Goal: Check status: Check status

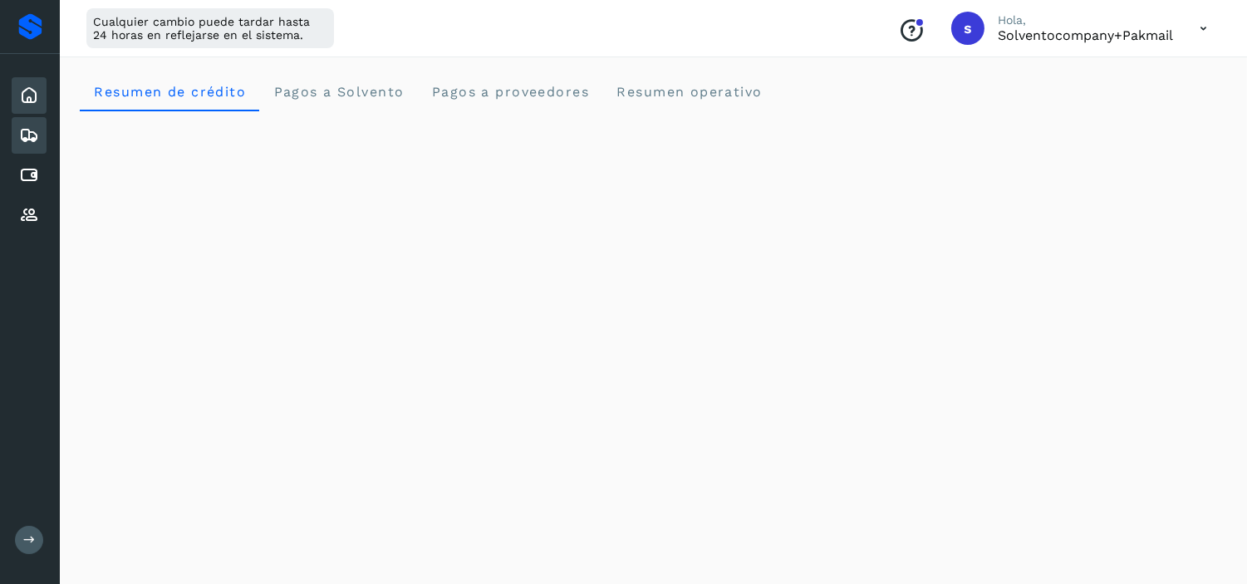
click at [28, 130] on icon at bounding box center [29, 135] width 20 height 20
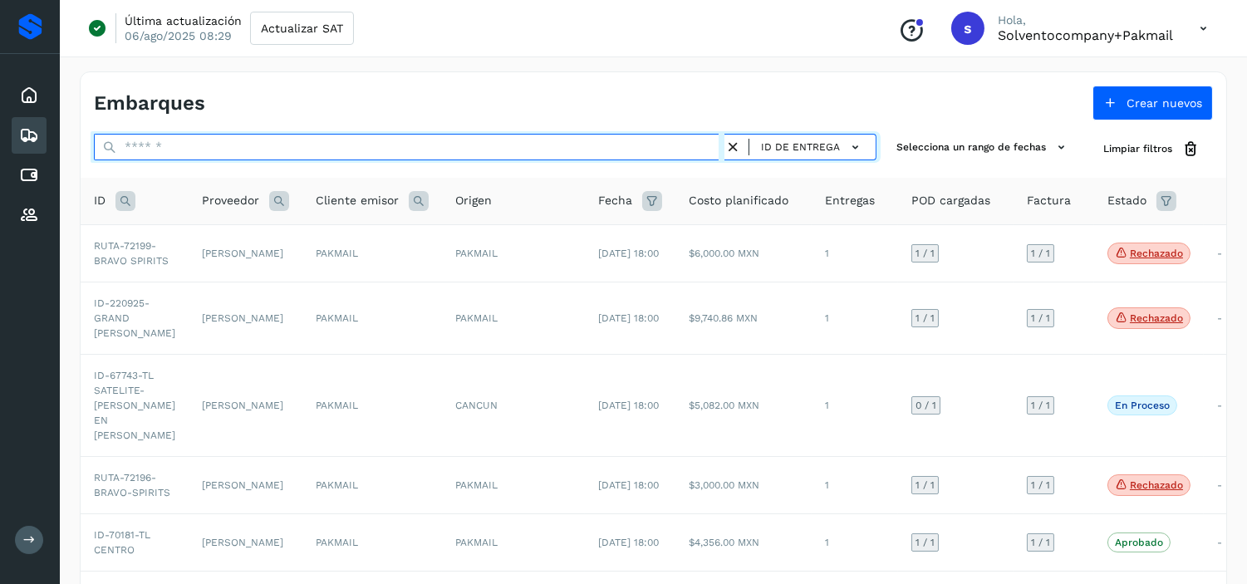
click at [126, 152] on input "text" at bounding box center [409, 147] width 630 height 27
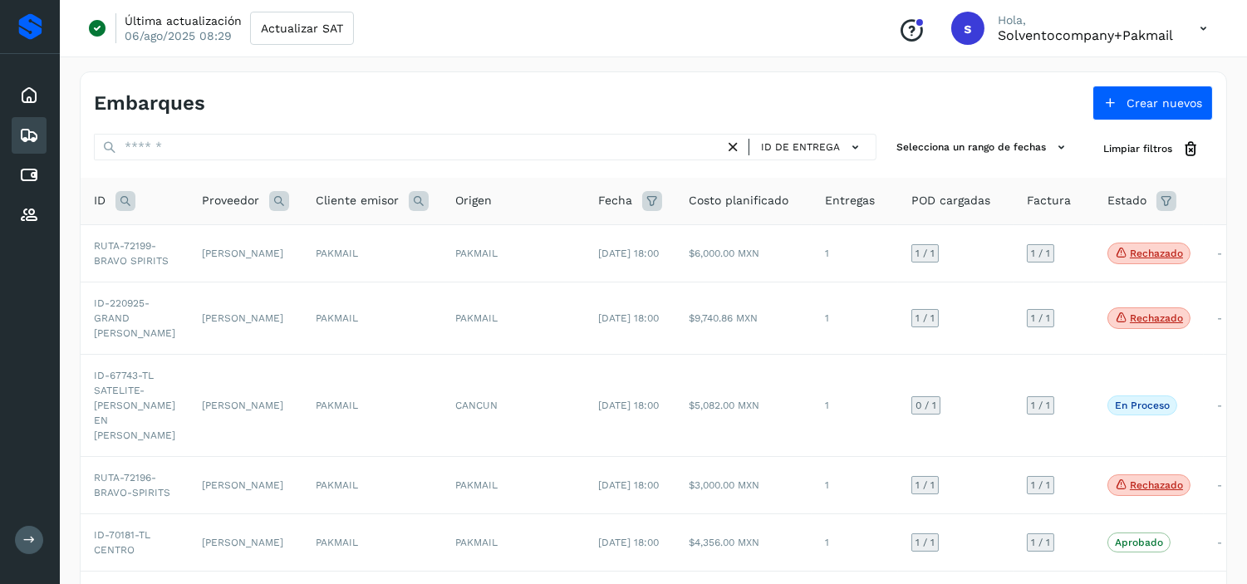
click at [129, 200] on icon at bounding box center [125, 201] width 20 height 20
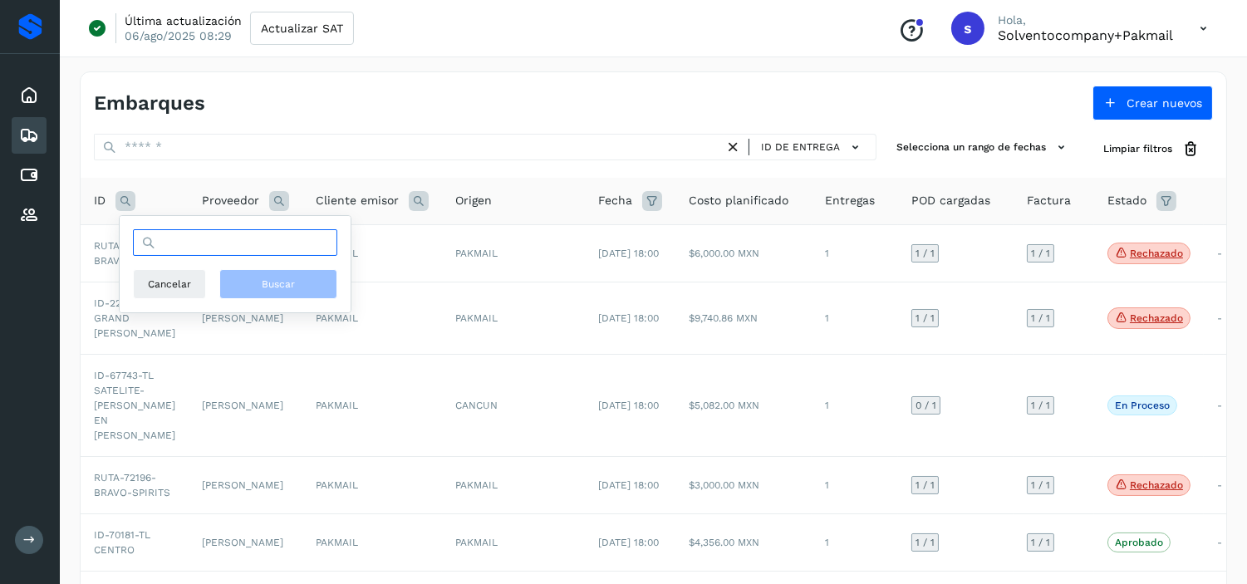
click at [184, 241] on input "text" at bounding box center [235, 242] width 204 height 27
paste input "**********"
type input "**********"
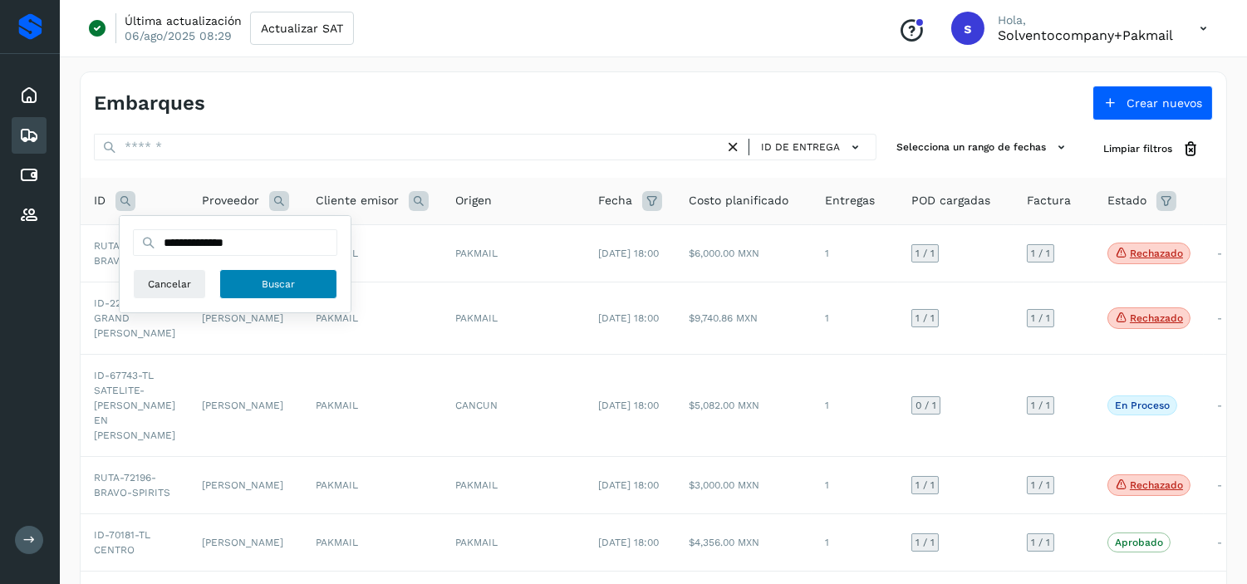
click at [236, 278] on button "Buscar" at bounding box center [278, 284] width 118 height 30
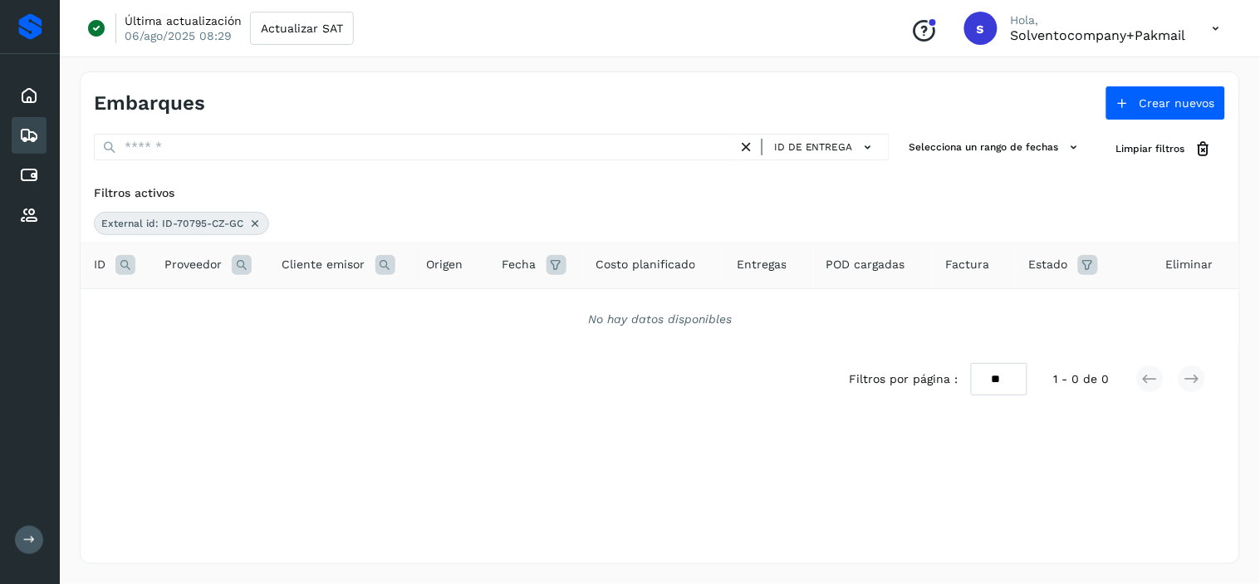
click at [122, 259] on icon at bounding box center [125, 265] width 20 height 20
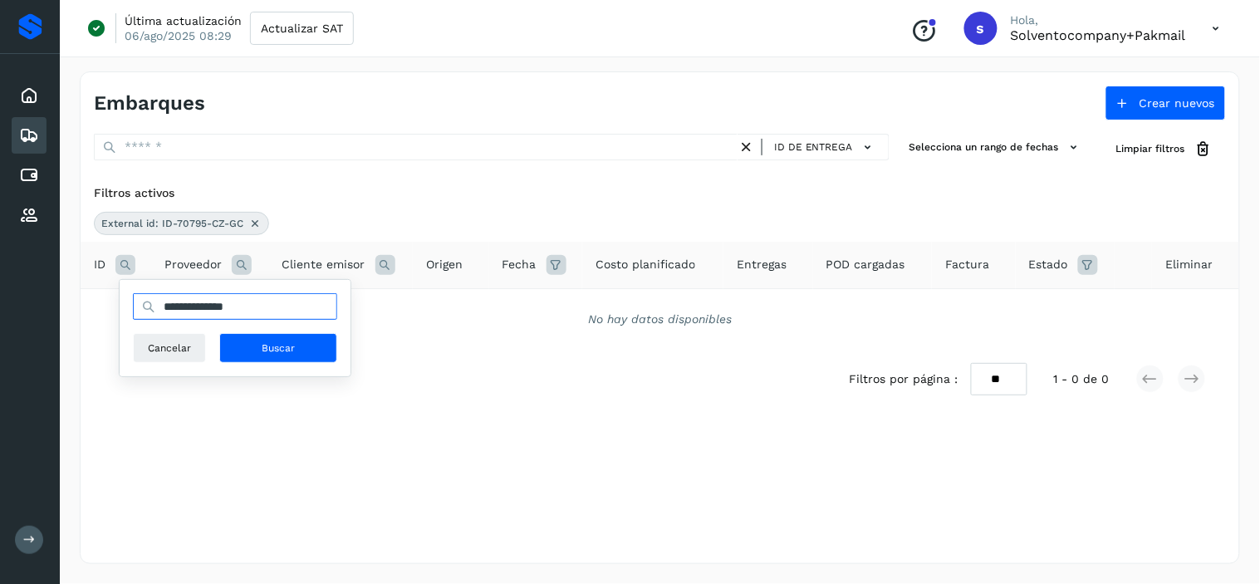
drag, startPoint x: 258, startPoint y: 309, endPoint x: 154, endPoint y: 297, distance: 105.3
click at [154, 297] on input "**********" at bounding box center [235, 306] width 204 height 27
paste input "********"
type input "**********"
click at [253, 336] on button "Buscar" at bounding box center [278, 348] width 118 height 30
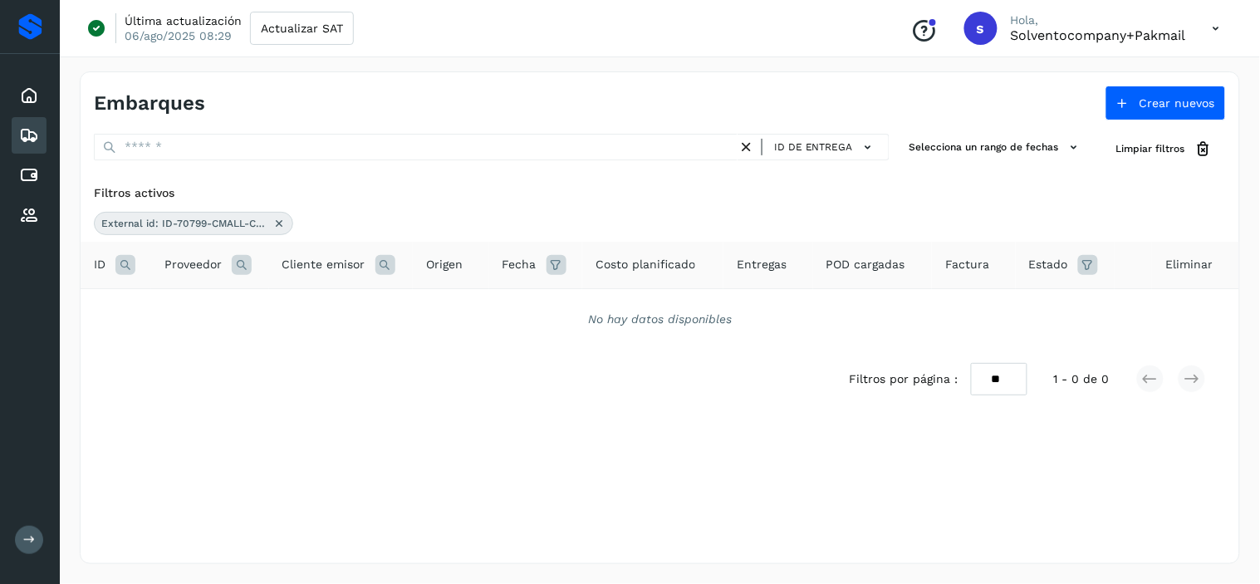
click at [282, 224] on icon at bounding box center [278, 223] width 13 height 13
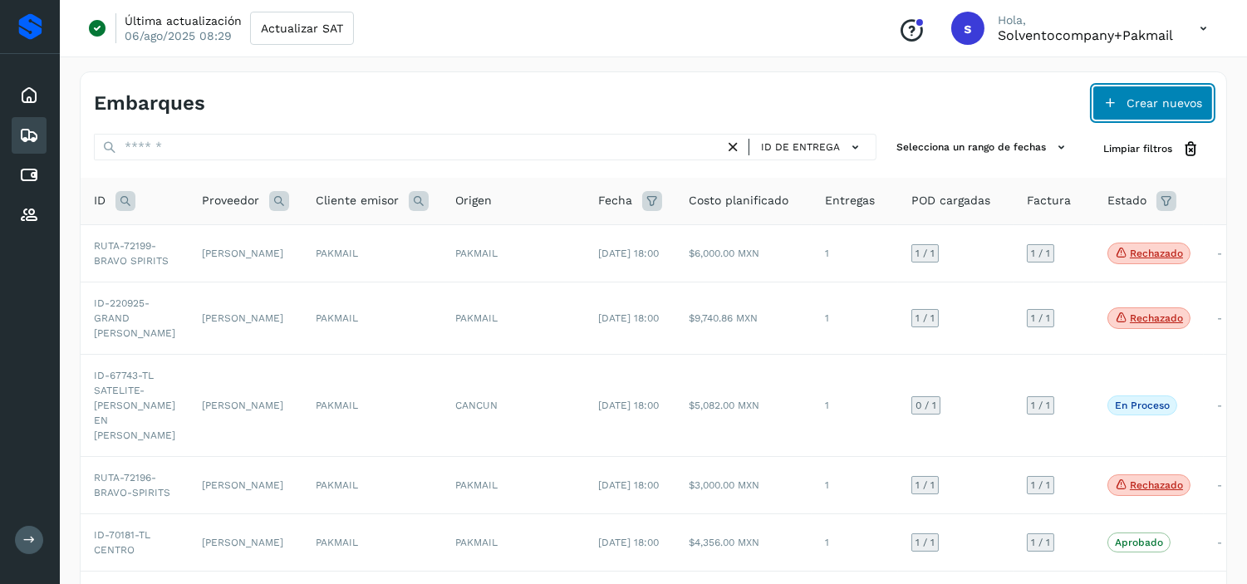
click at [1111, 113] on button "Crear nuevos" at bounding box center [1152, 103] width 120 height 35
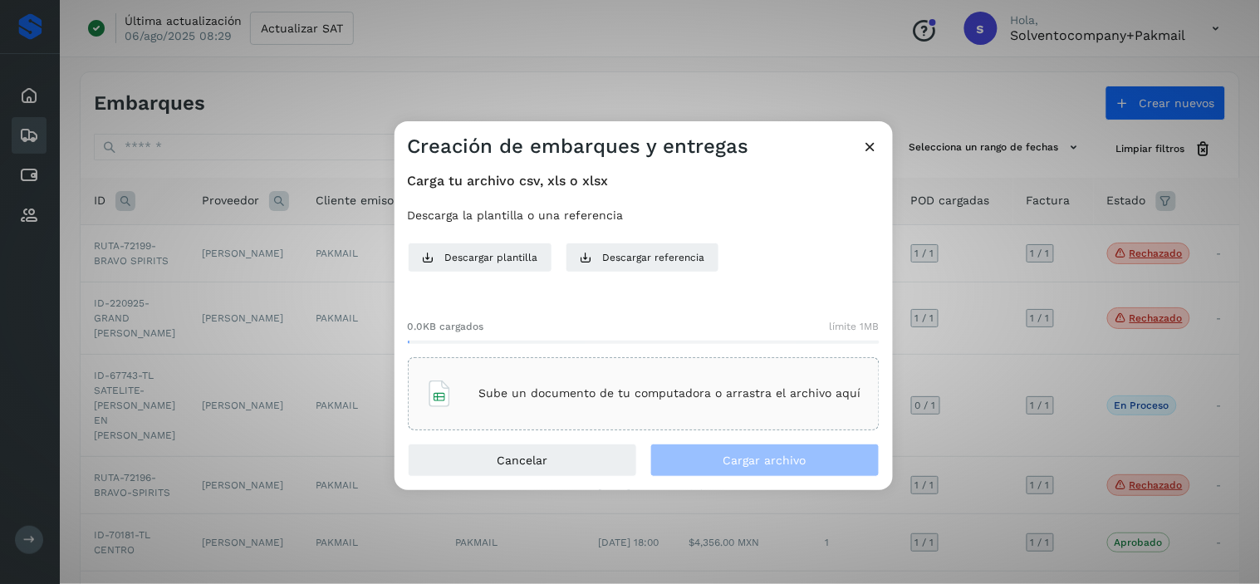
click at [517, 407] on div "Sube un documento de tu computadora o arrastra el archivo aquí" at bounding box center [643, 393] width 435 height 45
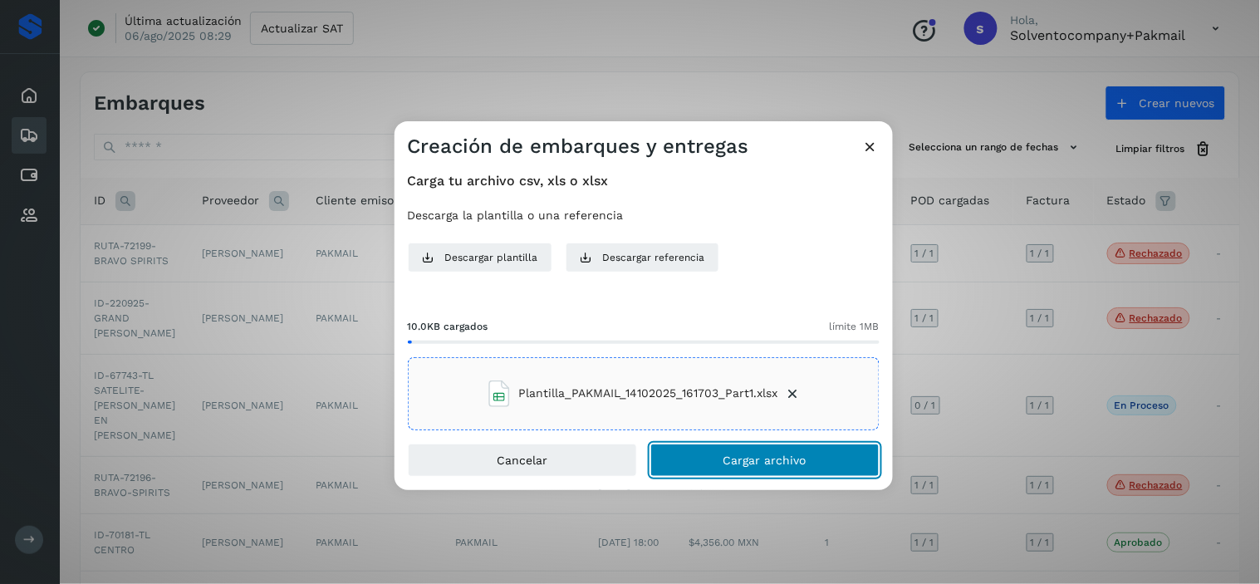
click at [734, 458] on span "Cargar archivo" at bounding box center [765, 460] width 83 height 12
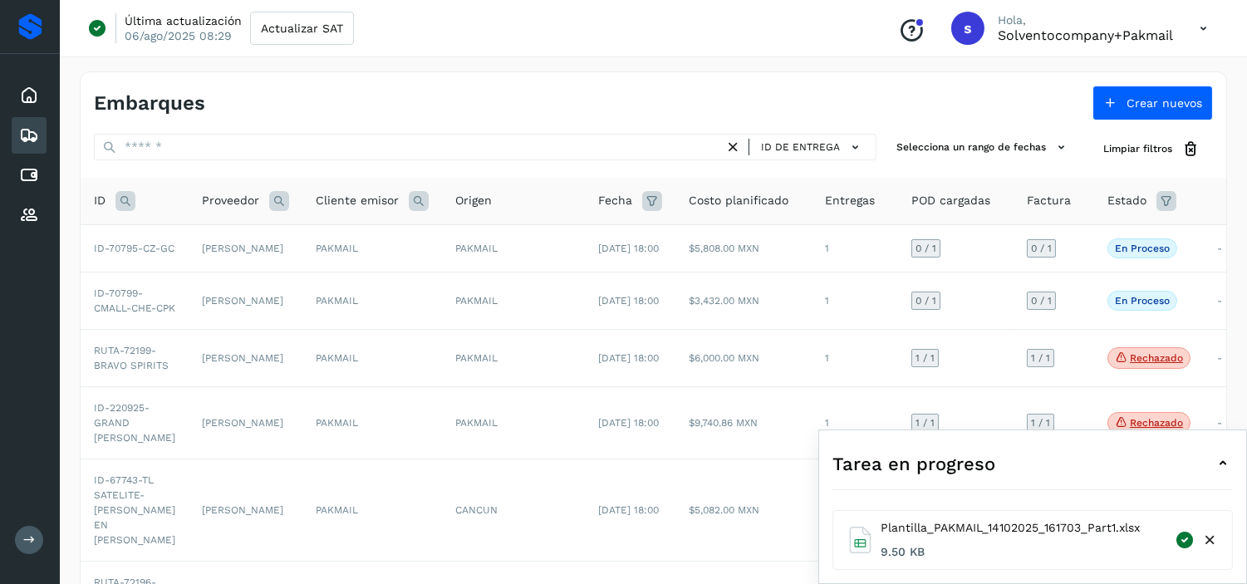
click at [1180, 459] on div "Tarea en progreso" at bounding box center [1032, 464] width 400 height 40
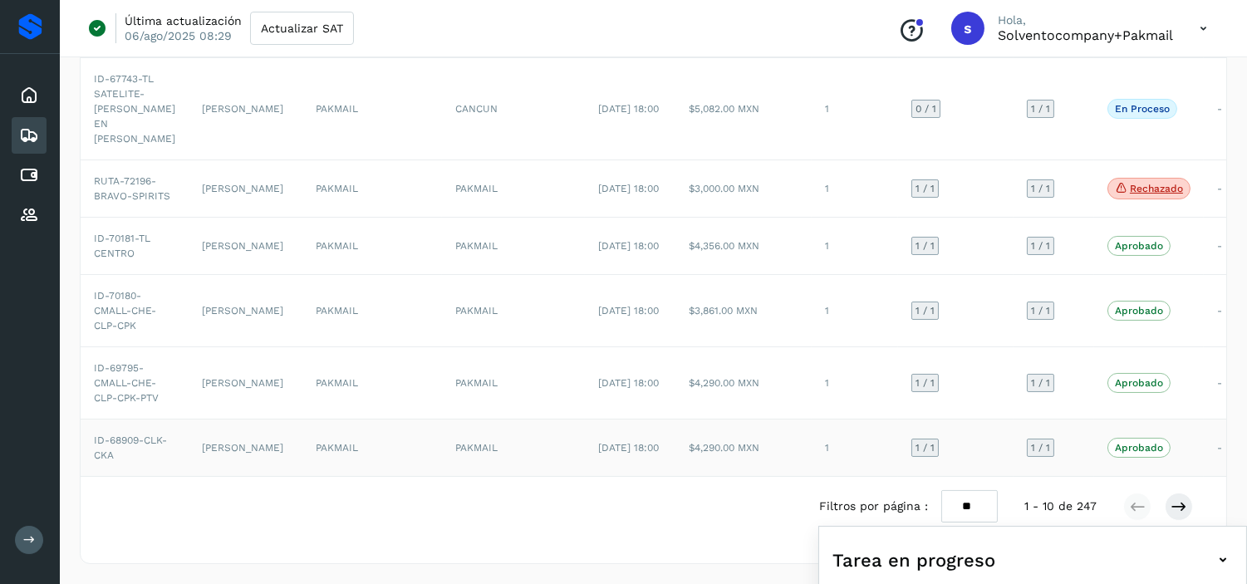
scroll to position [575, 0]
click at [1199, 30] on icon at bounding box center [1203, 29] width 34 height 34
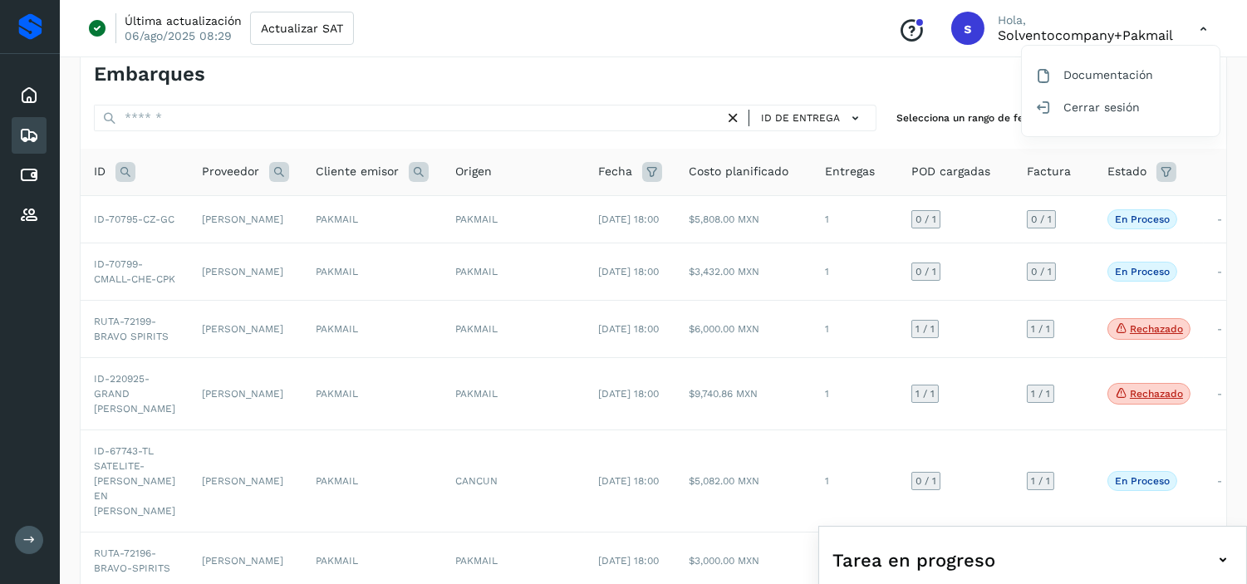
scroll to position [0, 0]
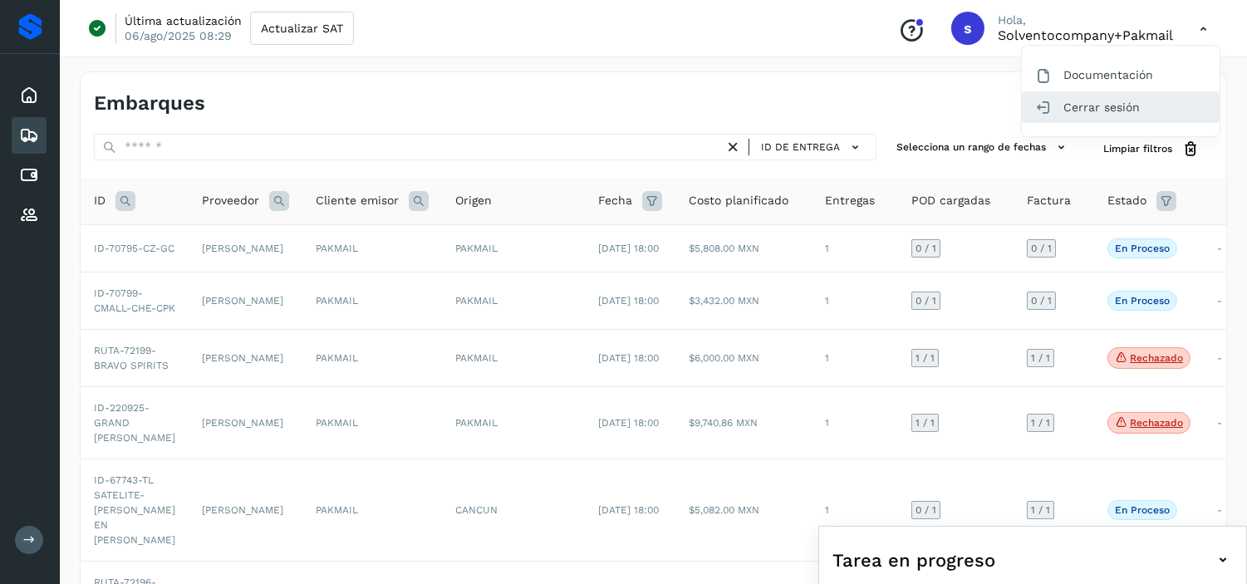
click at [1141, 98] on div "Cerrar sesión" at bounding box center [1121, 107] width 198 height 32
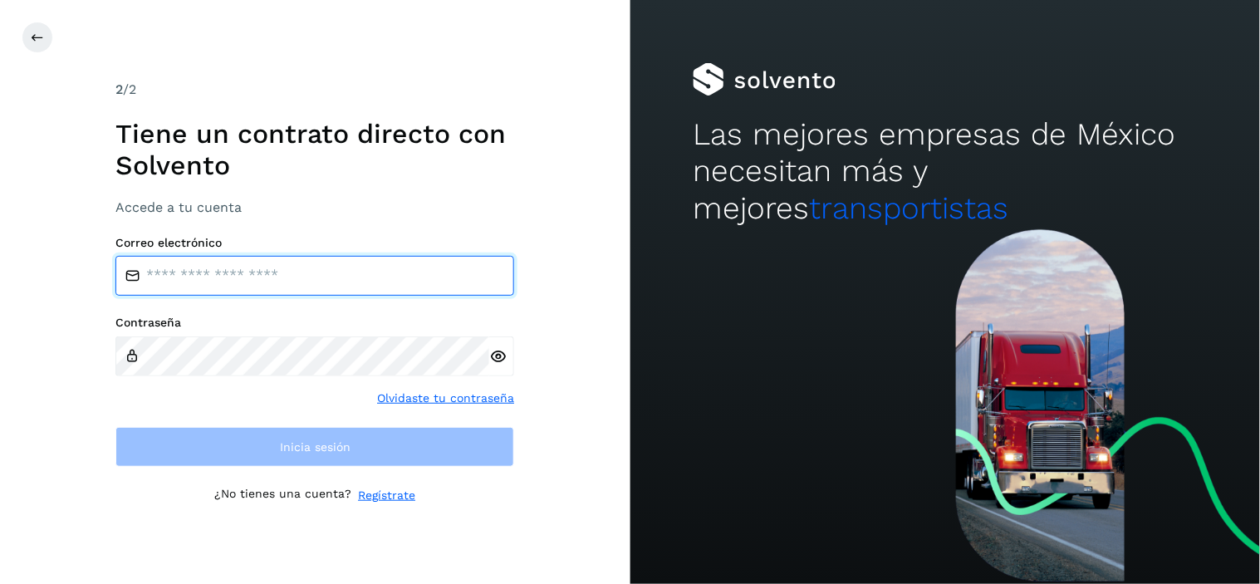
type input "**********"
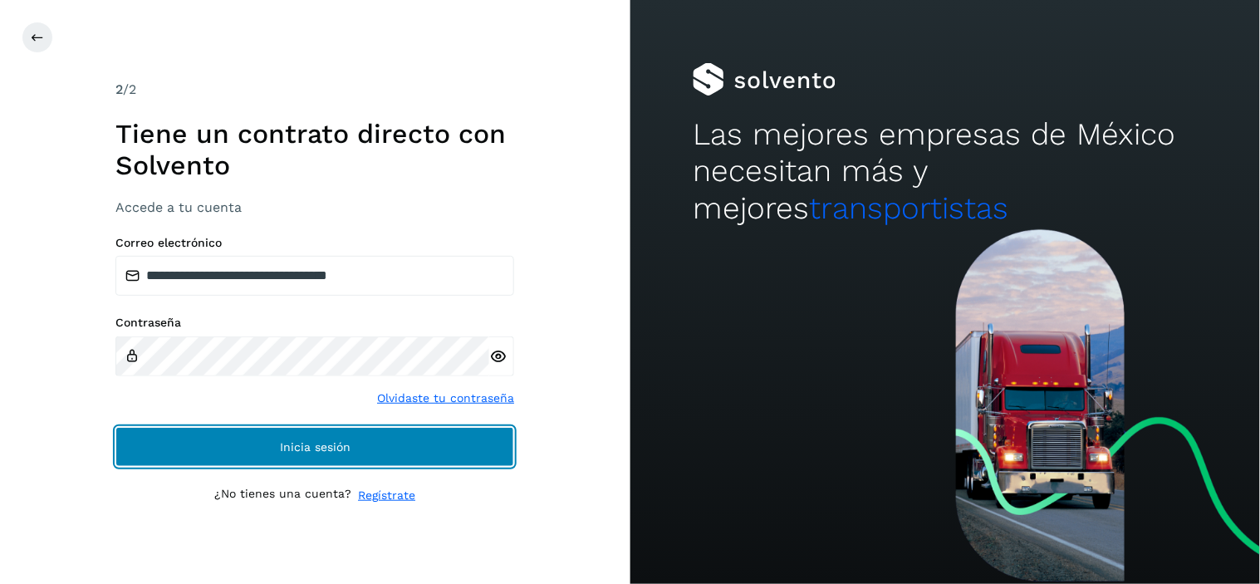
click at [277, 450] on button "Inicia sesión" at bounding box center [314, 447] width 399 height 40
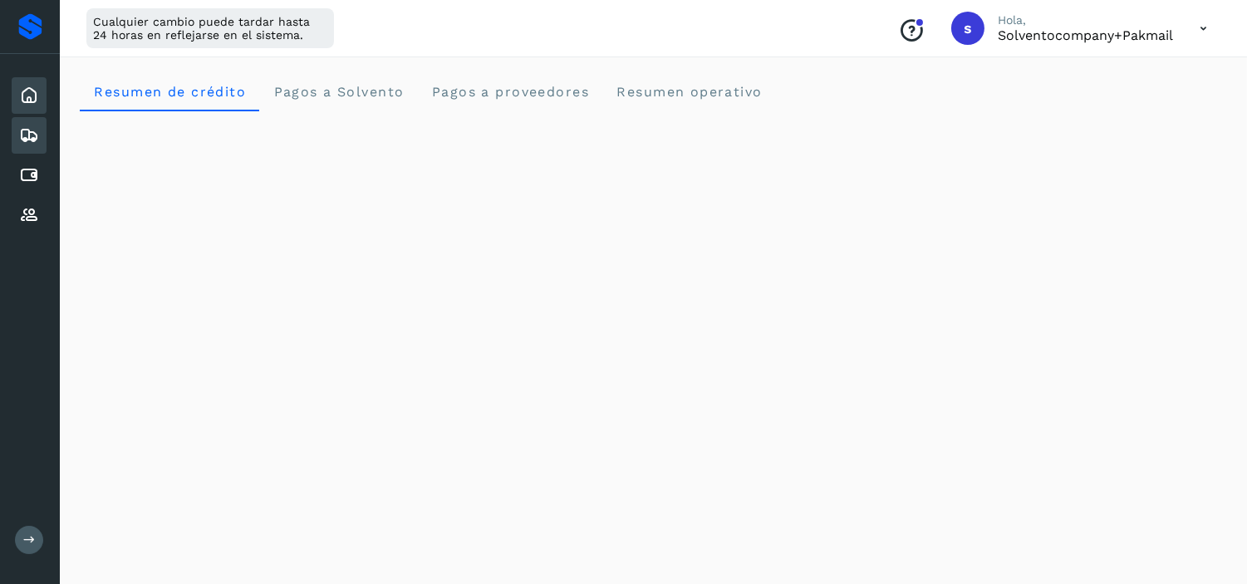
click at [31, 135] on icon at bounding box center [29, 135] width 20 height 20
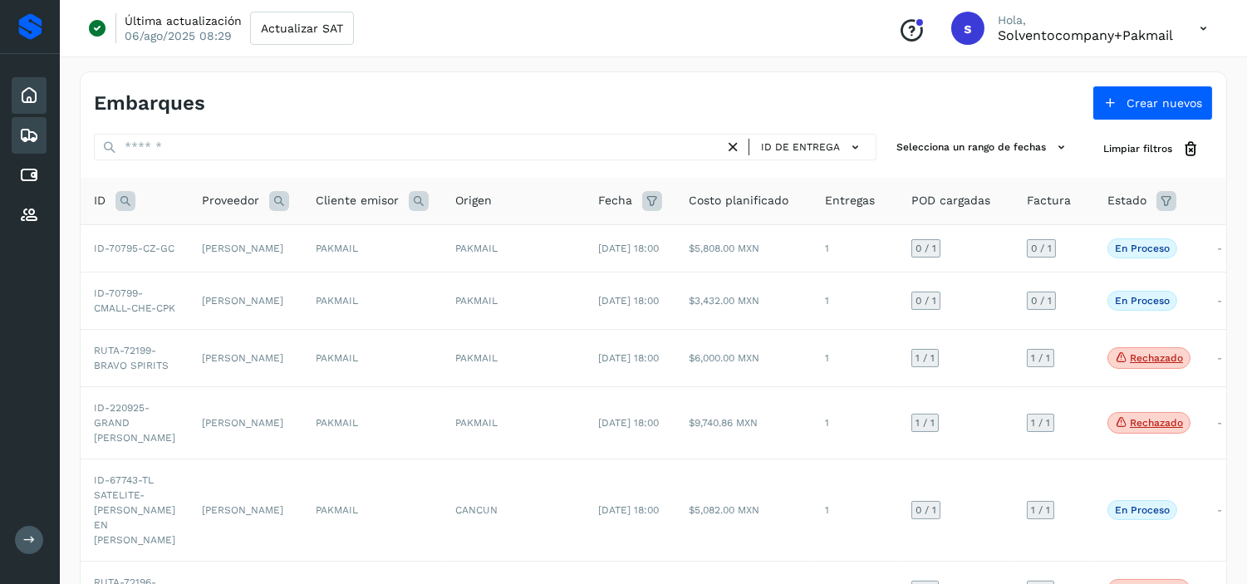
click at [27, 101] on icon at bounding box center [29, 96] width 20 height 20
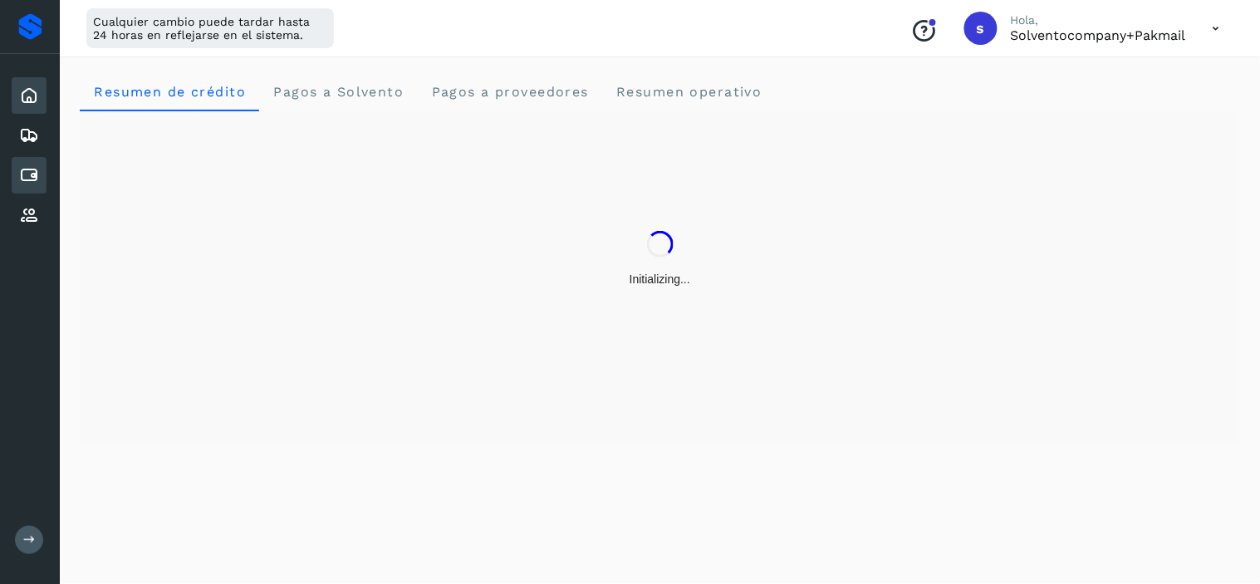
click at [27, 173] on icon at bounding box center [29, 175] width 20 height 20
click at [26, 138] on icon at bounding box center [29, 135] width 20 height 20
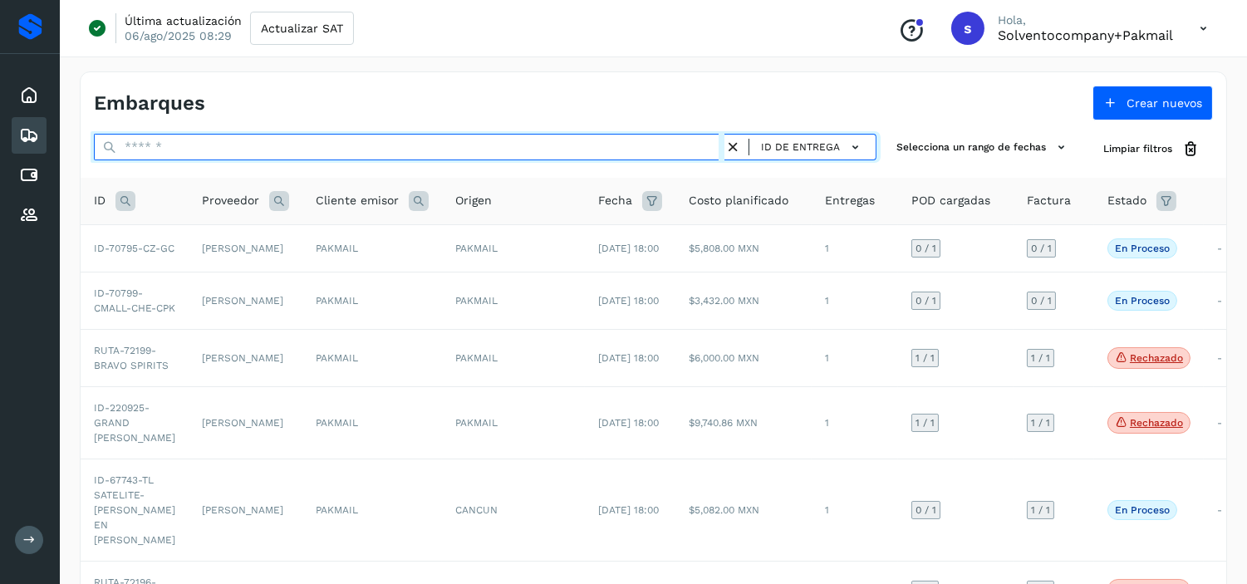
click at [166, 145] on input "text" at bounding box center [409, 147] width 630 height 27
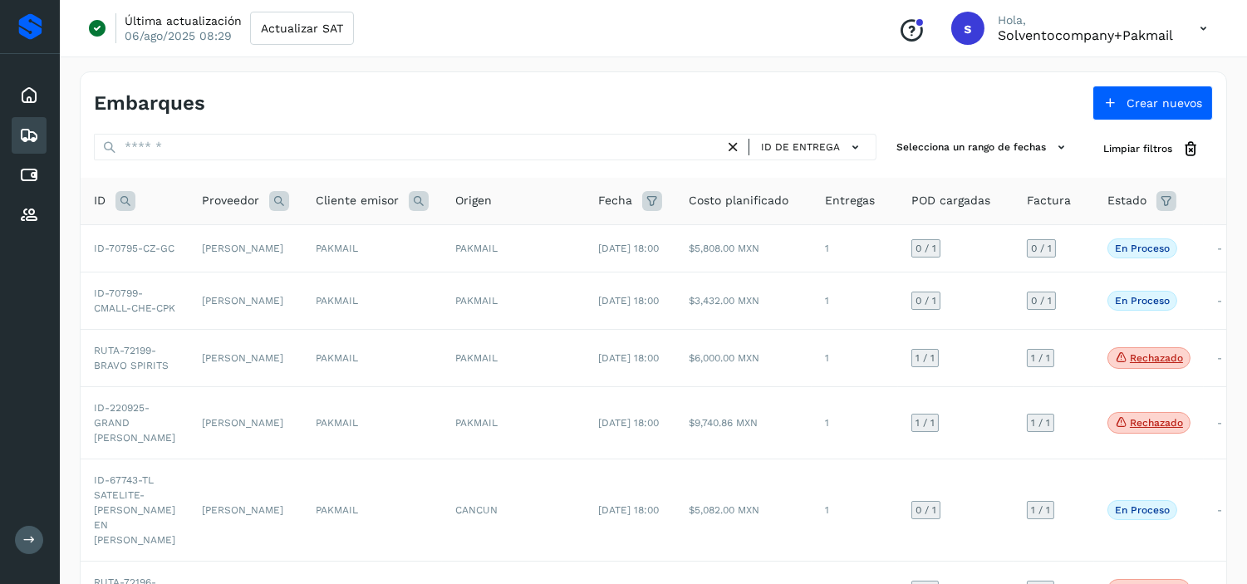
click at [518, 167] on div "ID de entrega Selecciona un rango de fechas Selects date range for when the loa…" at bounding box center [654, 549] width 1146 height 831
click at [361, 254] on td "PAKMAIL" at bounding box center [372, 247] width 140 height 47
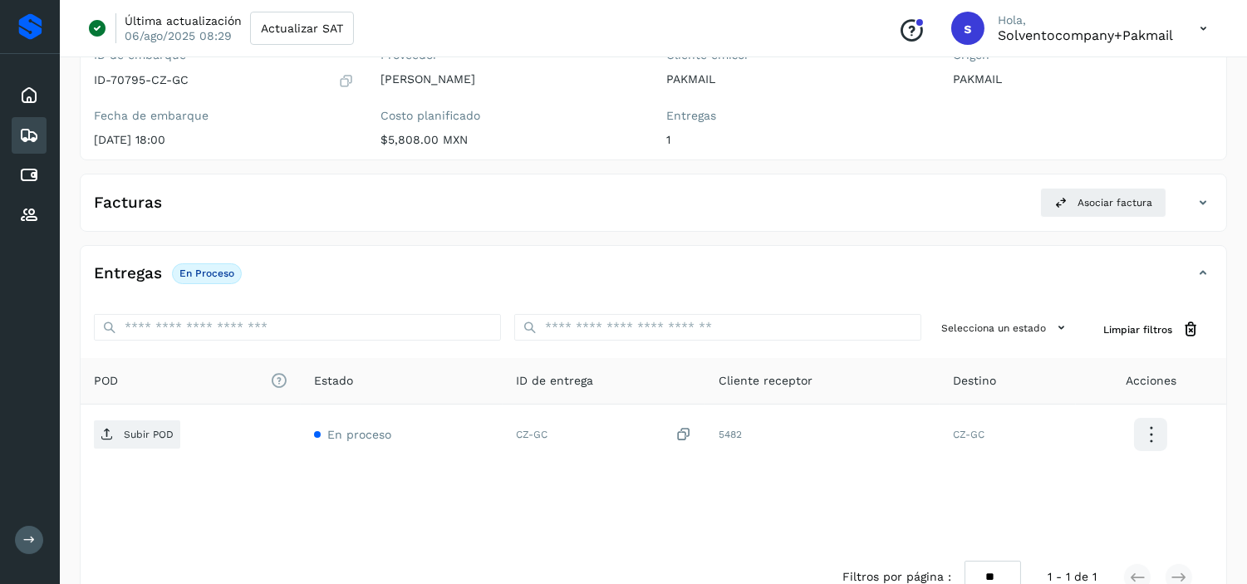
scroll to position [184, 0]
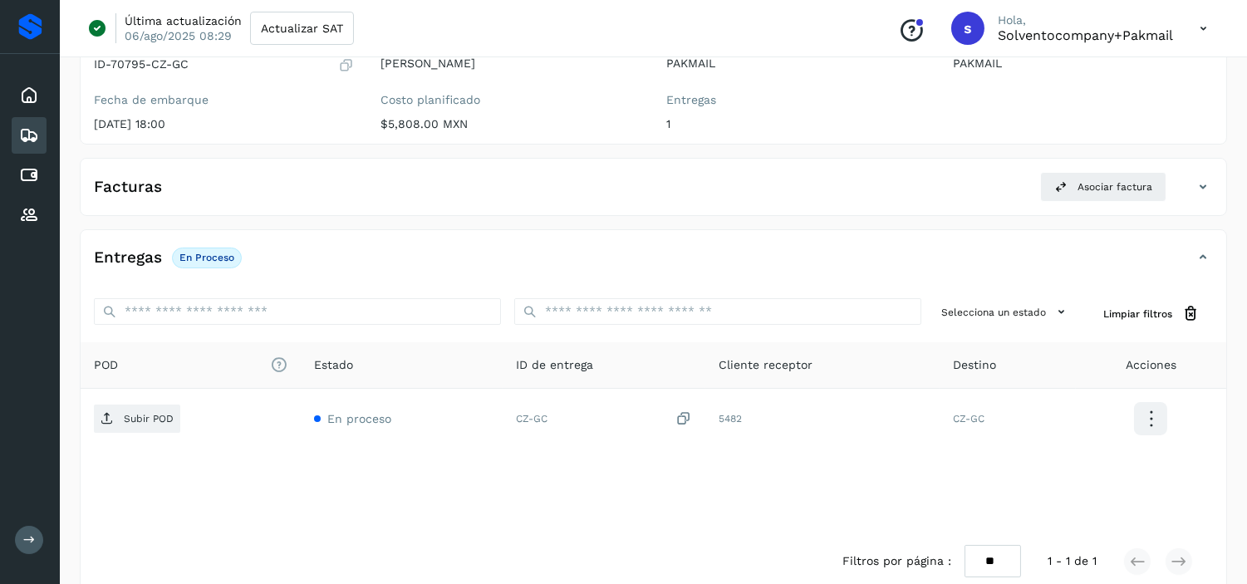
click at [295, 193] on div "Facturas Asociar factura" at bounding box center [637, 187] width 1112 height 30
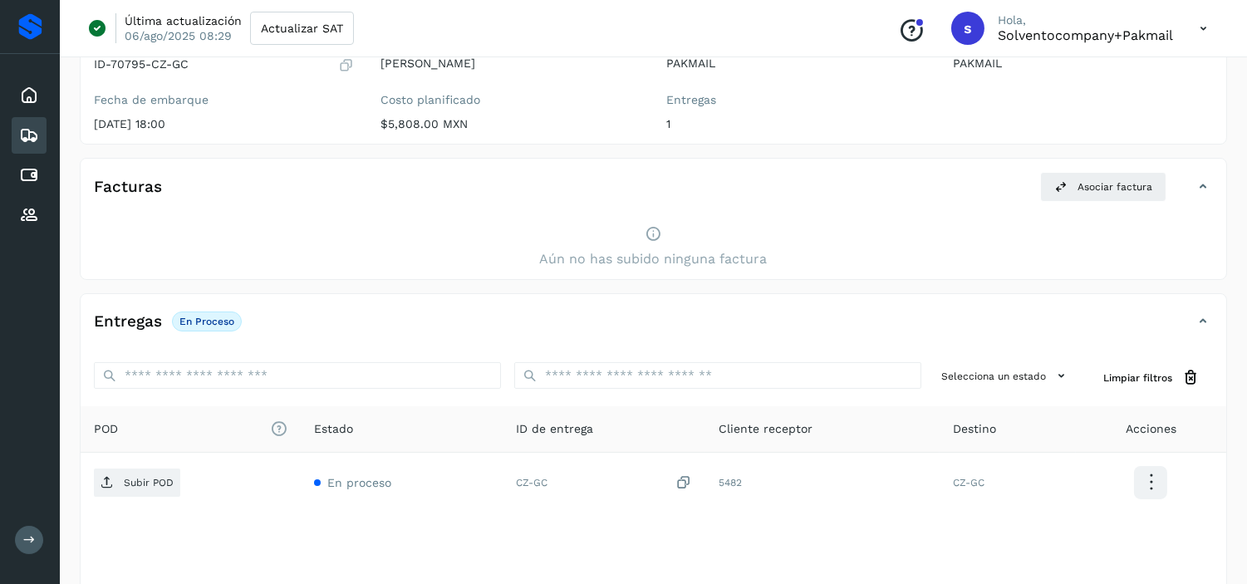
click at [1198, 179] on icon at bounding box center [1203, 187] width 20 height 20
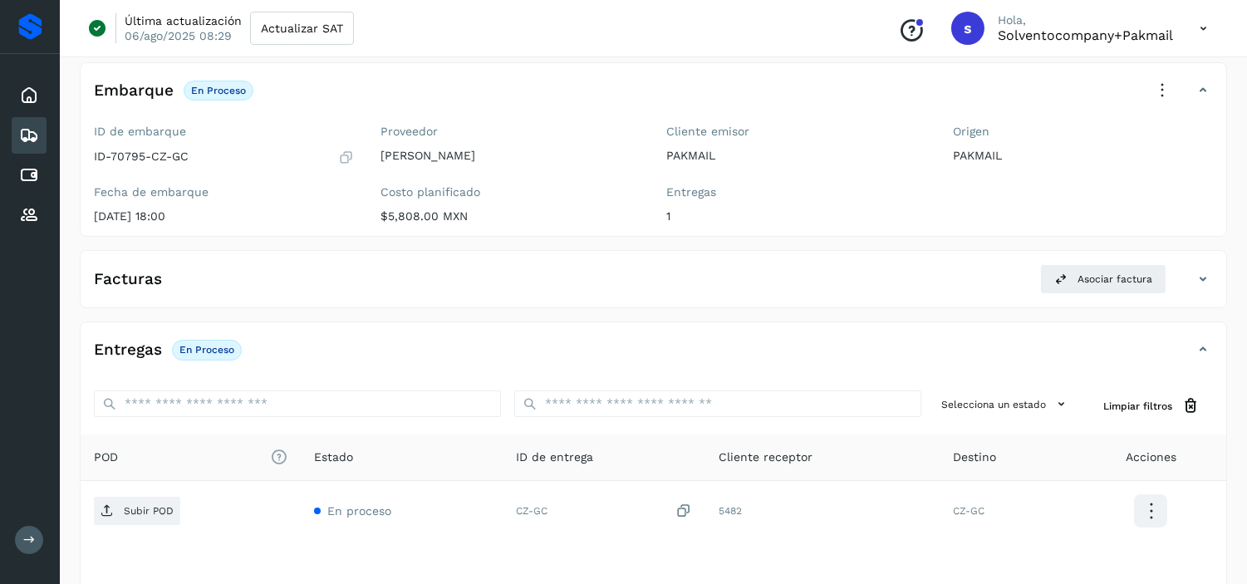
scroll to position [0, 0]
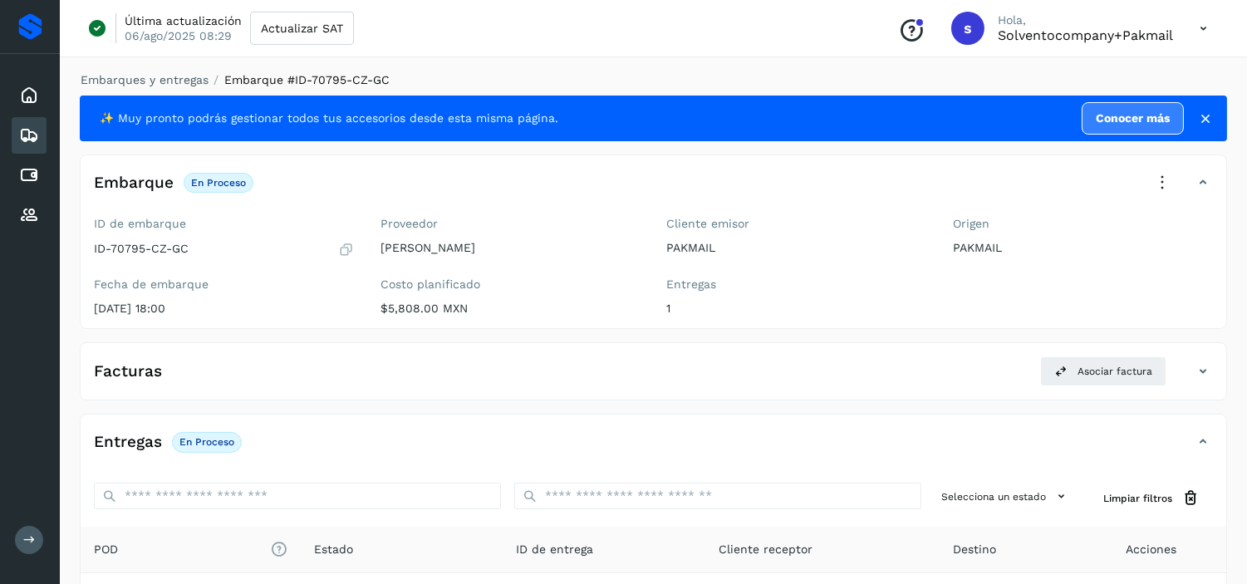
click at [31, 131] on icon at bounding box center [29, 135] width 20 height 20
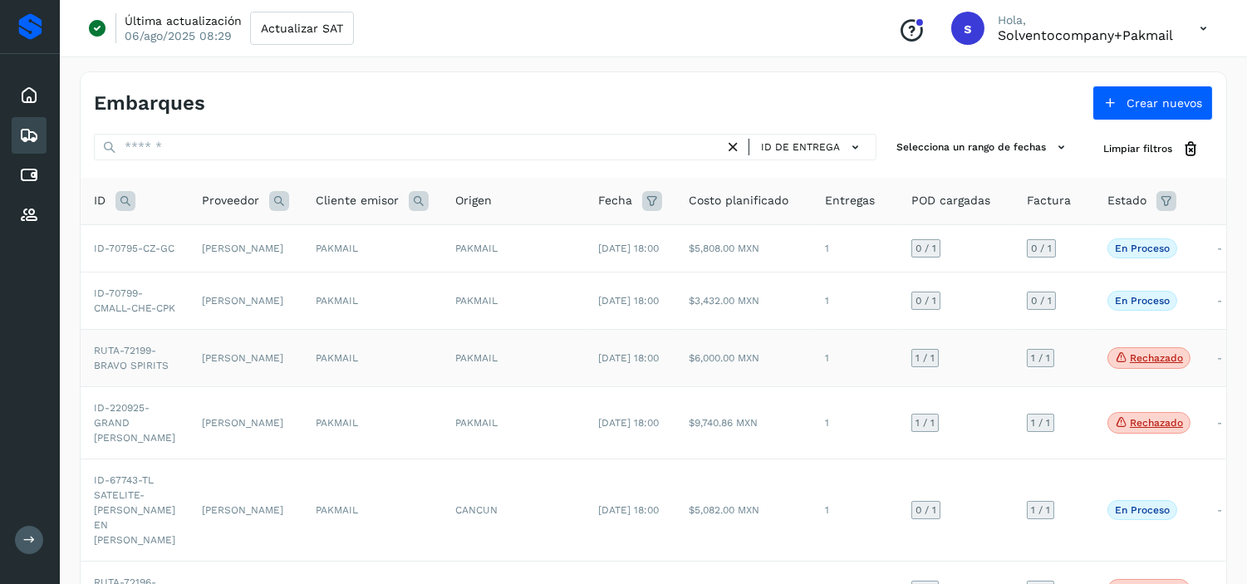
click at [550, 387] on td "PAKMAIL" at bounding box center [513, 358] width 143 height 57
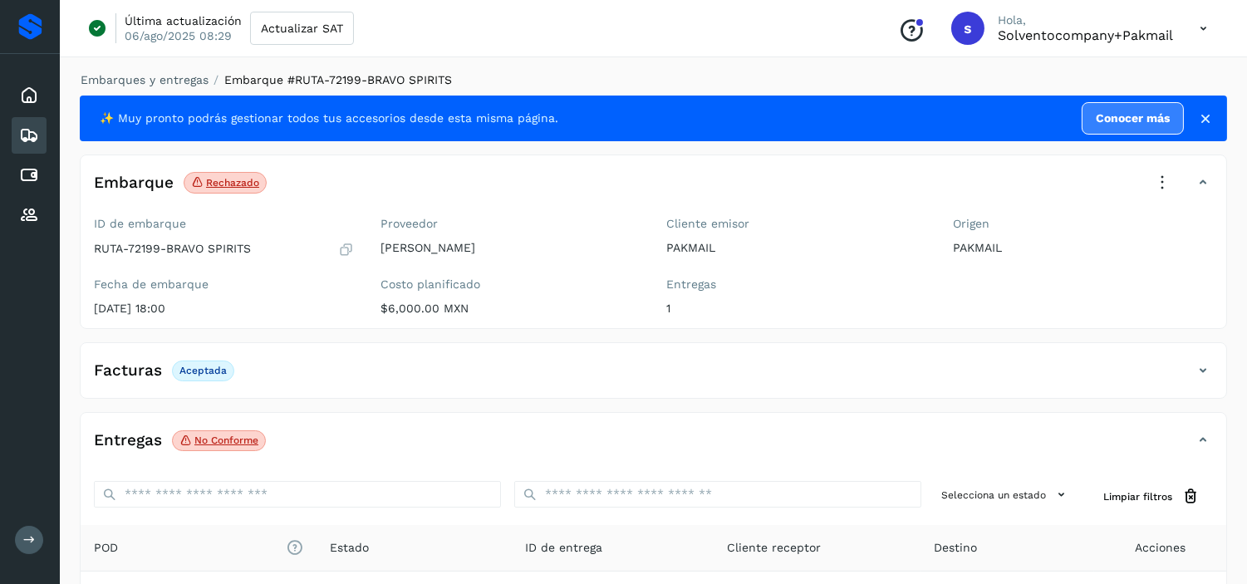
click at [469, 374] on div "Facturas Aceptada" at bounding box center [637, 370] width 1112 height 28
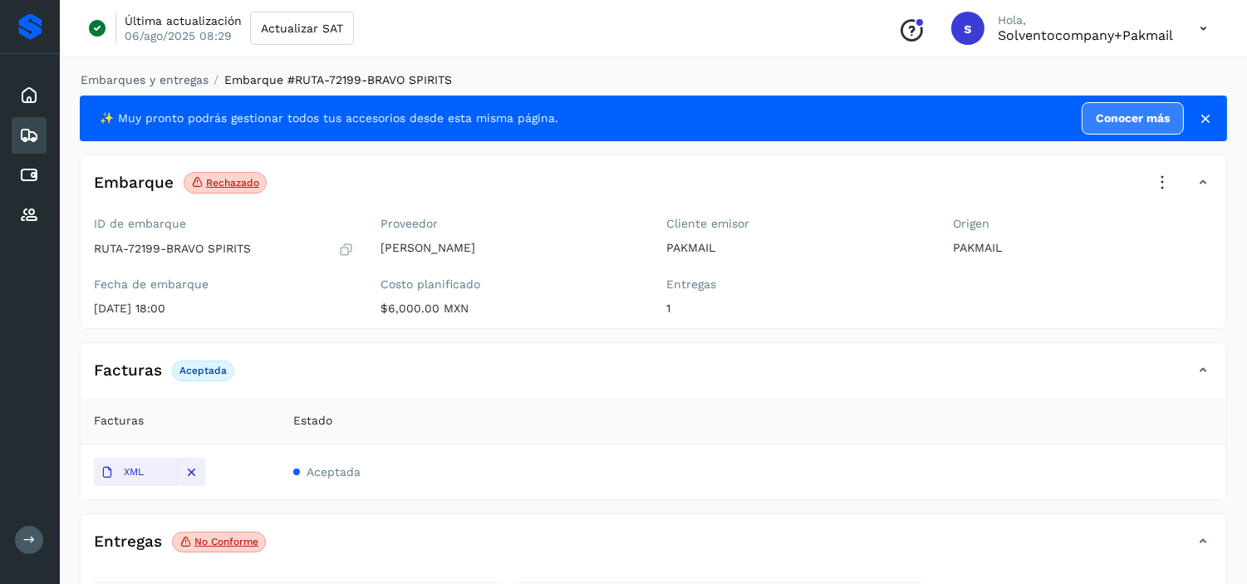
click at [1200, 27] on icon at bounding box center [1203, 29] width 34 height 34
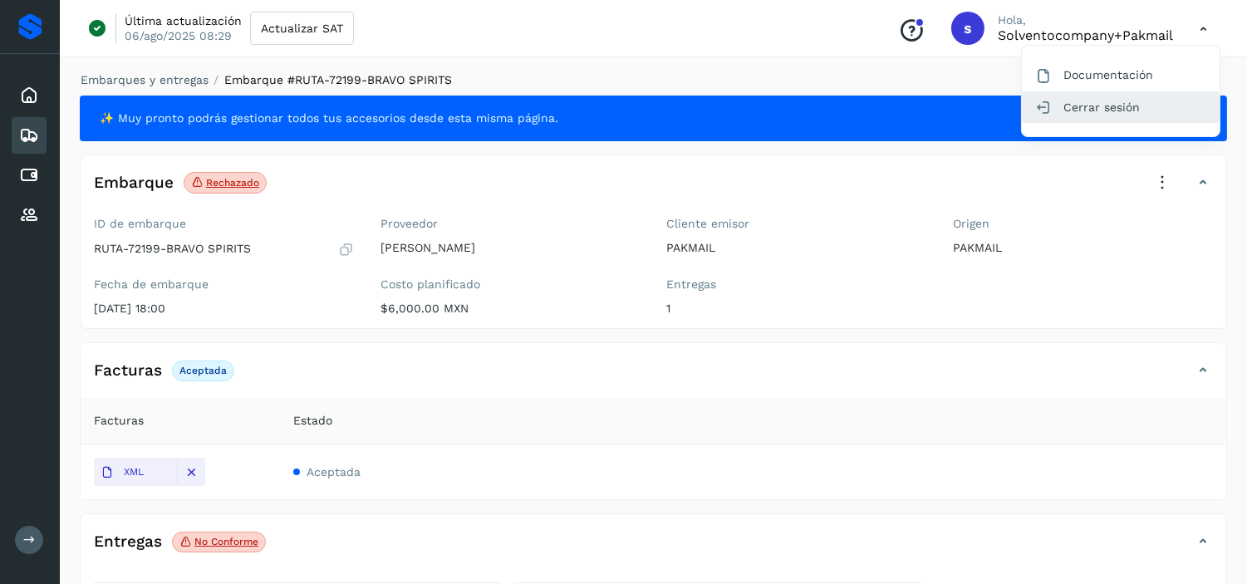
click at [1095, 104] on div "Cerrar sesión" at bounding box center [1121, 107] width 198 height 32
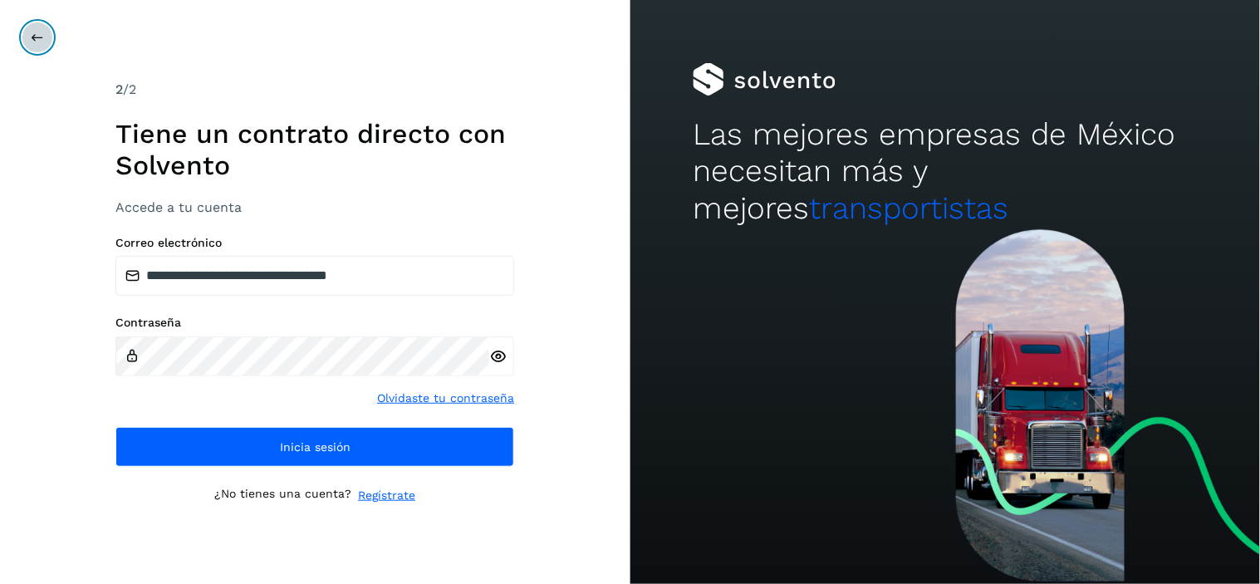
click at [37, 33] on icon at bounding box center [37, 37] width 13 height 13
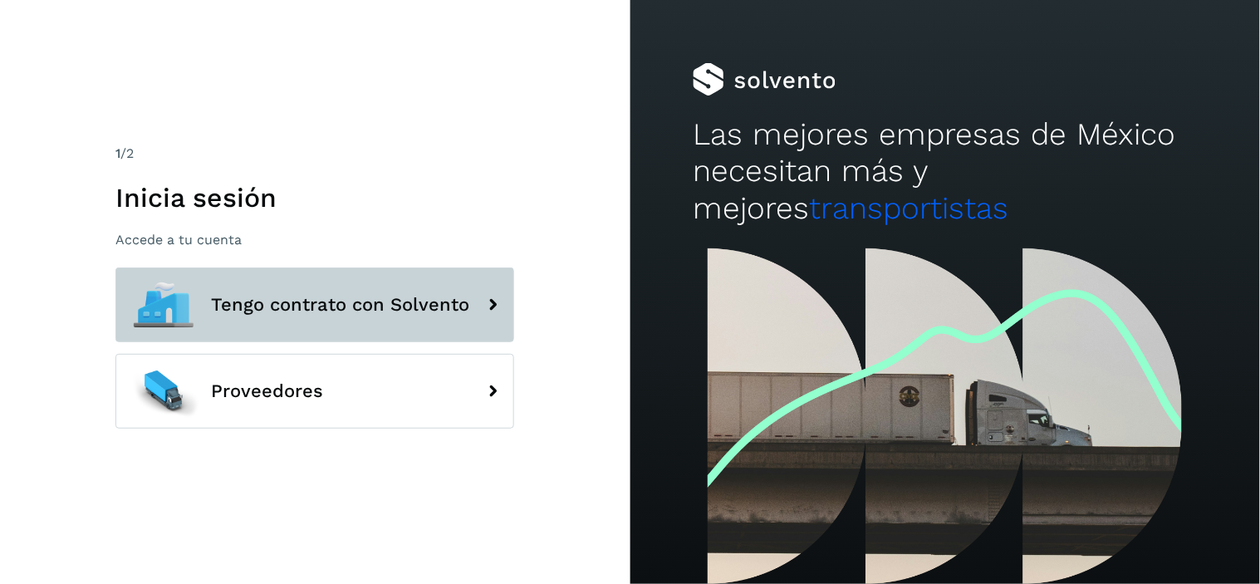
click at [303, 302] on span "Tengo contrato con Solvento" at bounding box center [340, 305] width 258 height 20
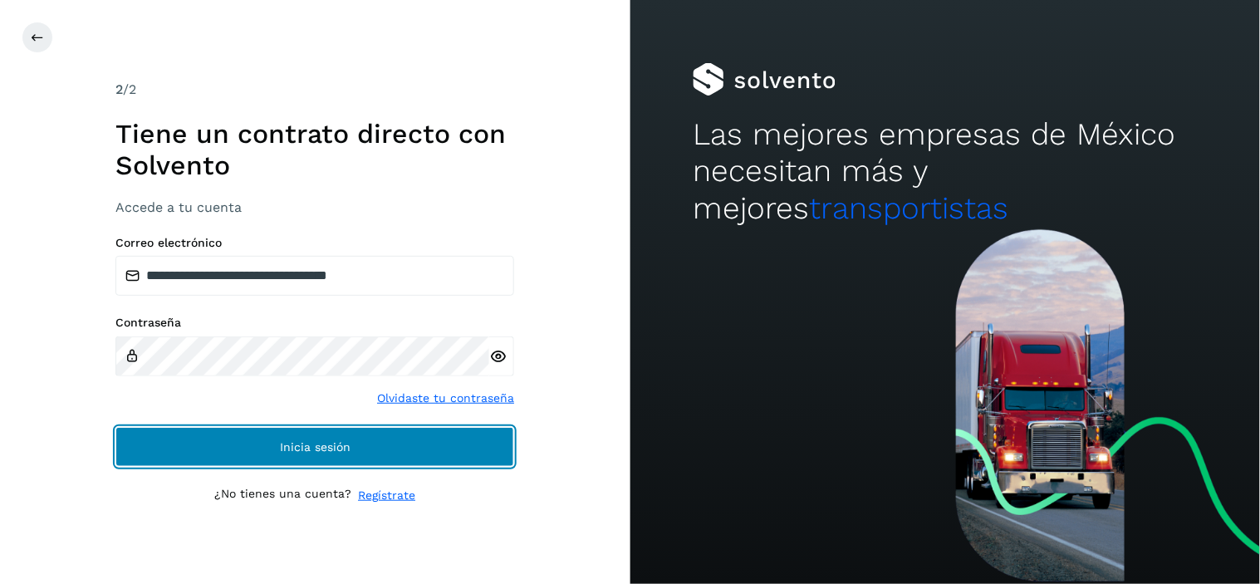
drag, startPoint x: 237, startPoint y: 449, endPoint x: 245, endPoint y: 392, distance: 57.1
click at [238, 449] on button "Inicia sesión" at bounding box center [314, 447] width 399 height 40
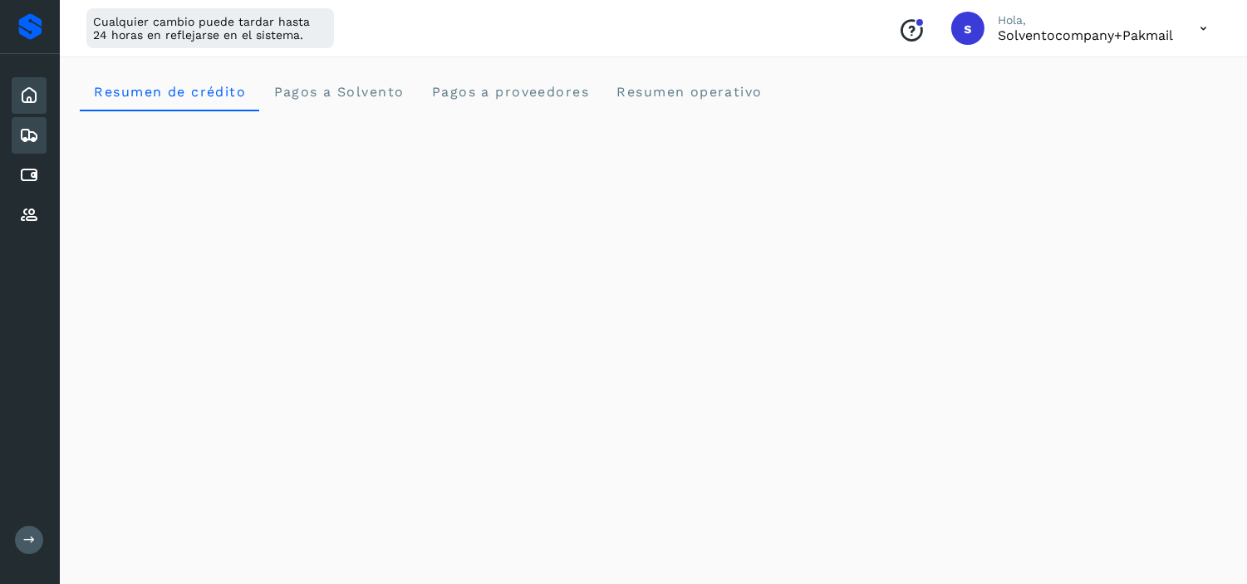
click at [25, 139] on icon at bounding box center [29, 135] width 20 height 20
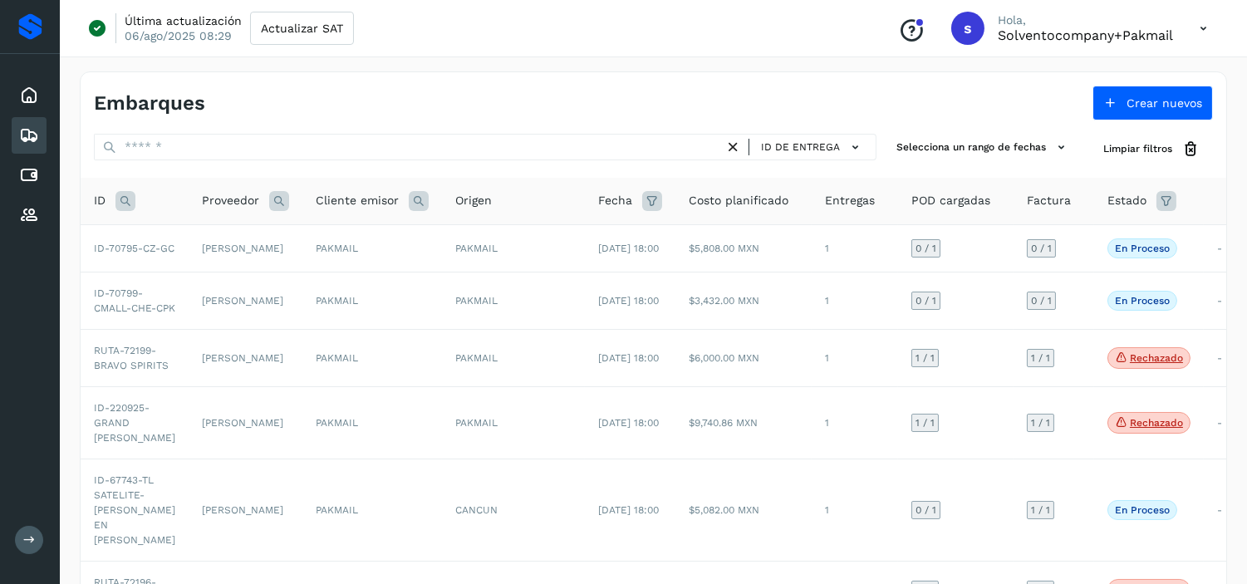
click at [122, 201] on icon at bounding box center [125, 201] width 20 height 20
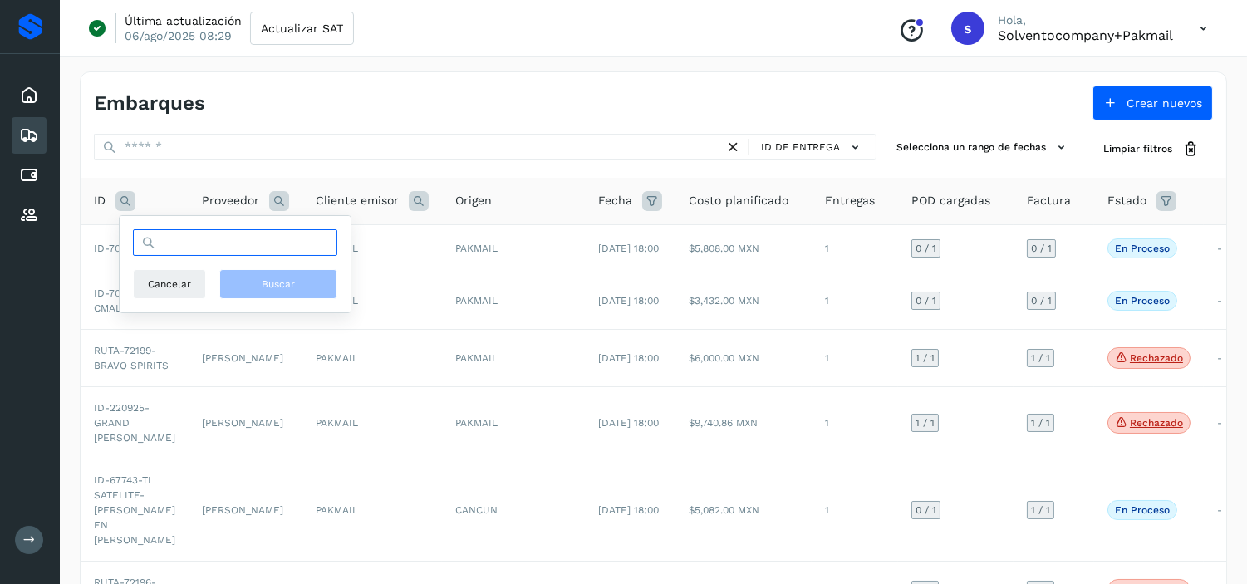
paste input "*****"
click at [179, 244] on input "*****" at bounding box center [235, 242] width 204 height 27
type input "*****"
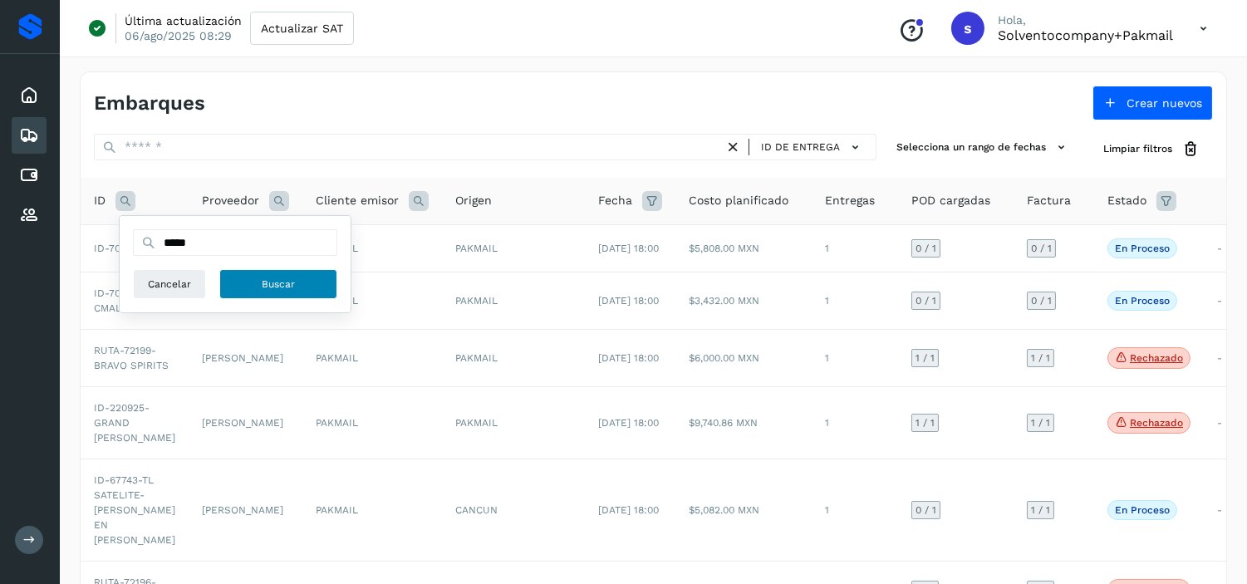
click at [242, 285] on button "Buscar" at bounding box center [278, 284] width 118 height 30
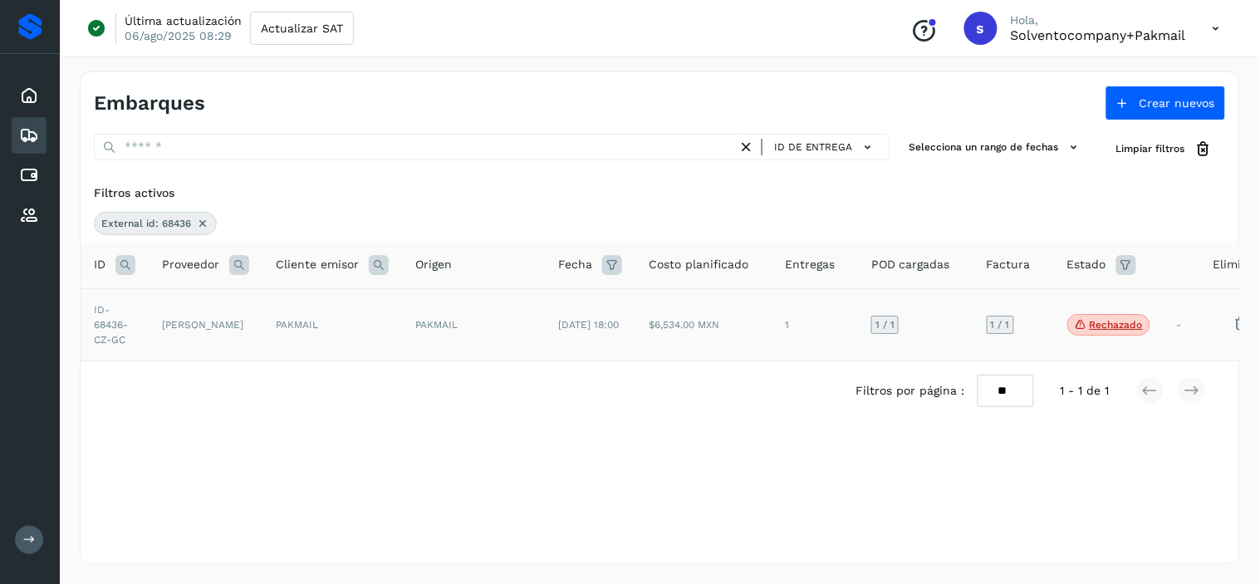
click at [606, 330] on td "[DATE] 18:00" at bounding box center [590, 324] width 91 height 72
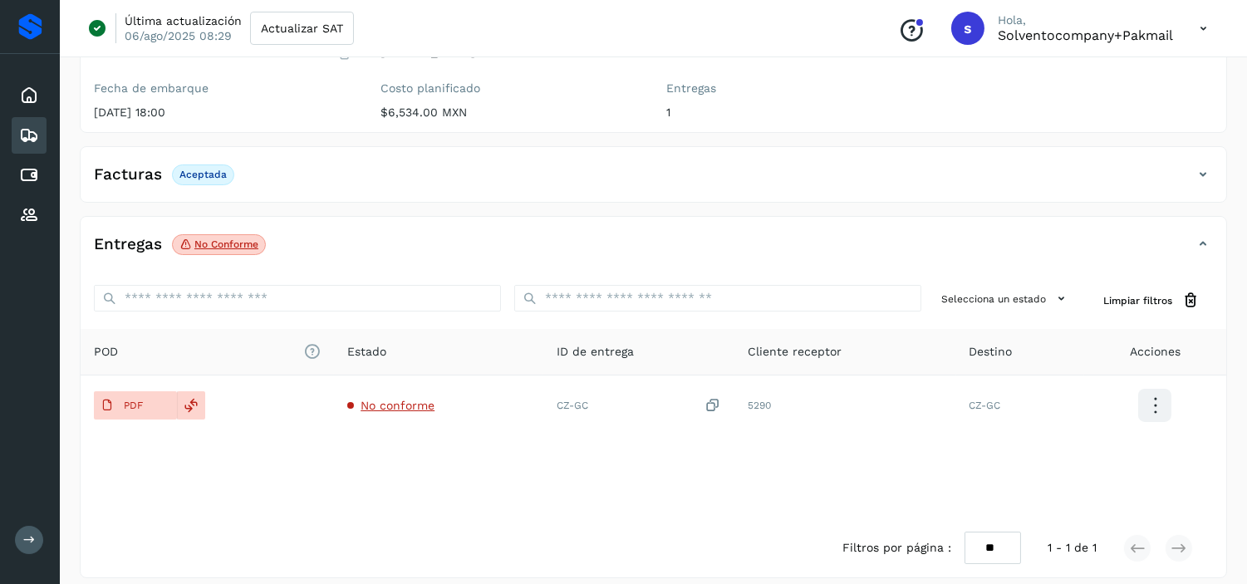
scroll to position [210, 0]
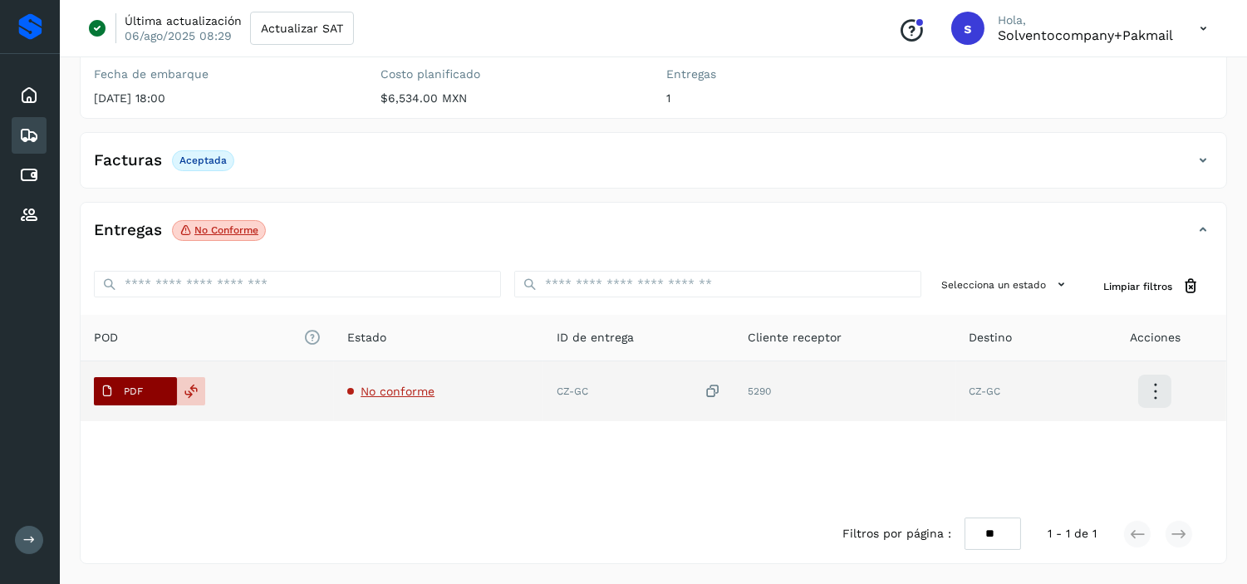
click at [119, 396] on span "PDF" at bounding box center [122, 391] width 56 height 27
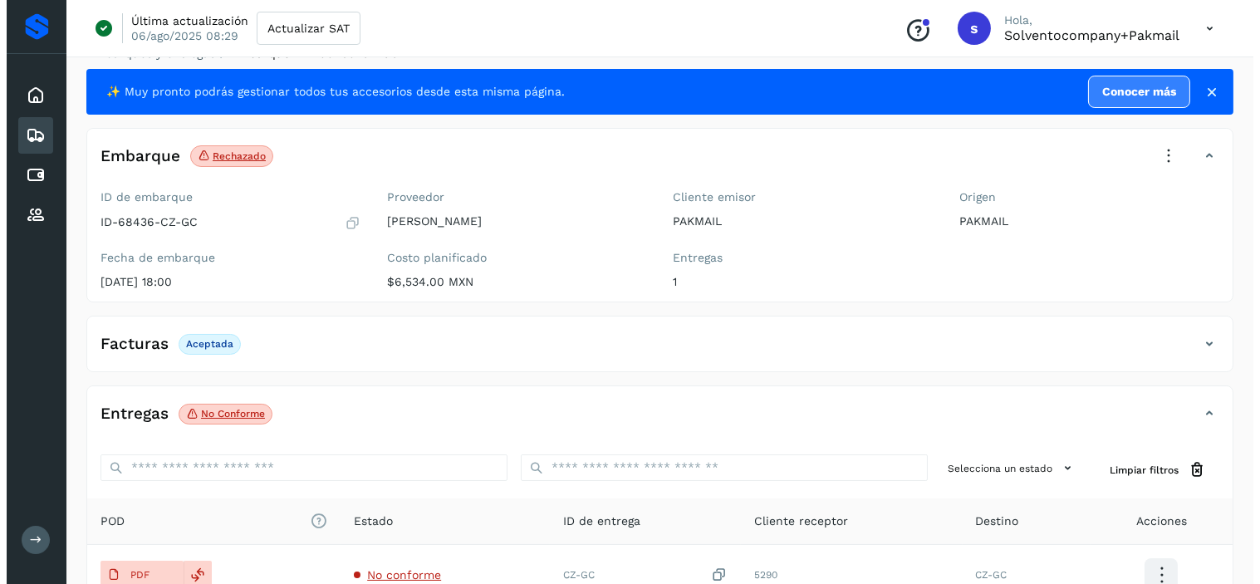
scroll to position [26, 0]
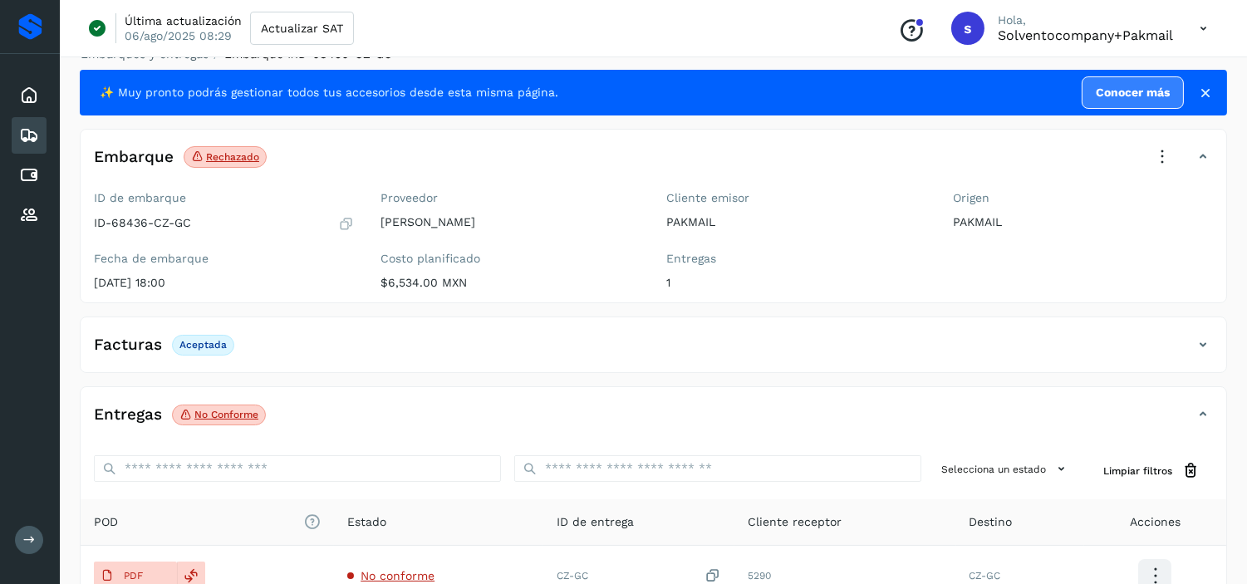
click at [1165, 155] on icon at bounding box center [1162, 157] width 37 height 37
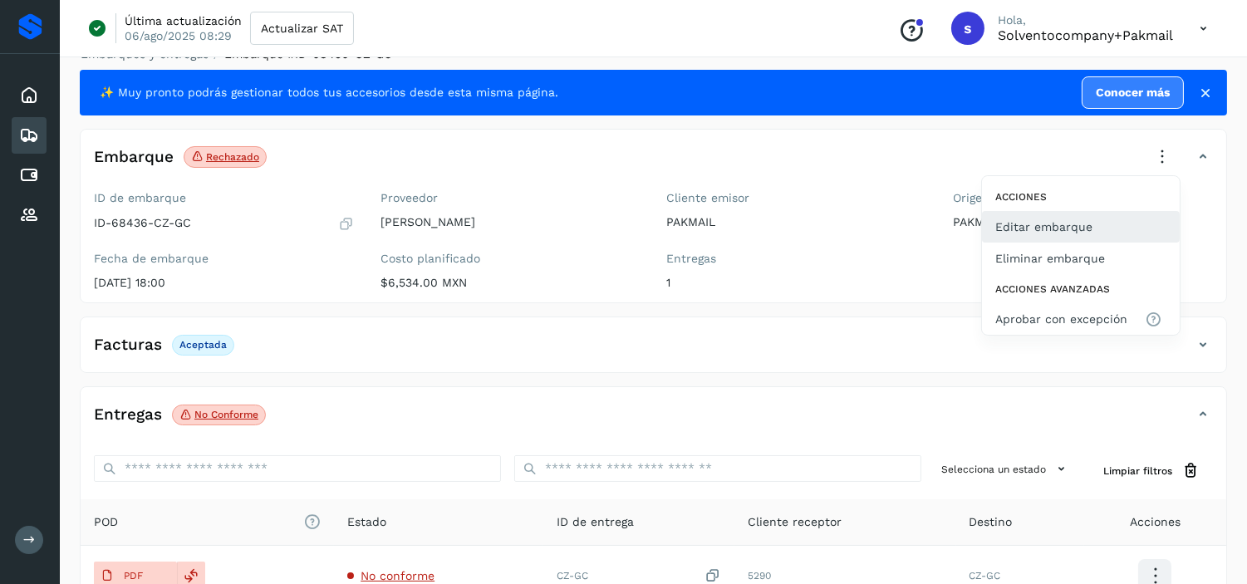
click at [1072, 233] on button "Editar embarque" at bounding box center [1081, 227] width 198 height 32
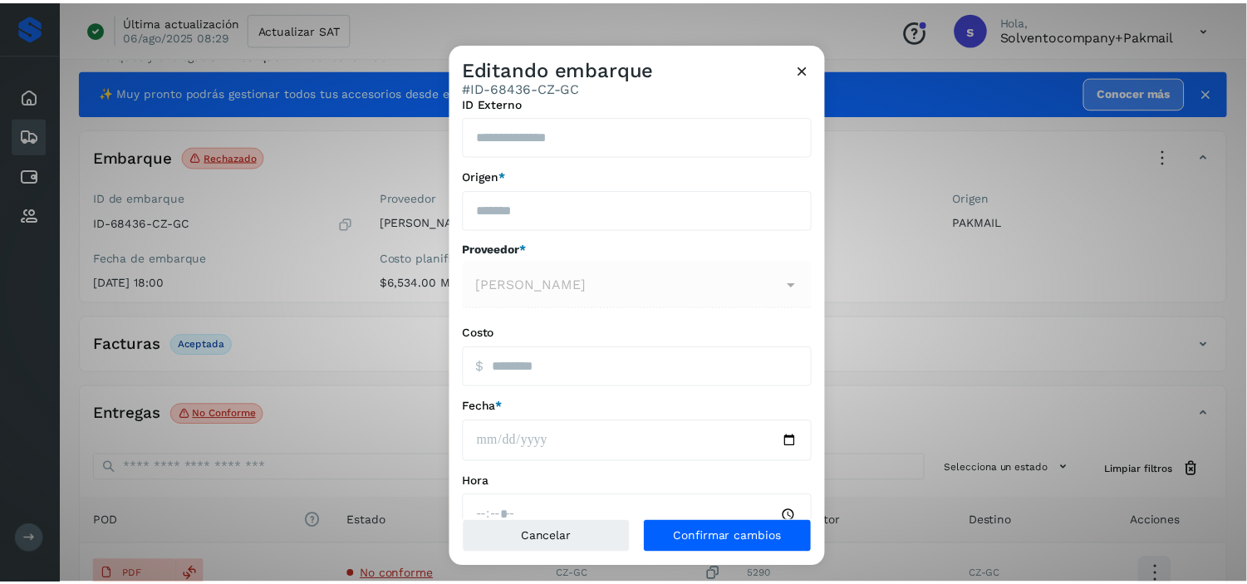
scroll to position [0, 0]
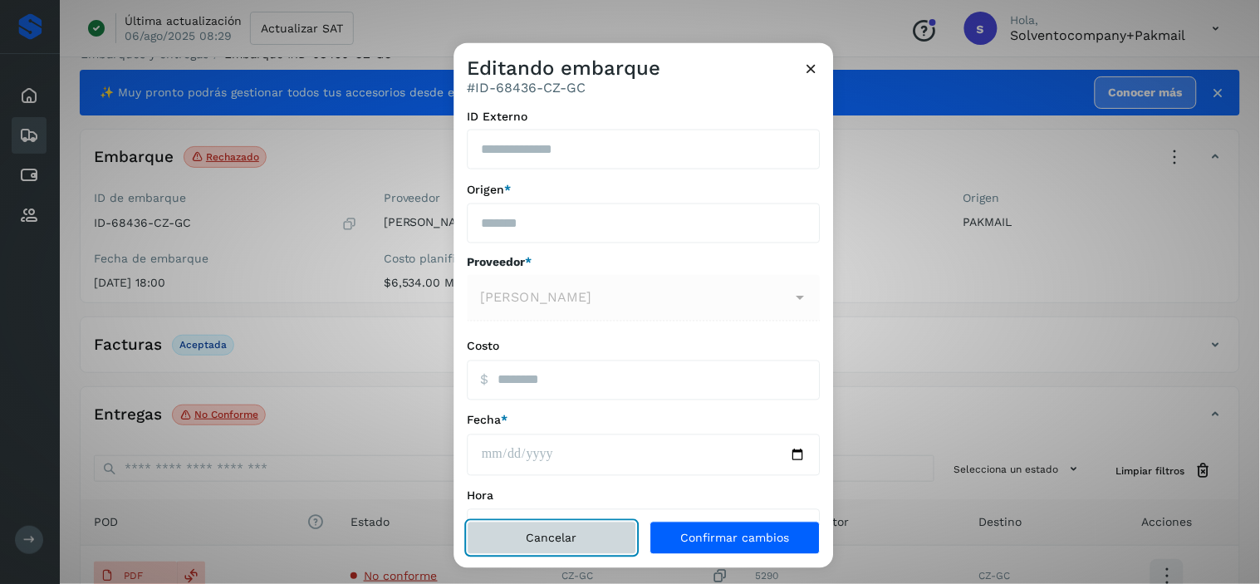
click at [567, 534] on span "Cancelar" at bounding box center [552, 538] width 51 height 12
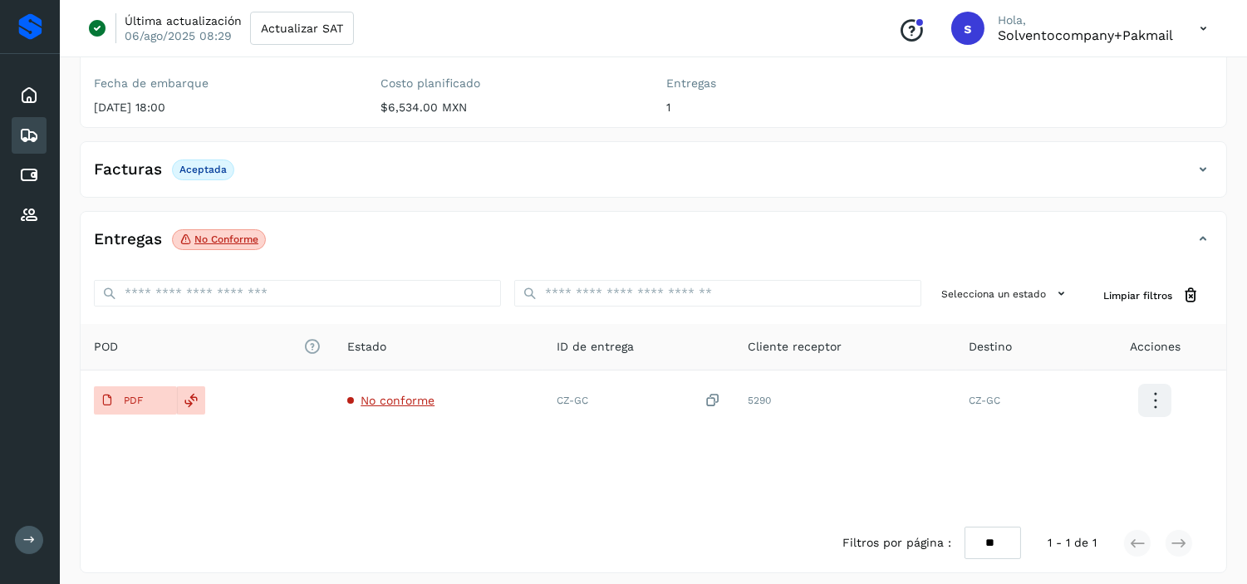
scroll to position [210, 0]
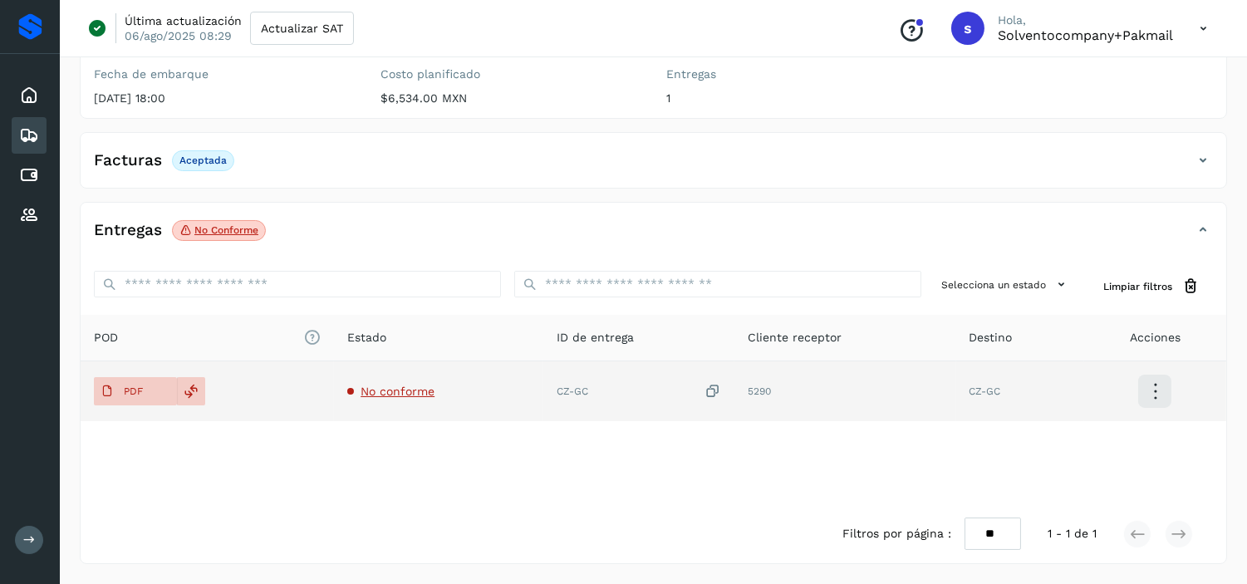
click at [1159, 392] on icon at bounding box center [1155, 391] width 39 height 39
click at [676, 458] on div at bounding box center [623, 292] width 1247 height 584
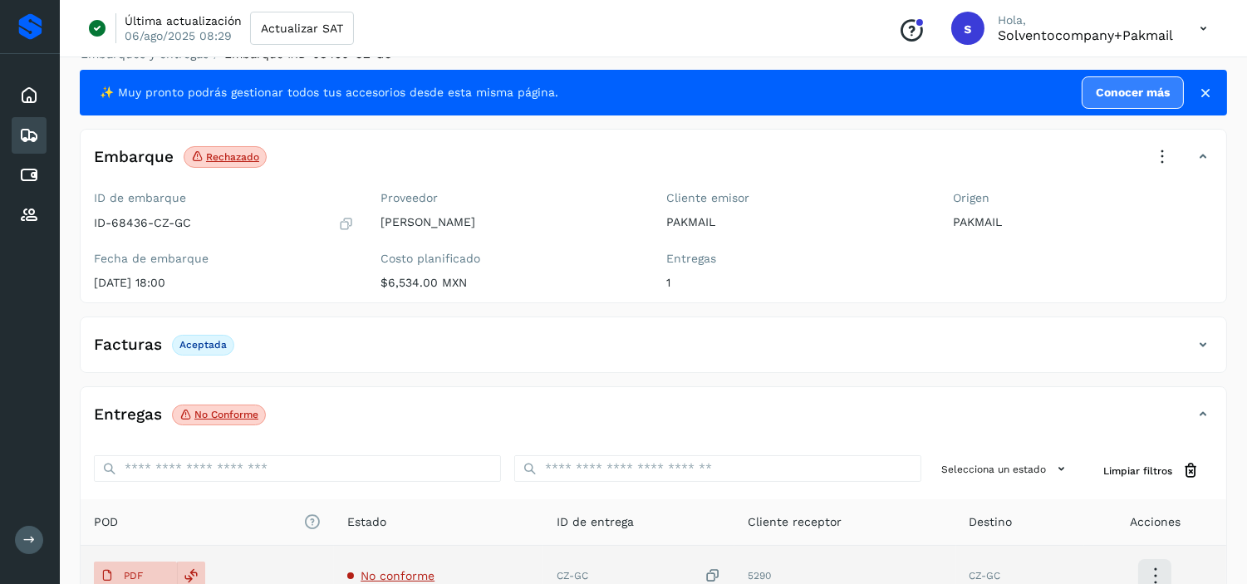
scroll to position [118, 0]
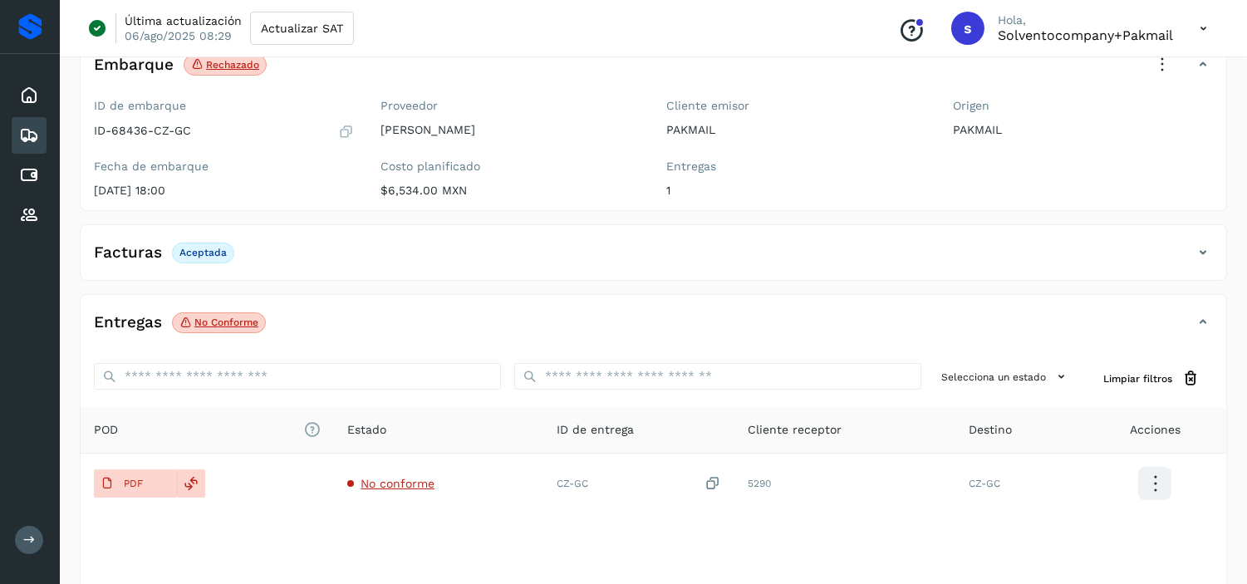
click at [1202, 317] on icon at bounding box center [1203, 322] width 20 height 20
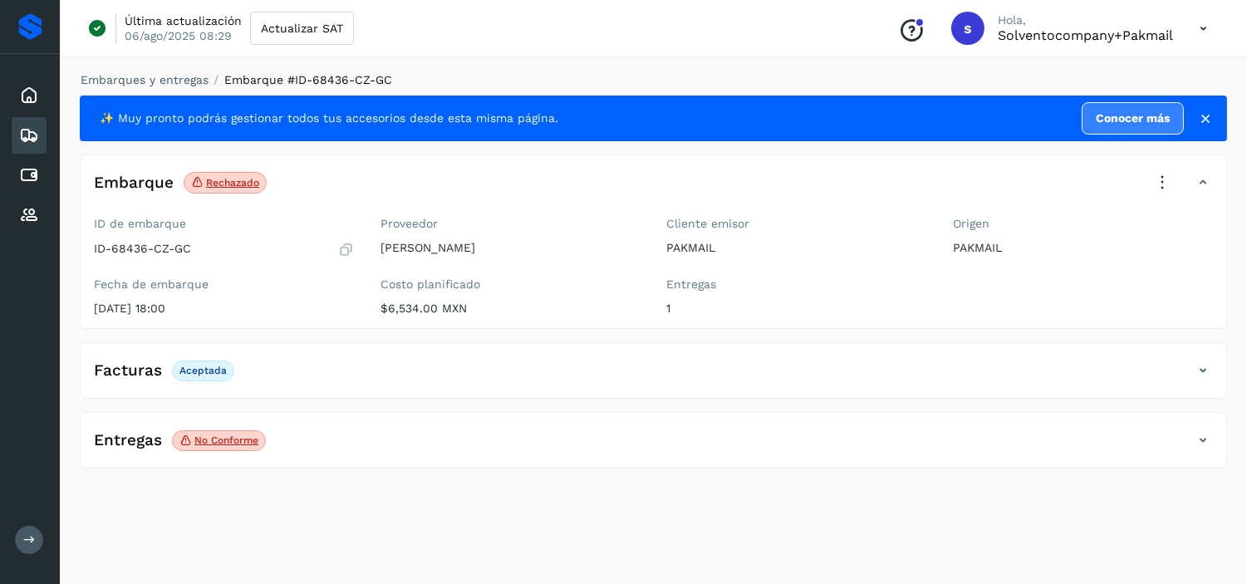
scroll to position [0, 0]
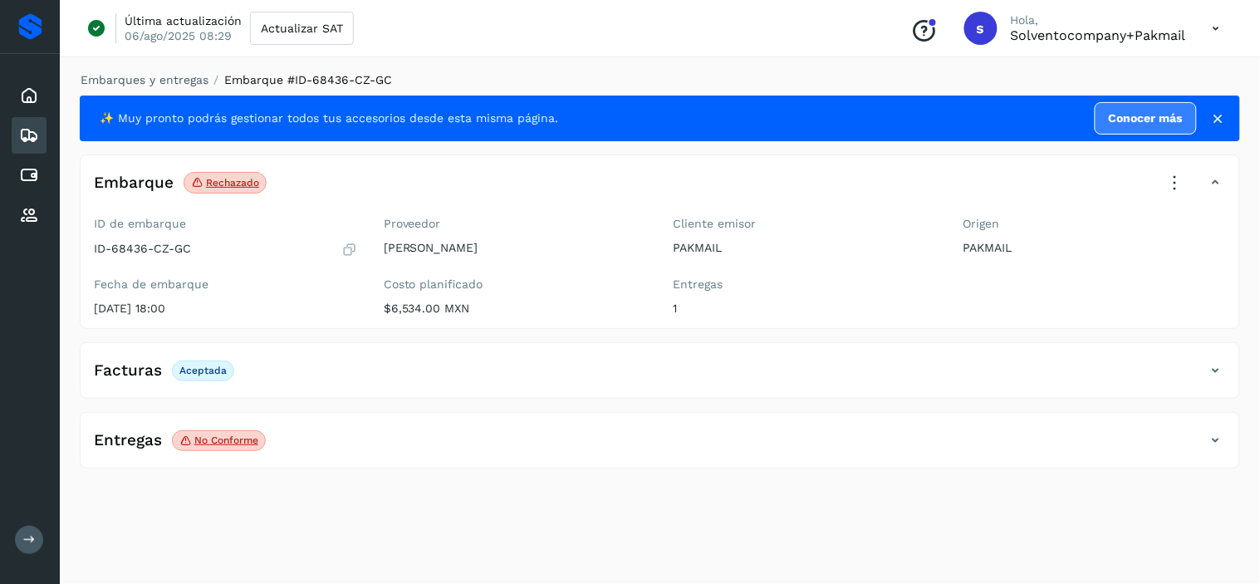
click at [1172, 194] on icon at bounding box center [1175, 182] width 37 height 37
click at [942, 370] on div at bounding box center [630, 292] width 1260 height 584
click at [1218, 29] on icon at bounding box center [1216, 29] width 34 height 34
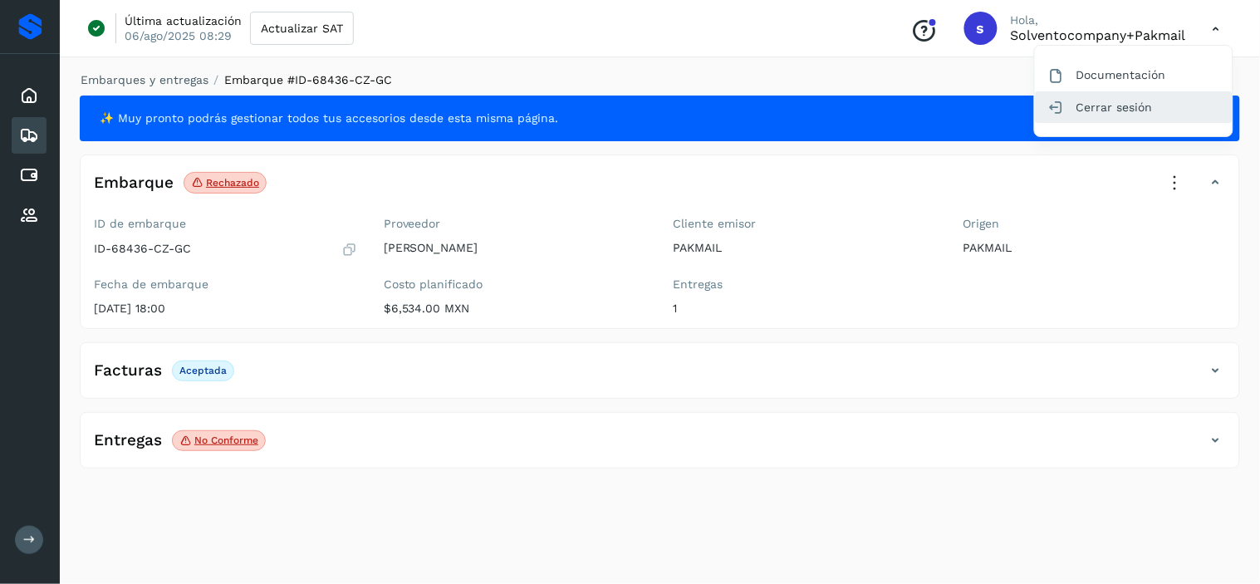
click at [1116, 101] on div "Cerrar sesión" at bounding box center [1134, 107] width 198 height 32
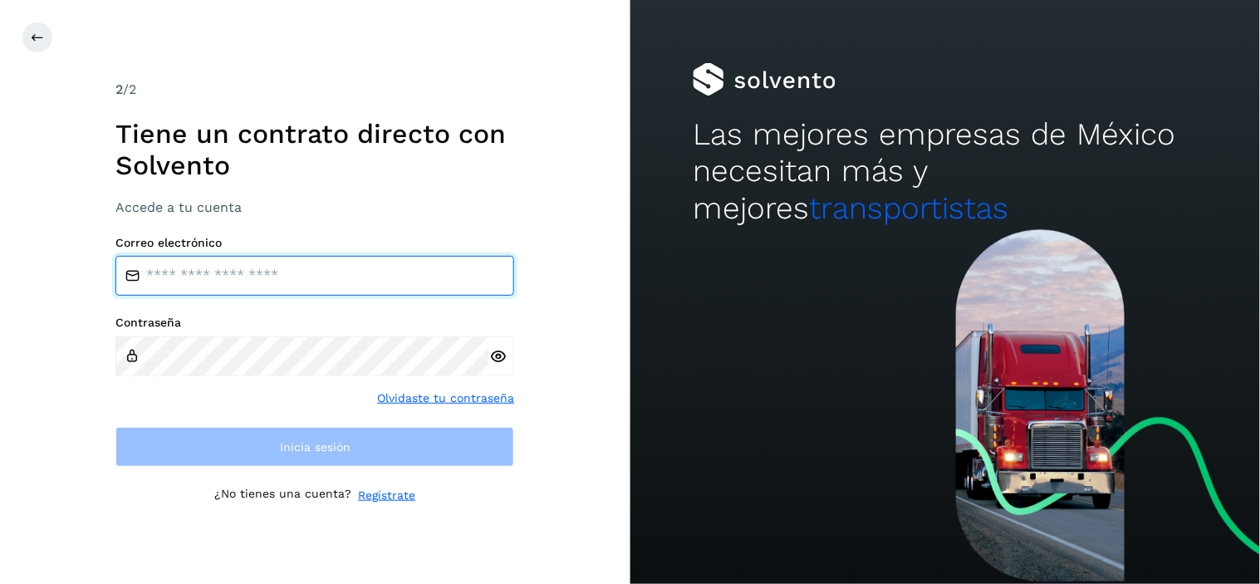
type input "**********"
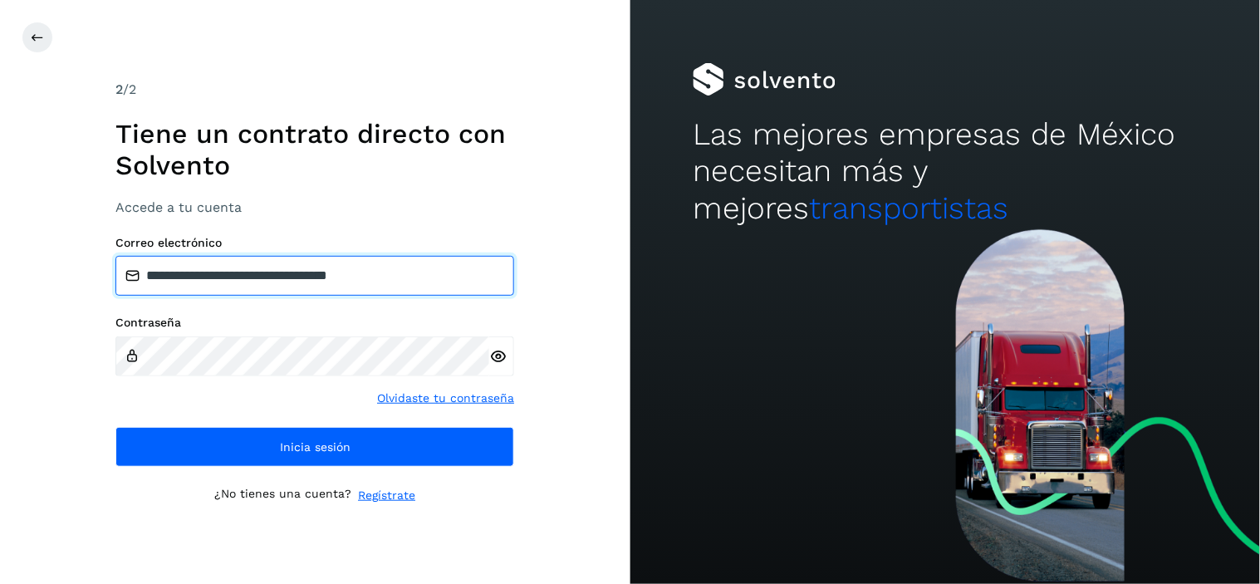
click at [355, 270] on input "**********" at bounding box center [314, 276] width 399 height 40
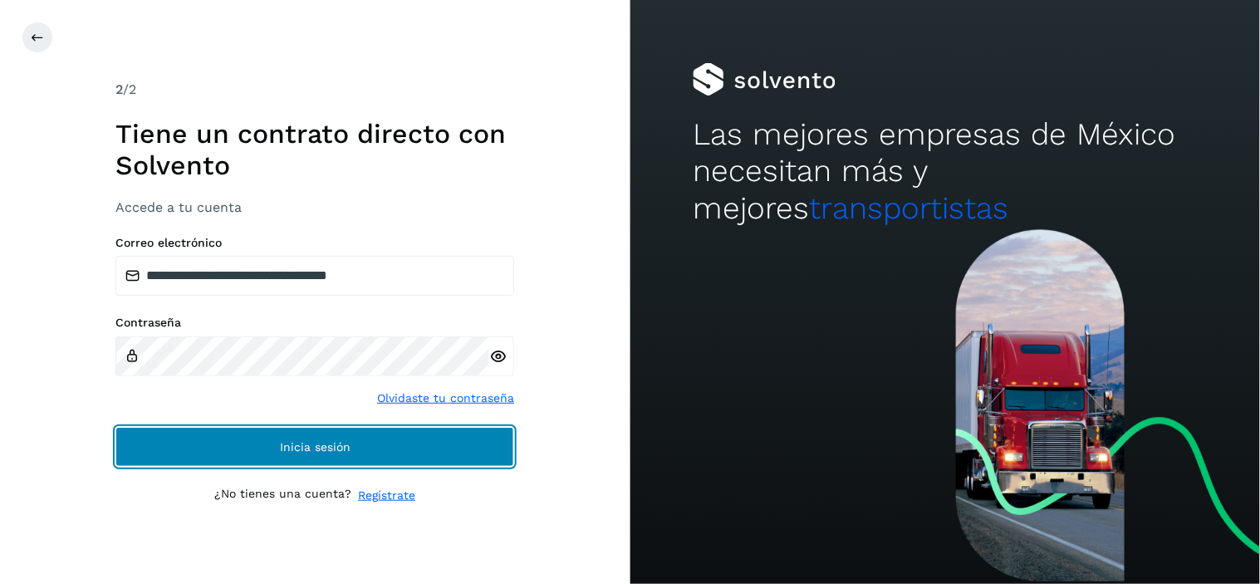
click at [288, 449] on span "Inicia sesión" at bounding box center [315, 447] width 71 height 12
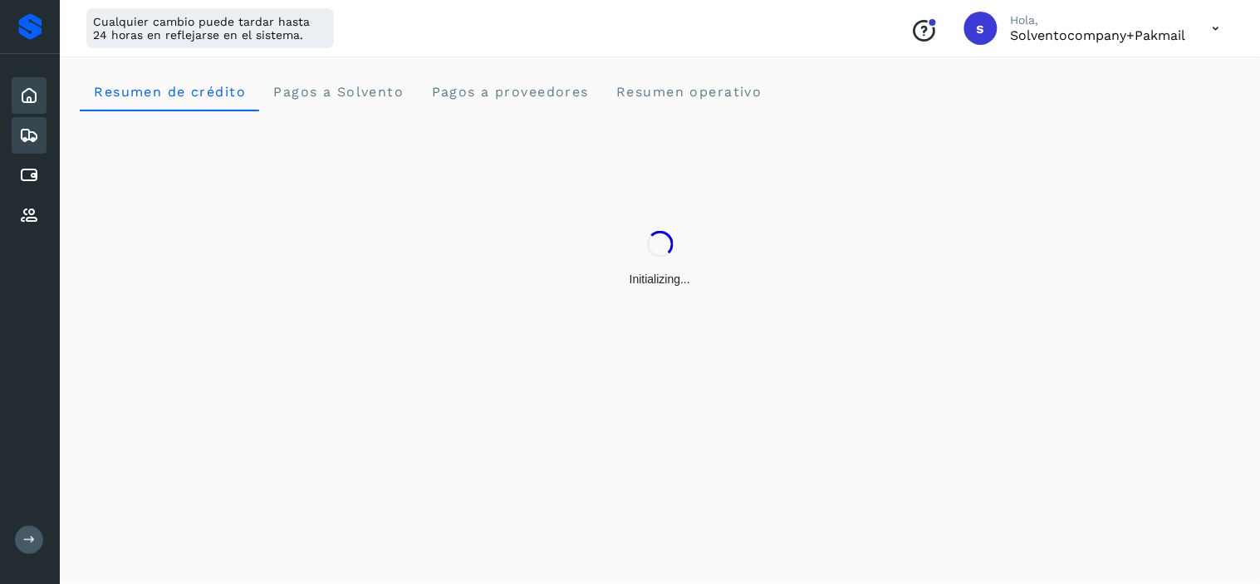
click at [21, 127] on icon at bounding box center [29, 135] width 20 height 20
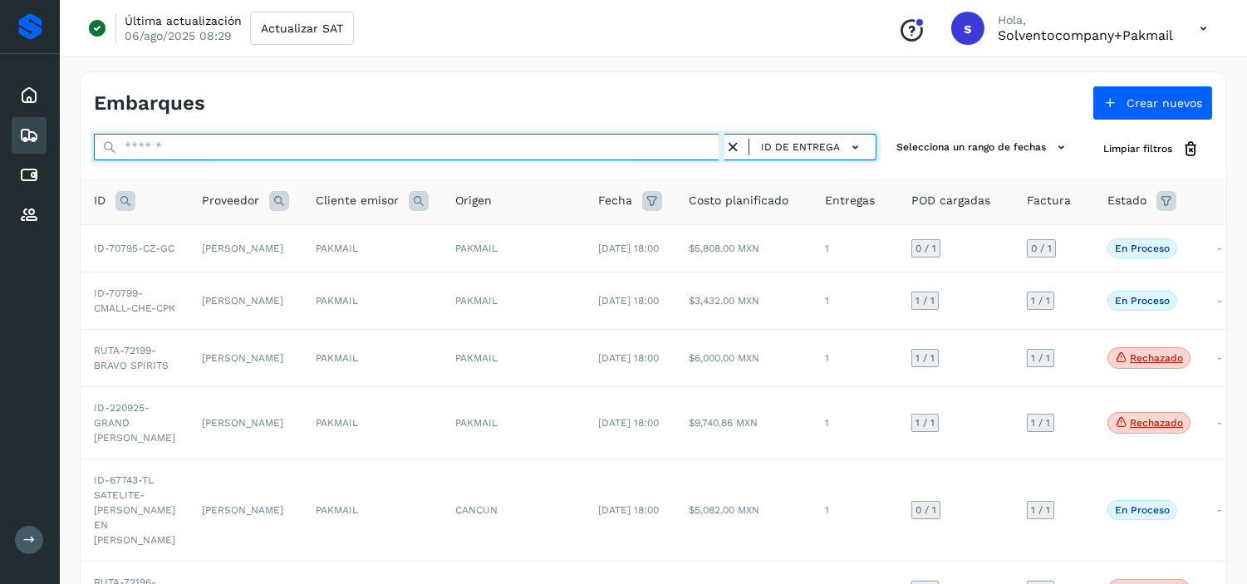
click at [167, 147] on input "text" at bounding box center [409, 147] width 630 height 27
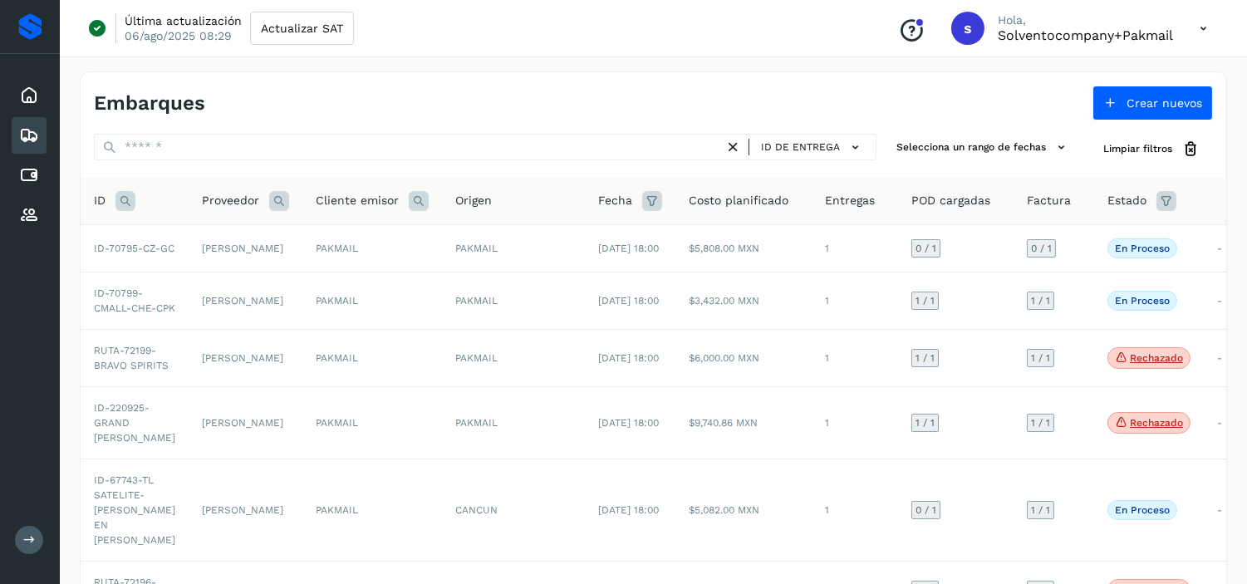
click at [127, 201] on icon at bounding box center [125, 201] width 20 height 20
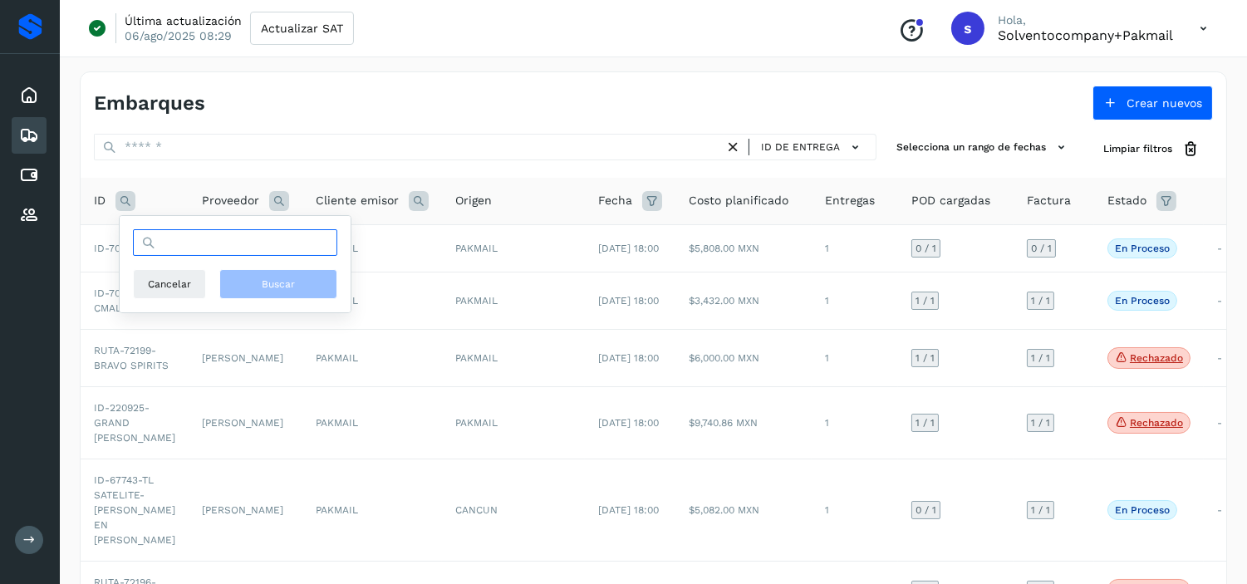
click at [219, 243] on input "text" at bounding box center [235, 242] width 204 height 27
paste input "*****"
type input "*****"
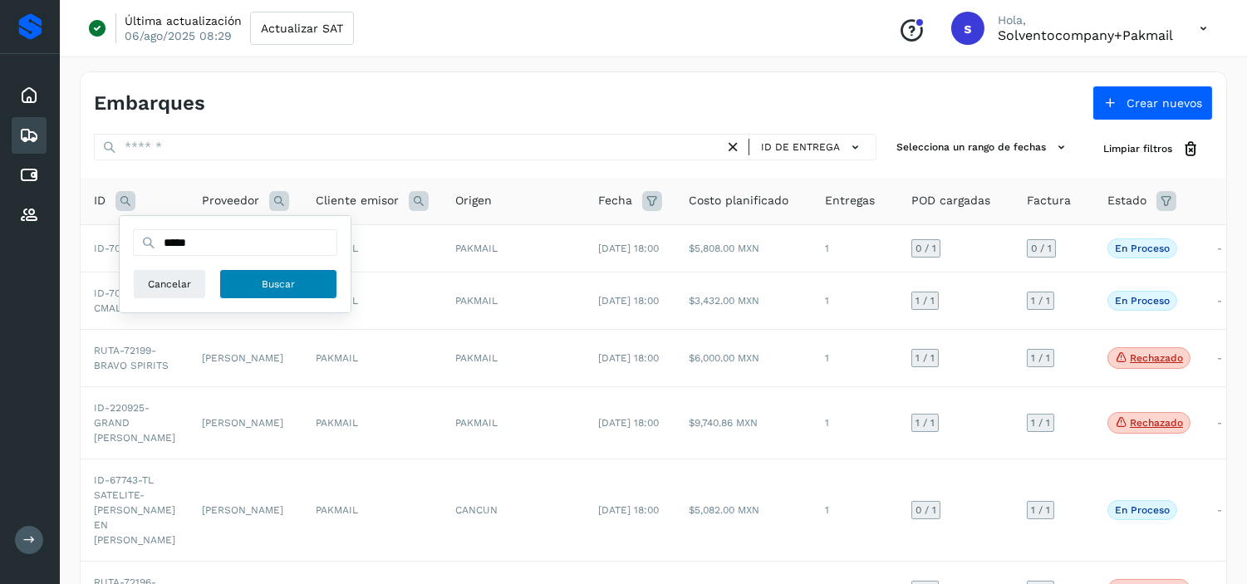
drag, startPoint x: 255, startPoint y: 278, endPoint x: 38, endPoint y: 282, distance: 216.8
click at [253, 278] on button "Buscar" at bounding box center [278, 284] width 118 height 30
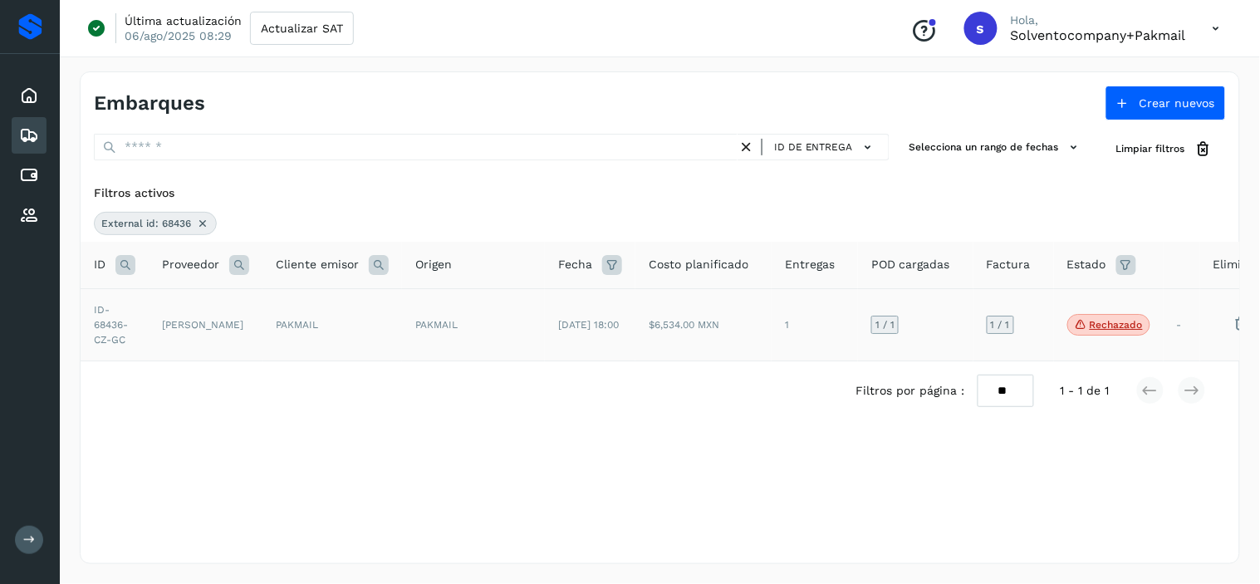
click at [777, 336] on td "1" at bounding box center [815, 324] width 86 height 72
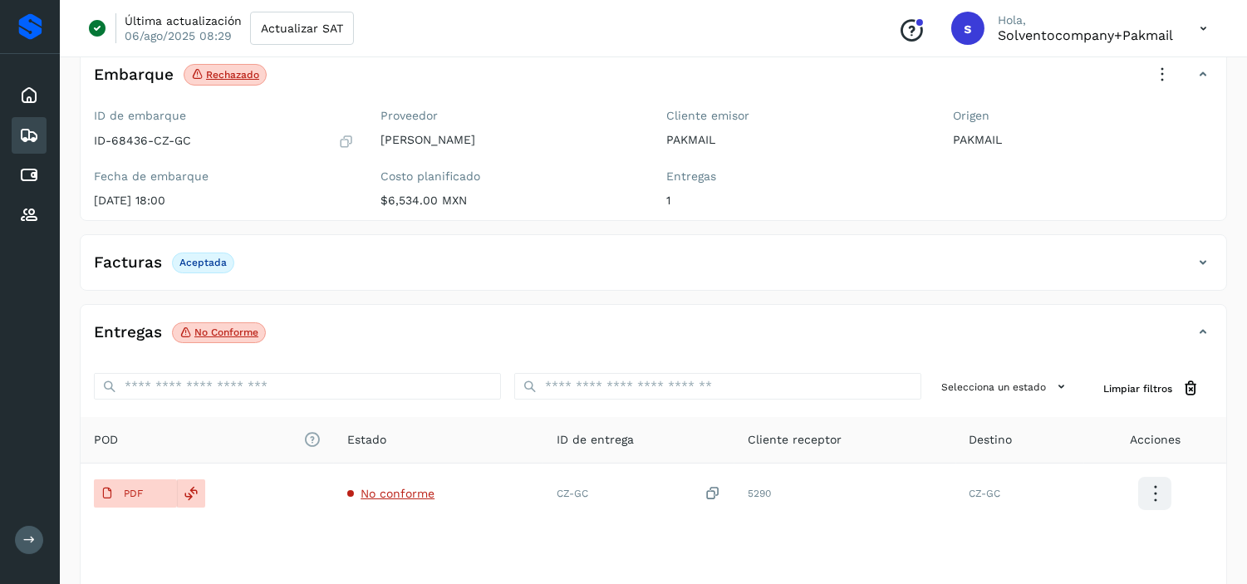
scroll to position [184, 0]
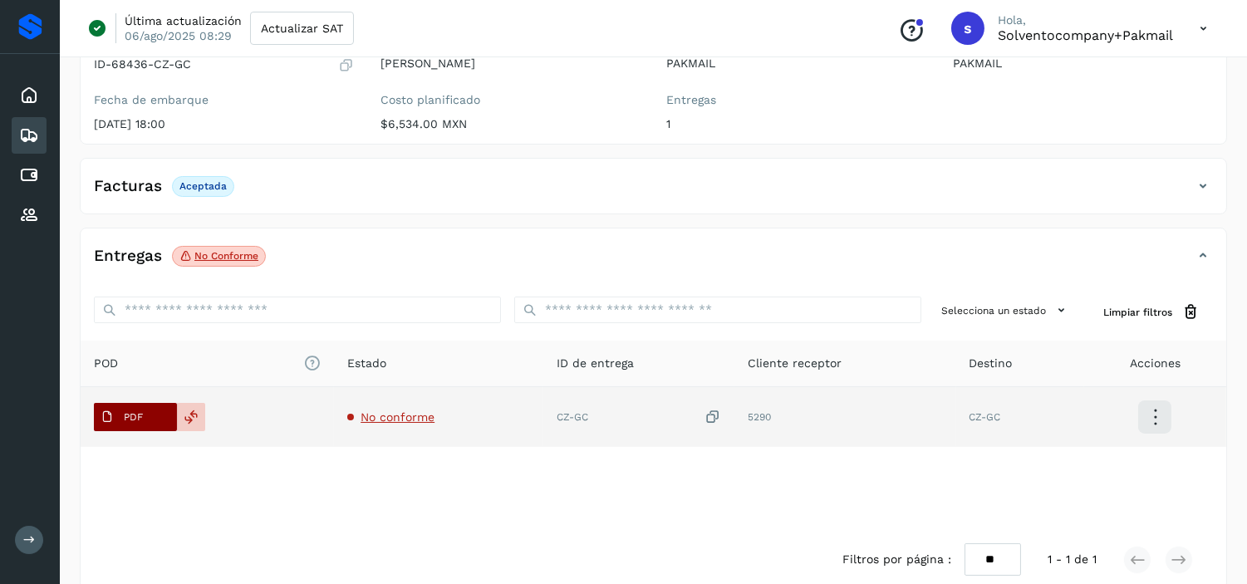
click at [142, 414] on p "PDF" at bounding box center [133, 417] width 19 height 12
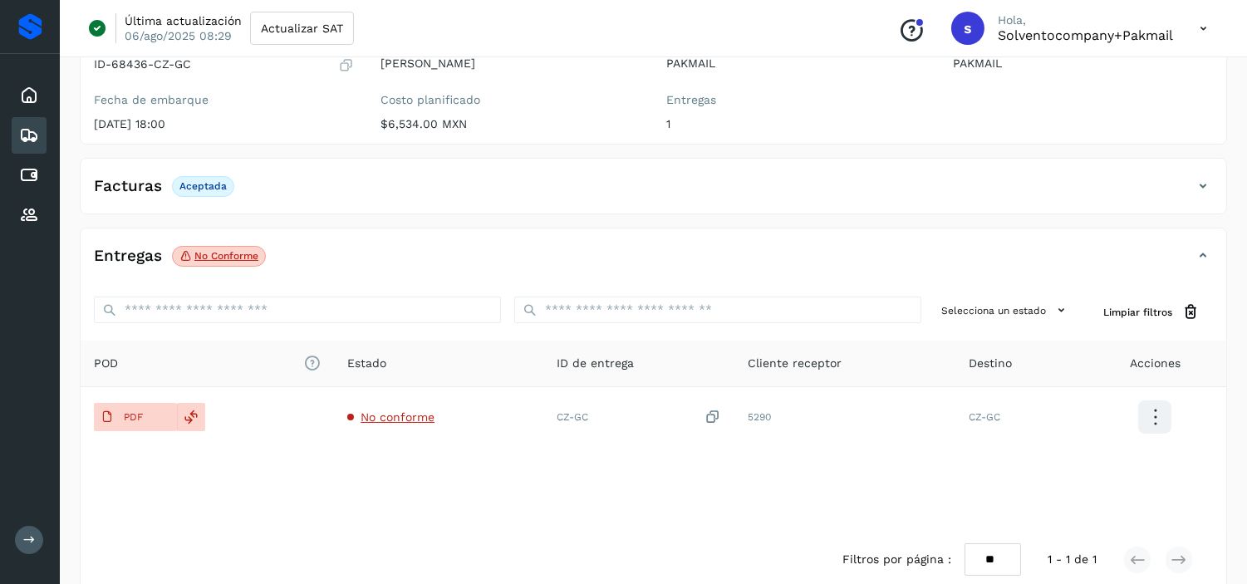
click at [297, 195] on div "Facturas Aceptada" at bounding box center [637, 186] width 1112 height 28
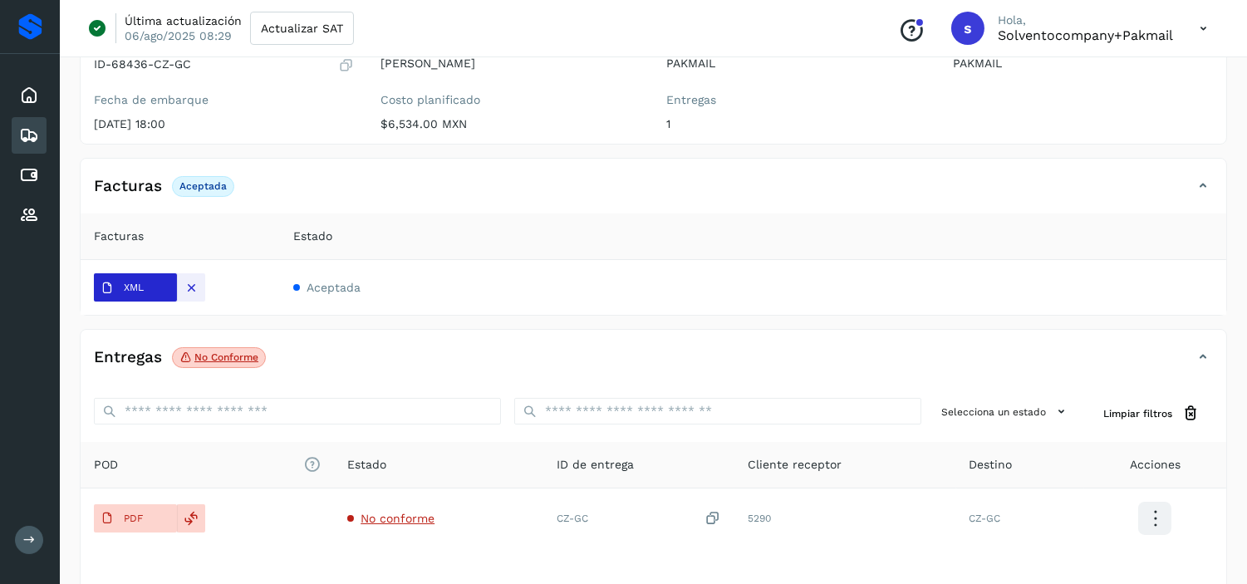
click at [150, 295] on span "XML" at bounding box center [122, 288] width 56 height 27
click at [32, 127] on icon at bounding box center [29, 135] width 20 height 20
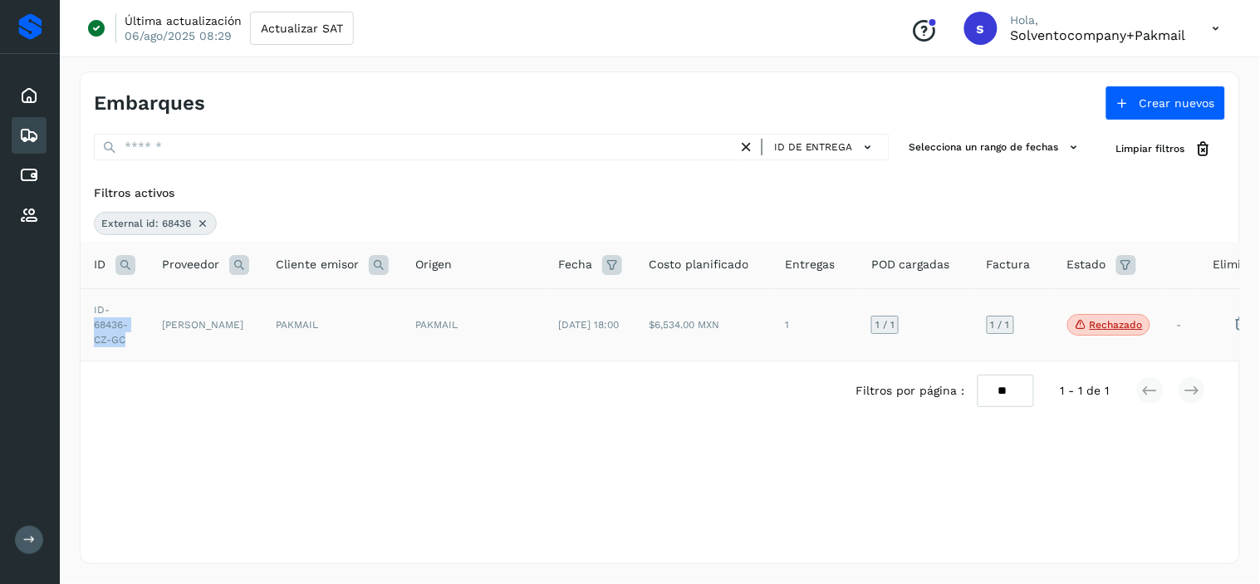
drag, startPoint x: 133, startPoint y: 345, endPoint x: 92, endPoint y: 322, distance: 46.5
click at [92, 322] on td "ID-68436-CZ-GC" at bounding box center [115, 324] width 68 height 72
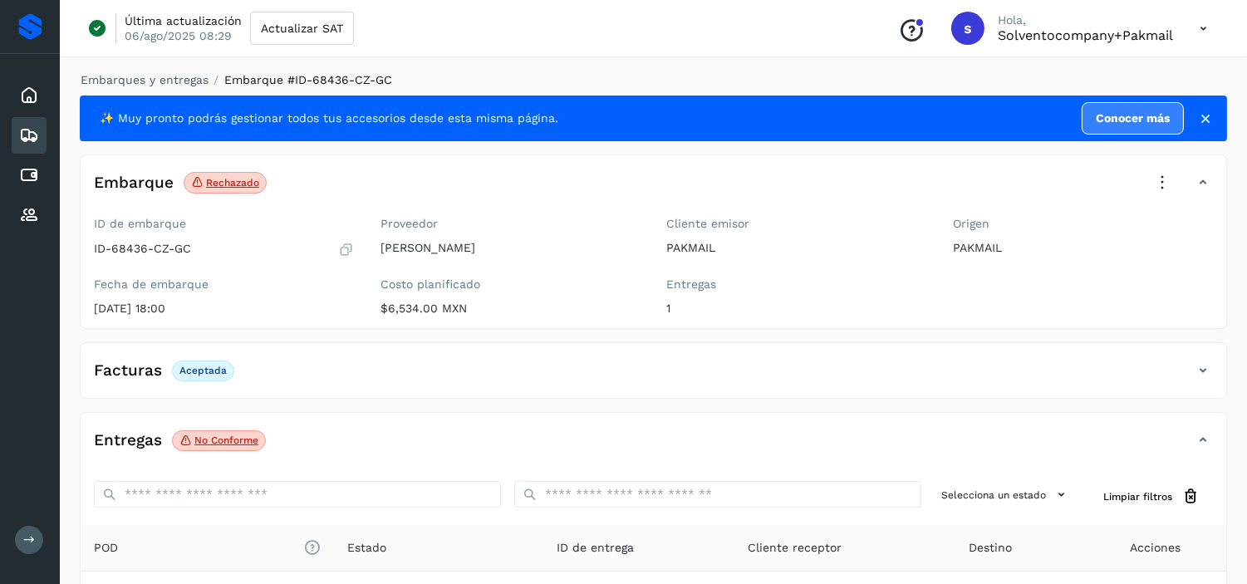
click at [349, 249] on icon at bounding box center [346, 249] width 16 height 17
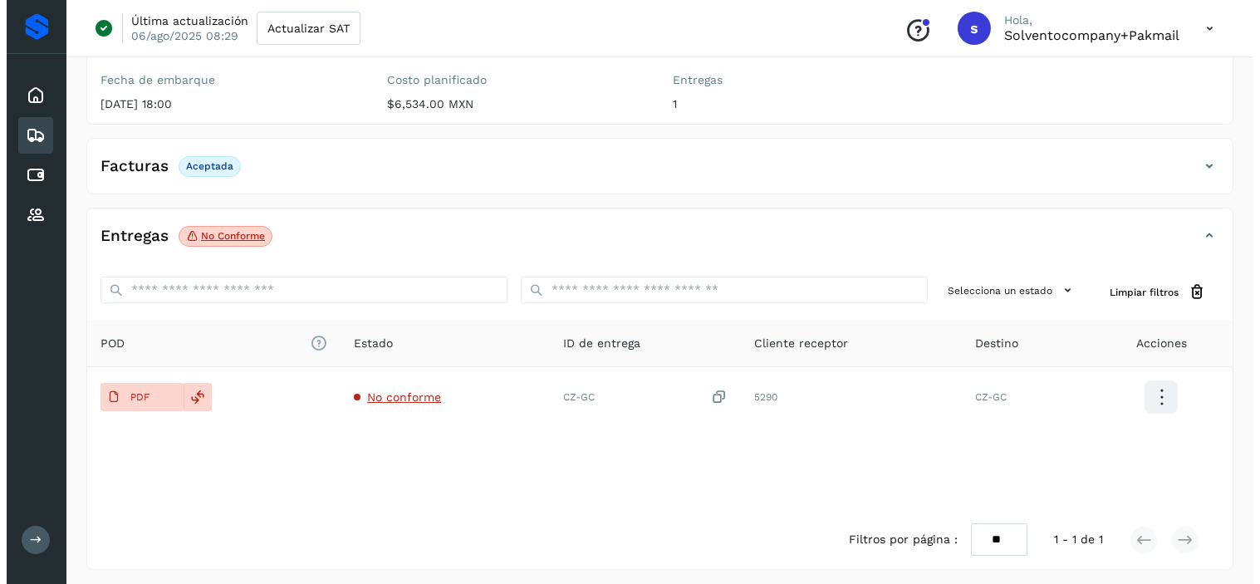
scroll to position [210, 0]
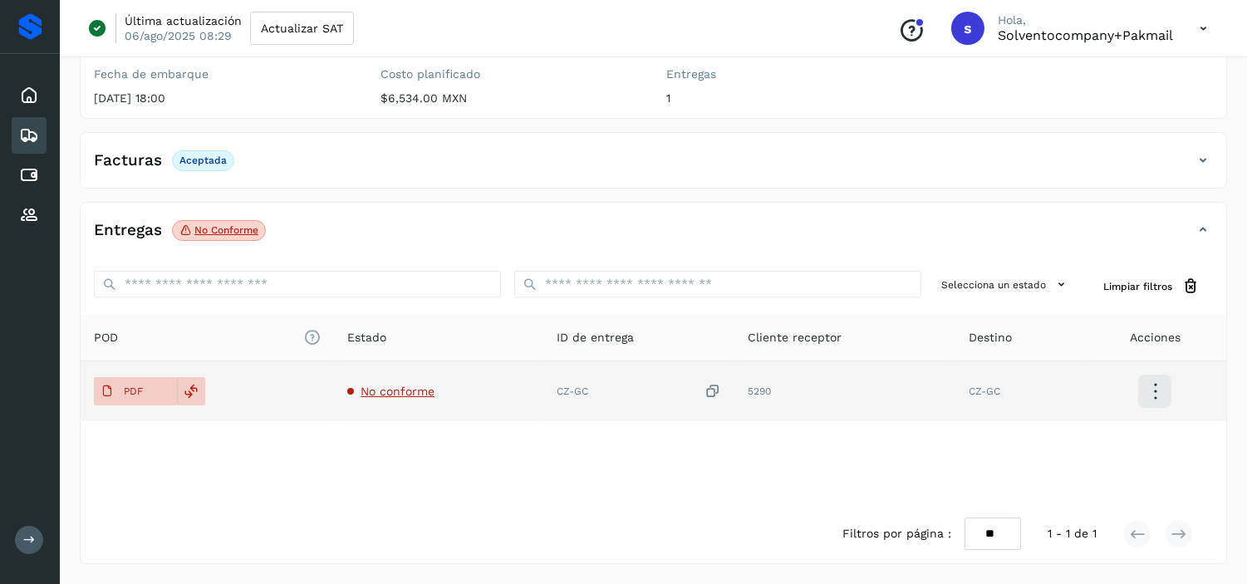
click at [1155, 395] on icon at bounding box center [1155, 391] width 39 height 39
click at [1094, 394] on button "Ver Detalle" at bounding box center [1072, 391] width 198 height 32
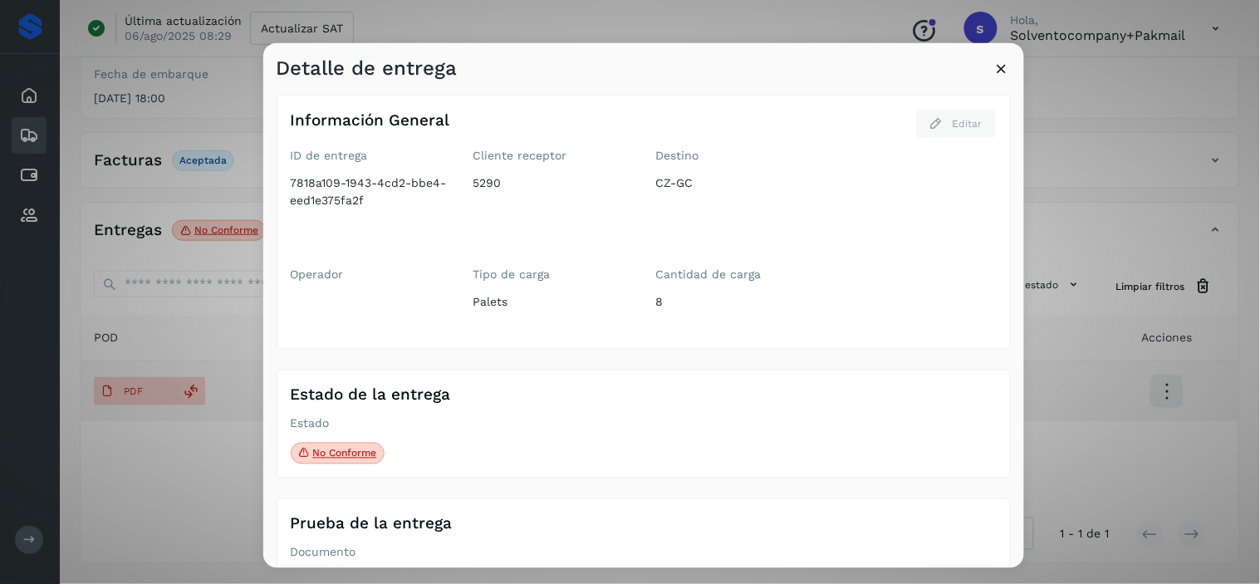
click at [1001, 65] on icon at bounding box center [1001, 67] width 17 height 17
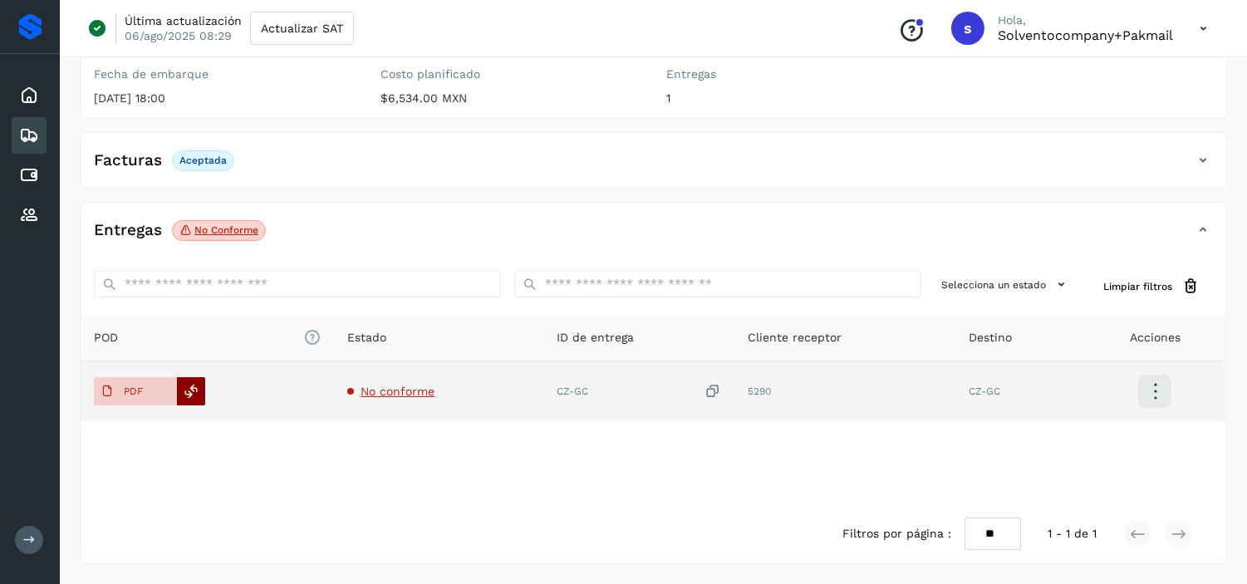
click at [191, 388] on icon at bounding box center [191, 391] width 15 height 15
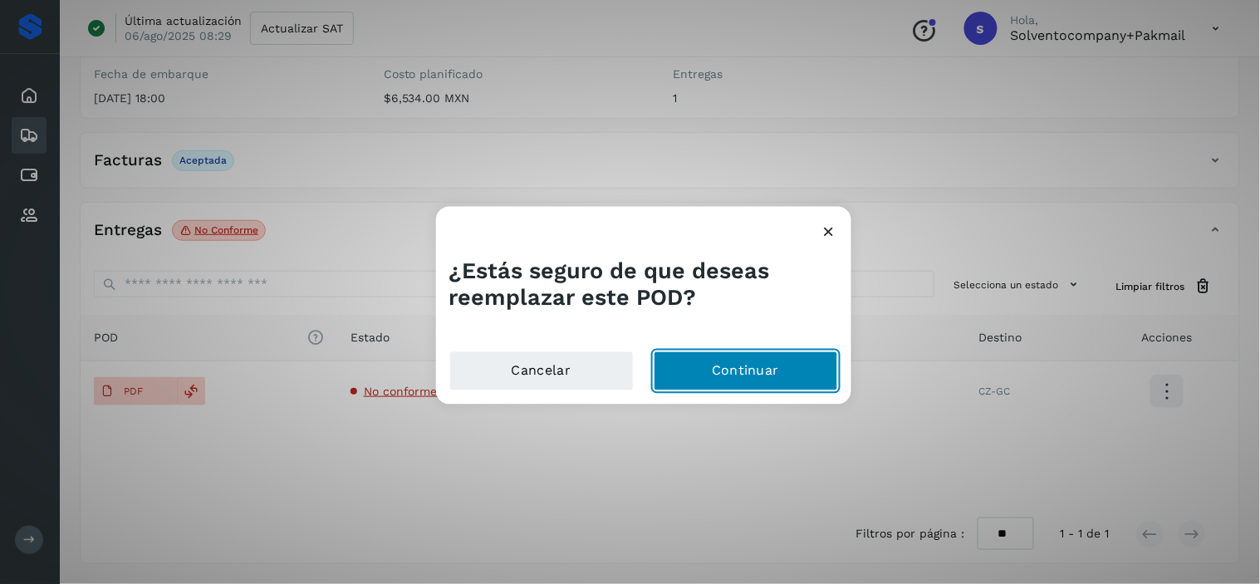
click at [709, 363] on button "Continuar" at bounding box center [746, 371] width 184 height 40
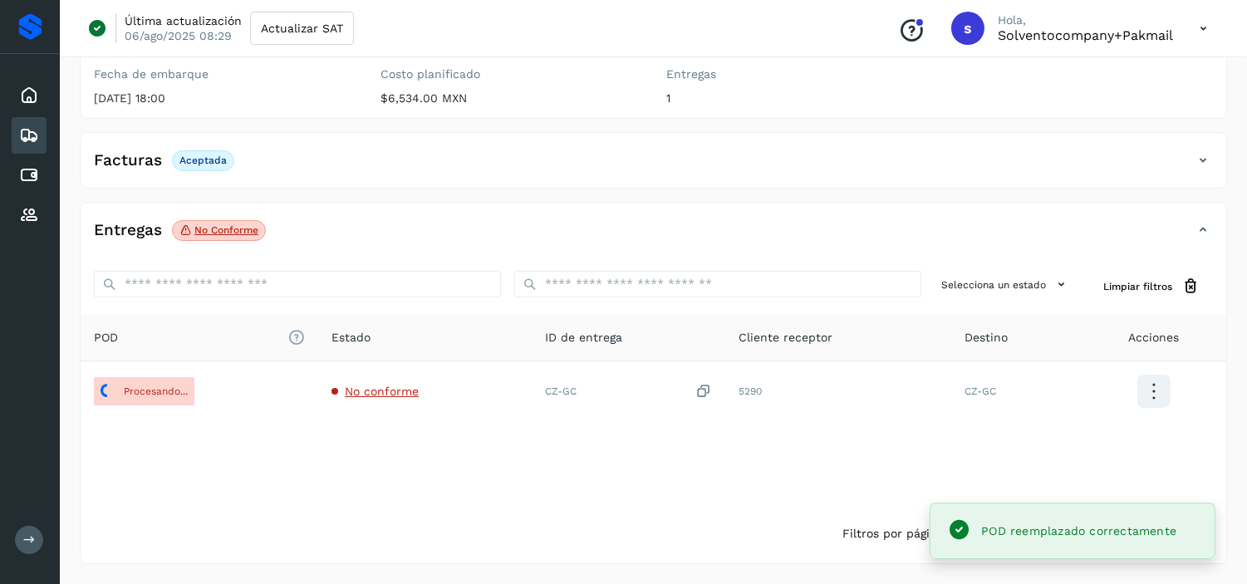
click at [1149, 399] on icon at bounding box center [1153, 391] width 39 height 39
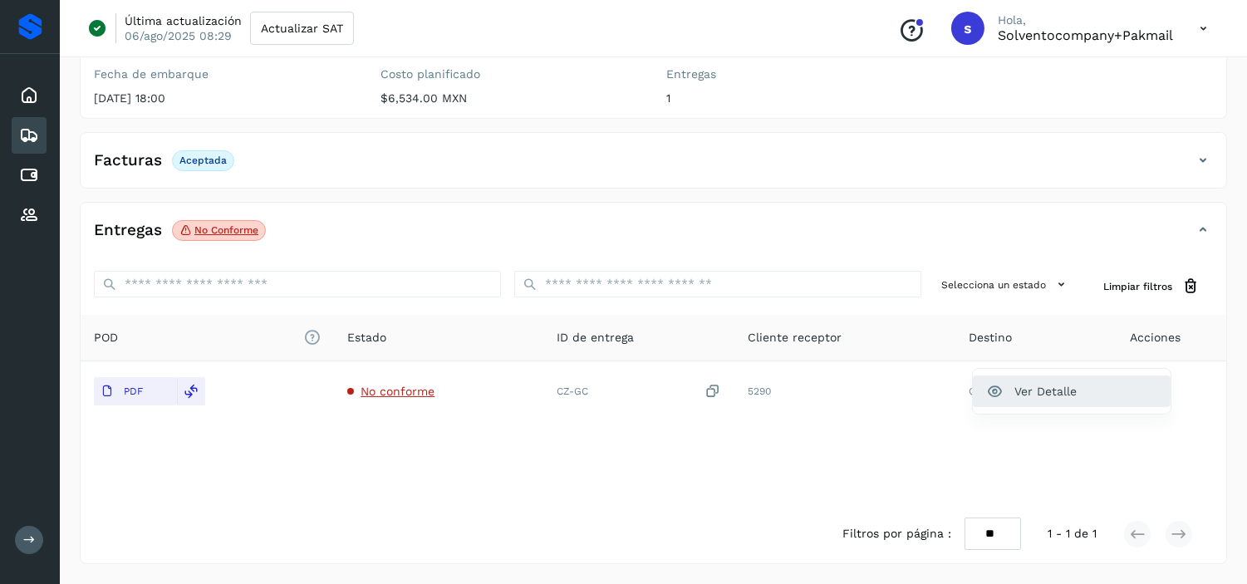
click at [1128, 400] on button "Ver Detalle" at bounding box center [1072, 391] width 198 height 32
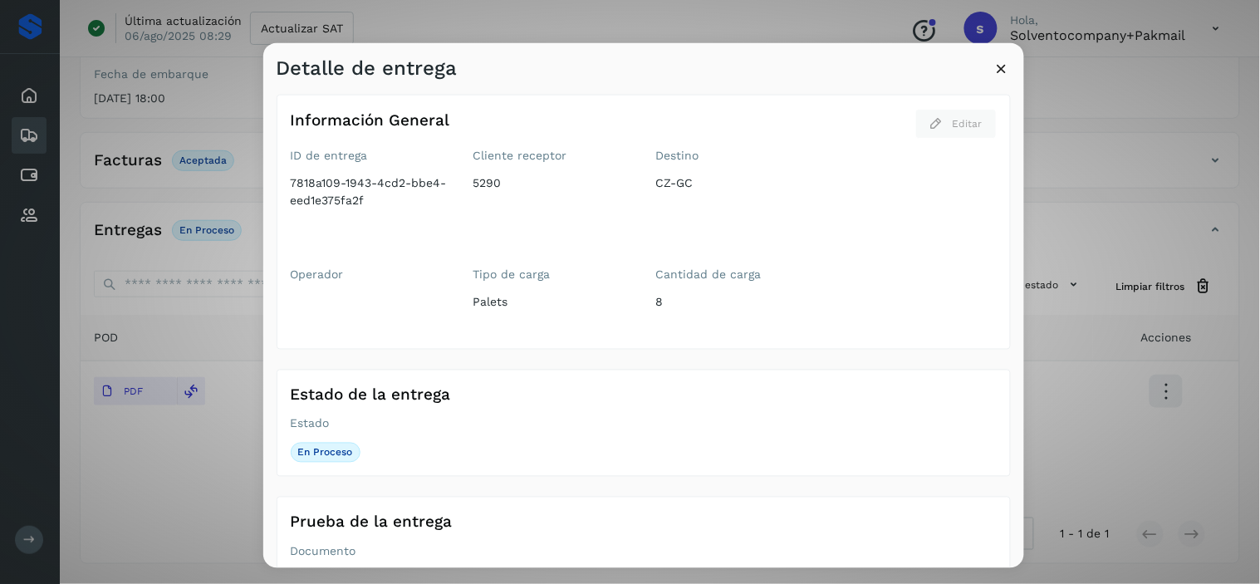
drag, startPoint x: 668, startPoint y: 301, endPoint x: 660, endPoint y: 302, distance: 8.5
click at [667, 301] on span "8" at bounding box center [739, 314] width 166 height 42
drag, startPoint x: 660, startPoint y: 302, endPoint x: 643, endPoint y: 297, distance: 17.6
click at [643, 297] on div "Operador Tipo de carga Palets Cantidad de carga 8" at bounding box center [557, 300] width 532 height 69
click at [666, 300] on span "8" at bounding box center [739, 314] width 166 height 42
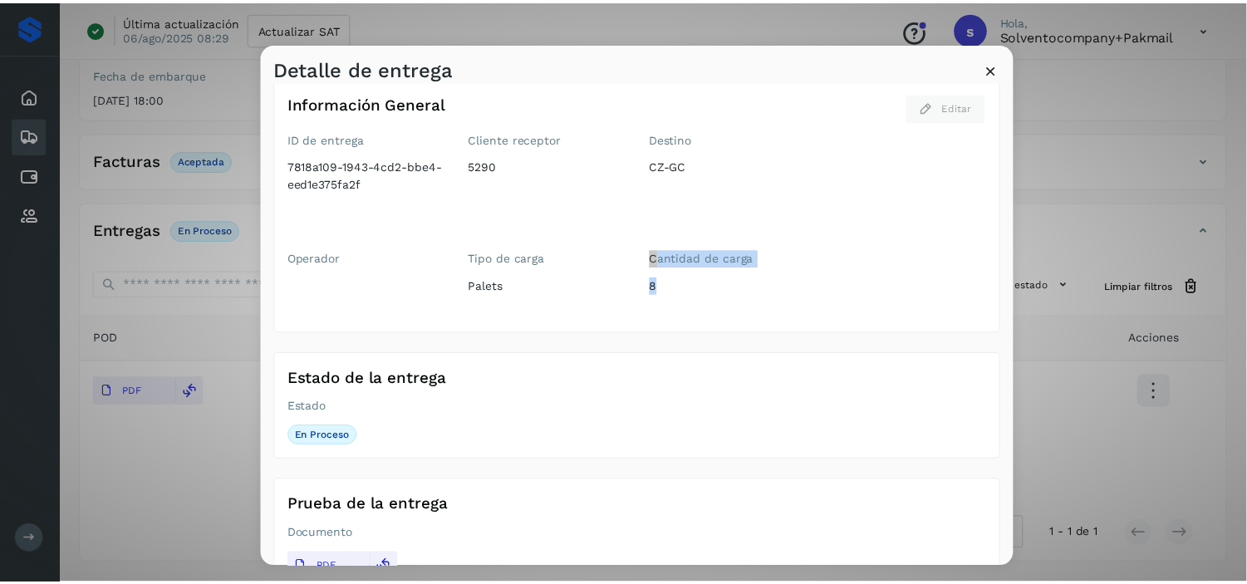
scroll to position [0, 0]
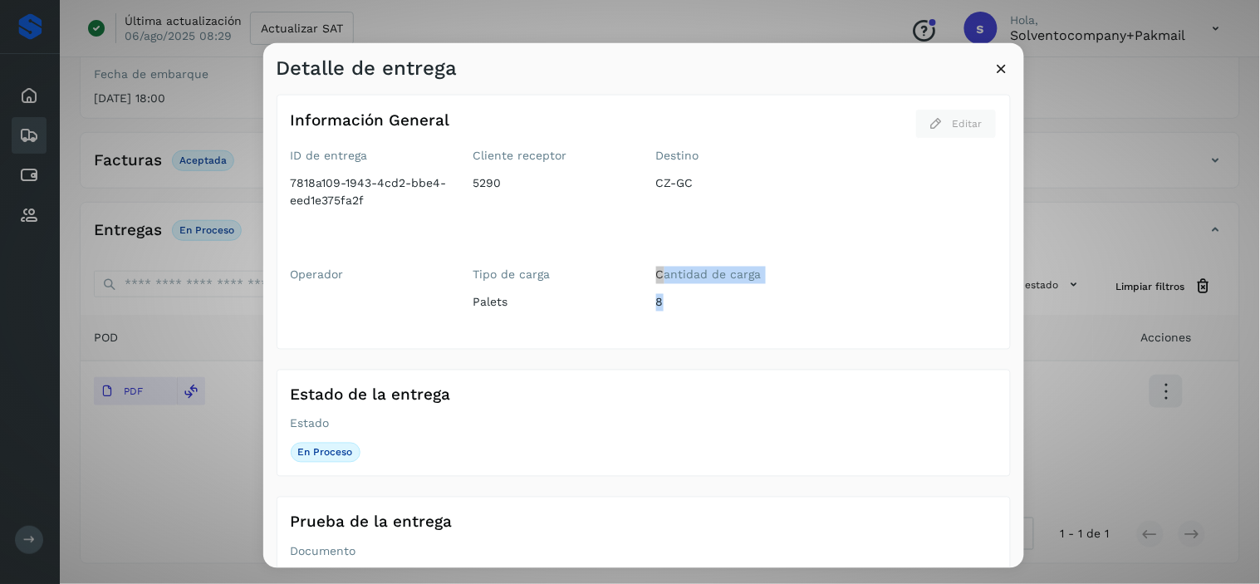
click at [994, 71] on icon at bounding box center [1001, 67] width 17 height 17
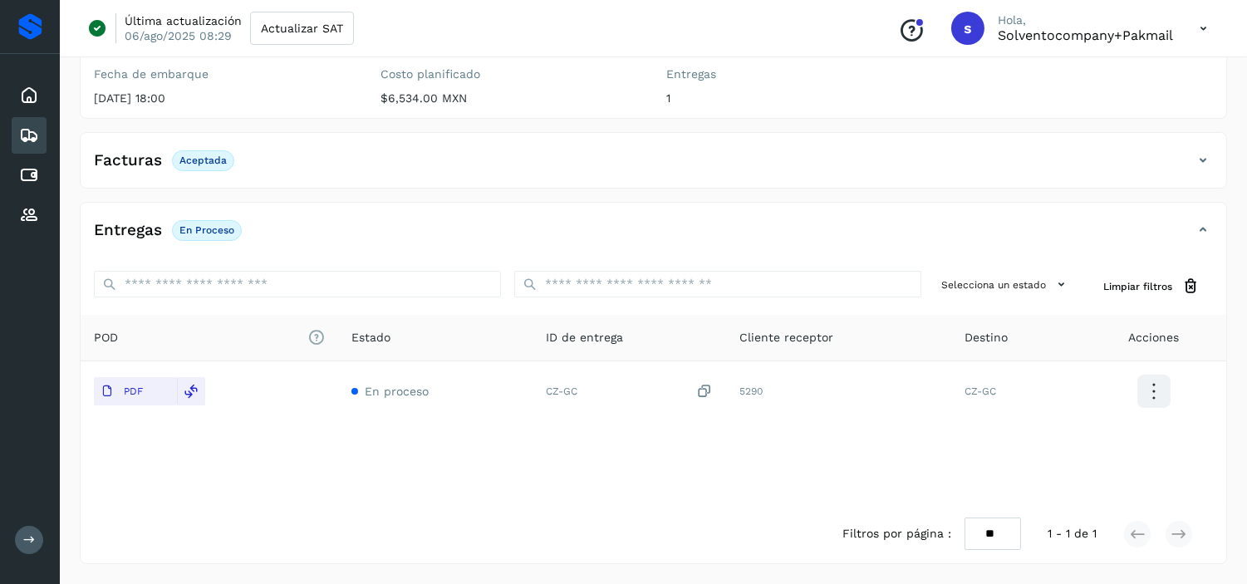
click at [1200, 227] on icon at bounding box center [1203, 230] width 20 height 20
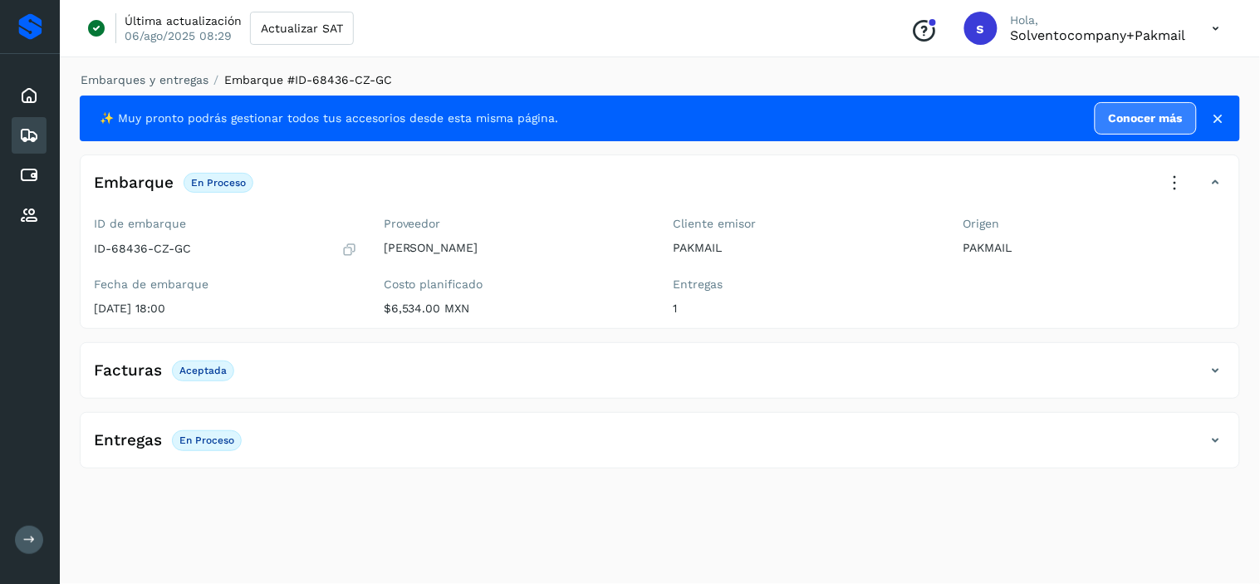
click at [1210, 183] on icon at bounding box center [1216, 183] width 20 height 20
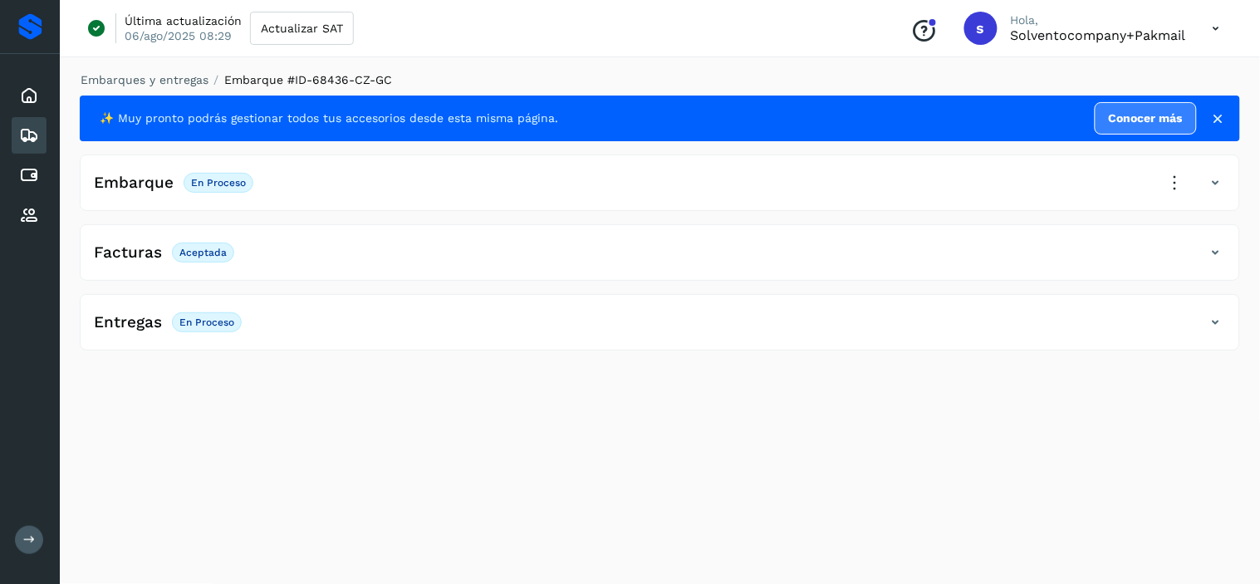
click at [1172, 179] on icon at bounding box center [1175, 182] width 37 height 37
click at [1172, 179] on div at bounding box center [630, 292] width 1260 height 584
click at [1218, 256] on icon at bounding box center [1216, 253] width 20 height 20
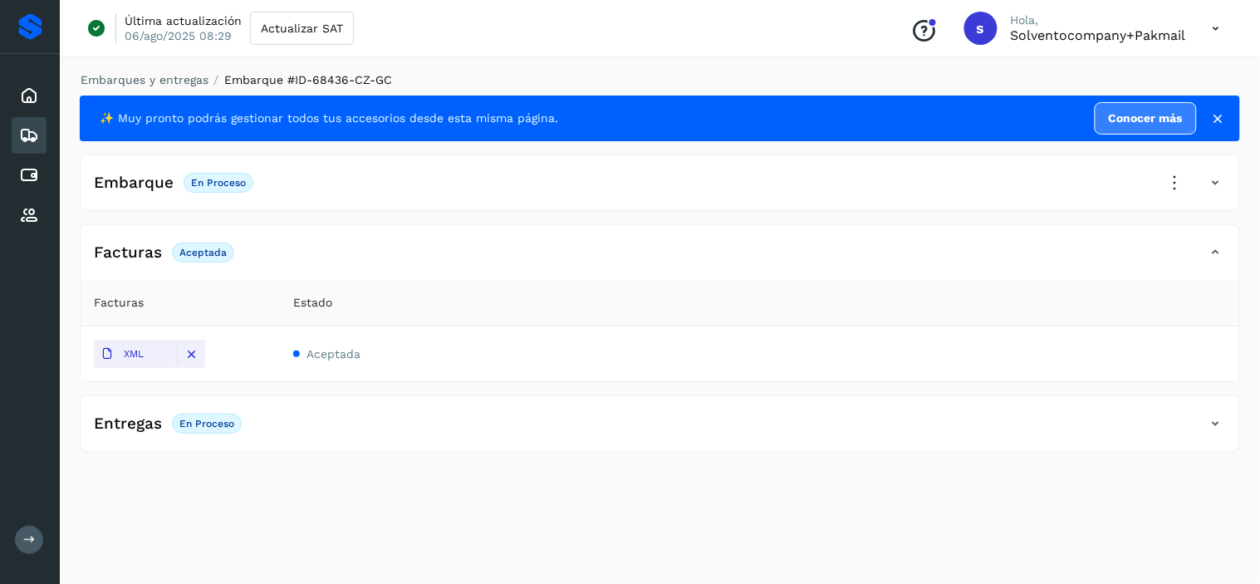
click at [1219, 256] on icon at bounding box center [1216, 253] width 20 height 20
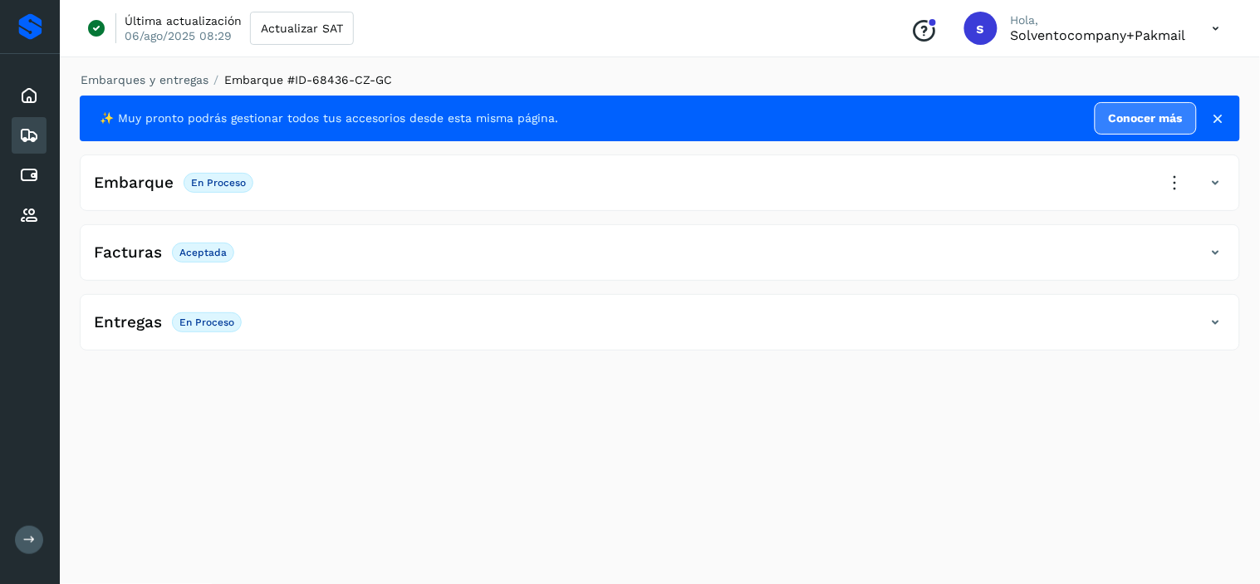
click at [1214, 326] on icon at bounding box center [1216, 322] width 20 height 20
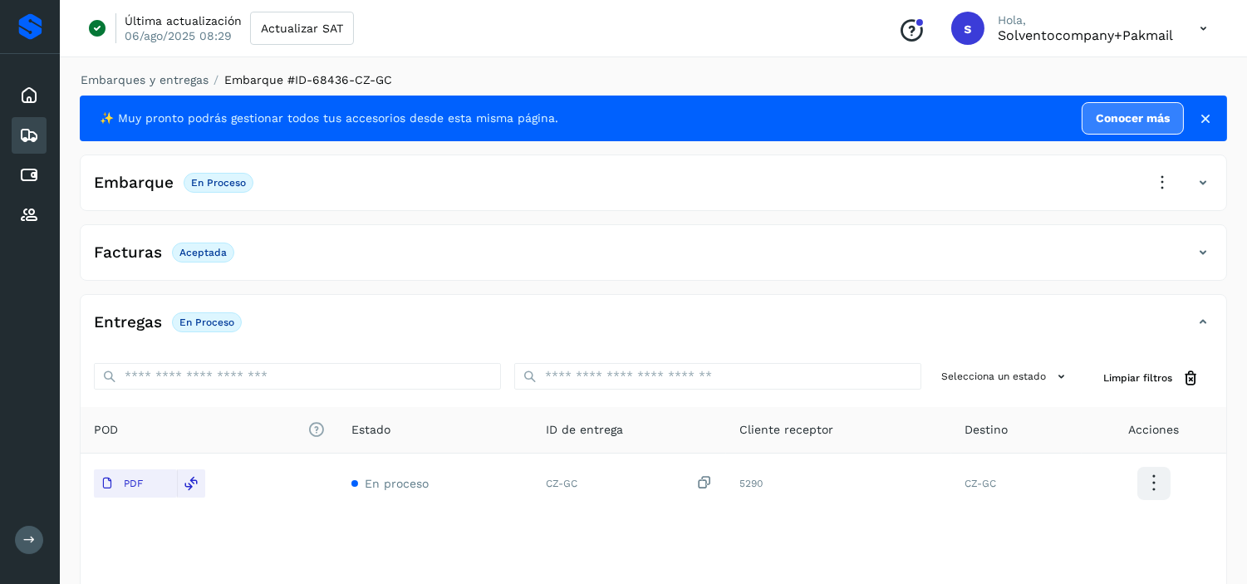
click at [1153, 491] on icon at bounding box center [1154, 483] width 39 height 39
click at [1197, 325] on div at bounding box center [623, 292] width 1247 height 584
click at [1153, 474] on icon at bounding box center [1154, 483] width 39 height 39
click at [1058, 482] on button "Ver Detalle" at bounding box center [1071, 484] width 198 height 32
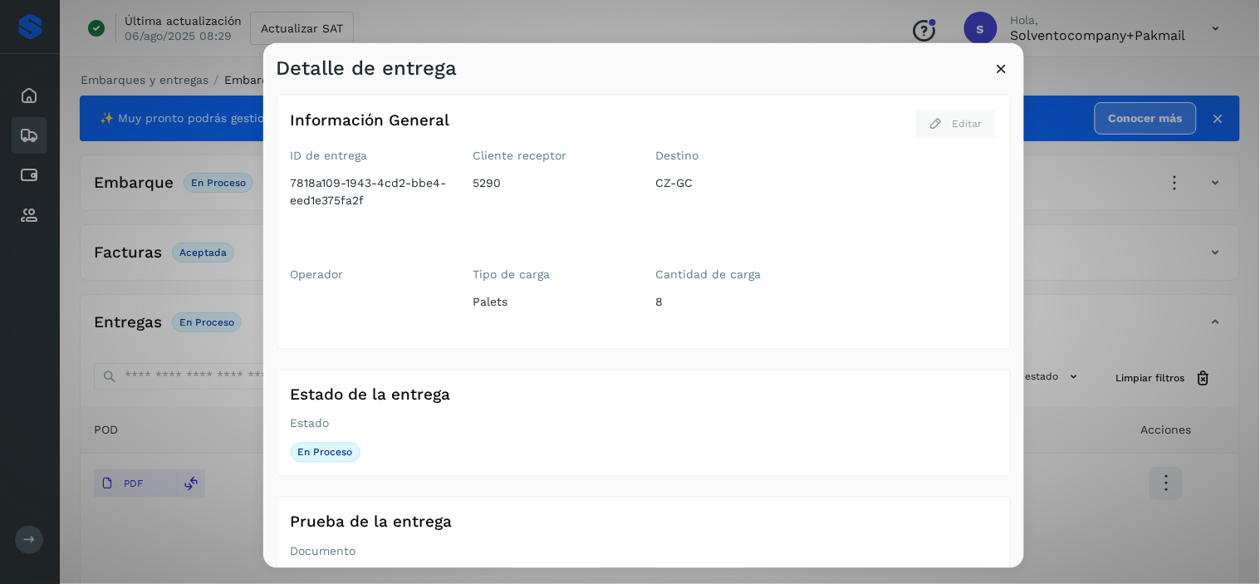
click at [685, 299] on span "8" at bounding box center [739, 314] width 166 height 42
drag, startPoint x: 663, startPoint y: 297, endPoint x: 640, endPoint y: 299, distance: 23.3
click at [640, 299] on div "Operador Tipo de carga Palets Cantidad de carga 8" at bounding box center [557, 300] width 532 height 69
click at [675, 300] on span "8" at bounding box center [739, 314] width 166 height 42
click at [1007, 65] on icon at bounding box center [1001, 67] width 17 height 17
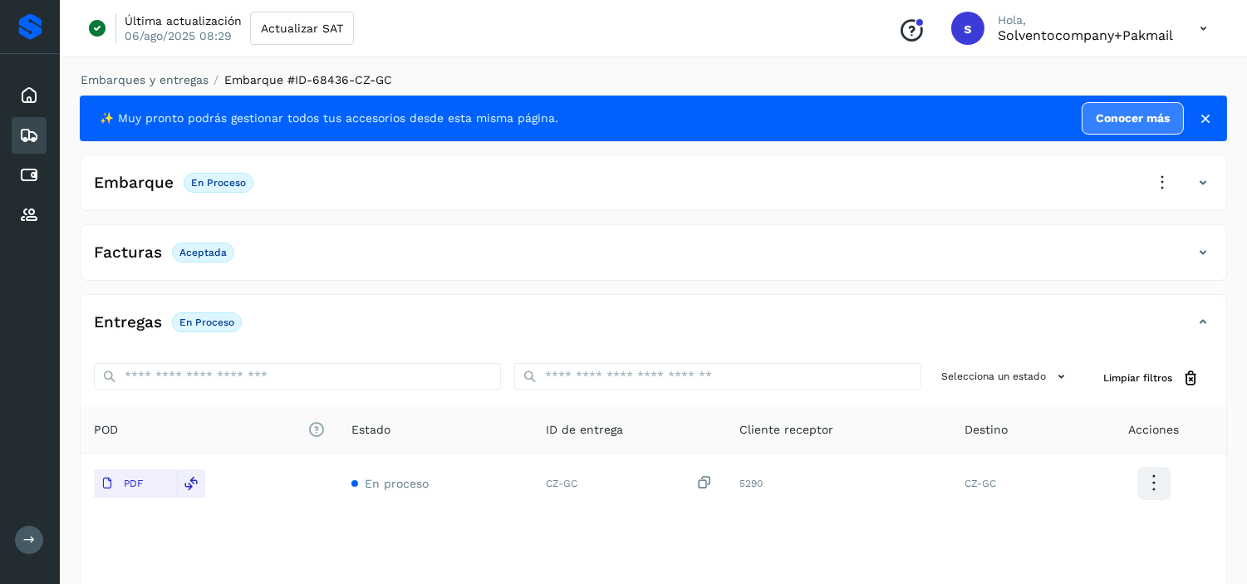
click at [1159, 183] on icon at bounding box center [1162, 182] width 37 height 37
click at [1164, 186] on div at bounding box center [623, 292] width 1247 height 584
click at [1198, 179] on icon at bounding box center [1203, 183] width 20 height 20
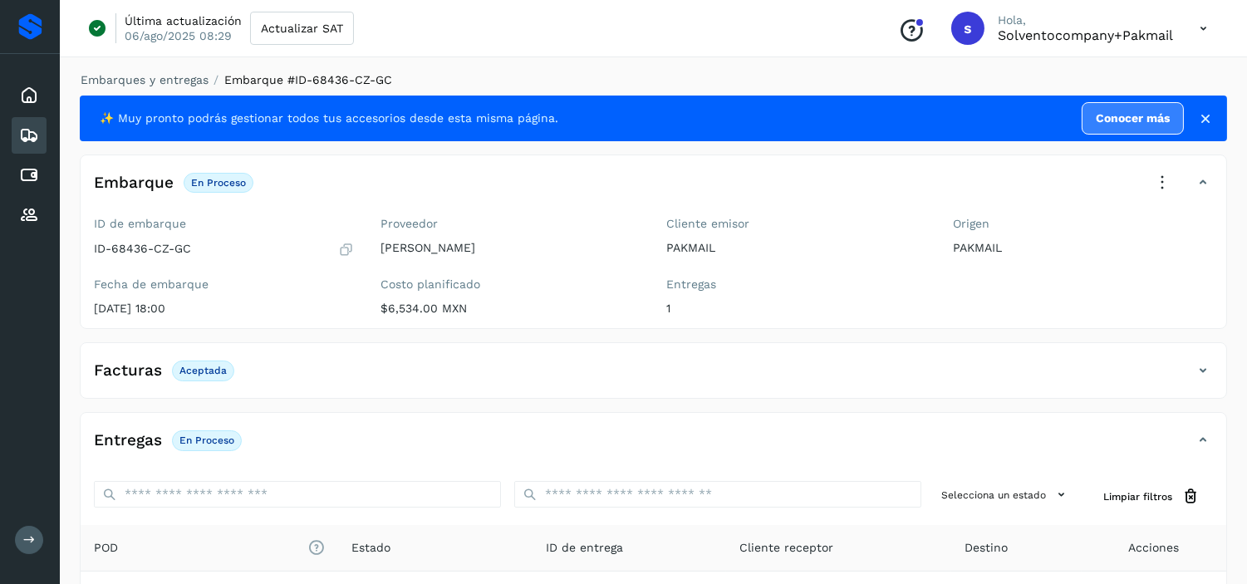
click at [1165, 179] on icon at bounding box center [1162, 182] width 37 height 37
click at [951, 209] on div at bounding box center [623, 292] width 1247 height 584
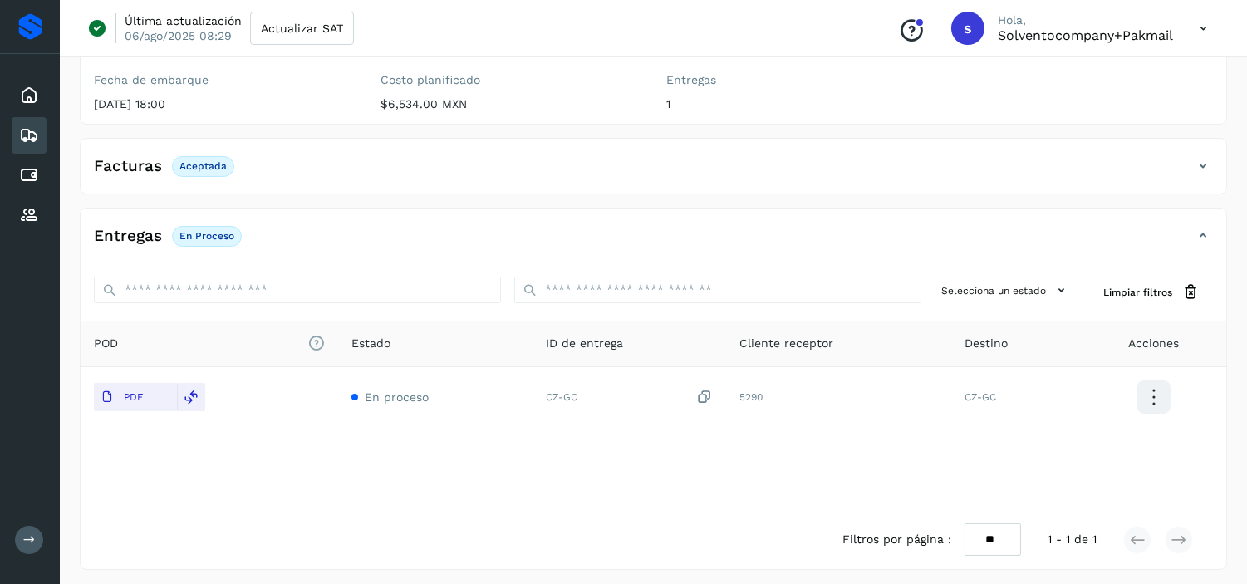
scroll to position [210, 0]
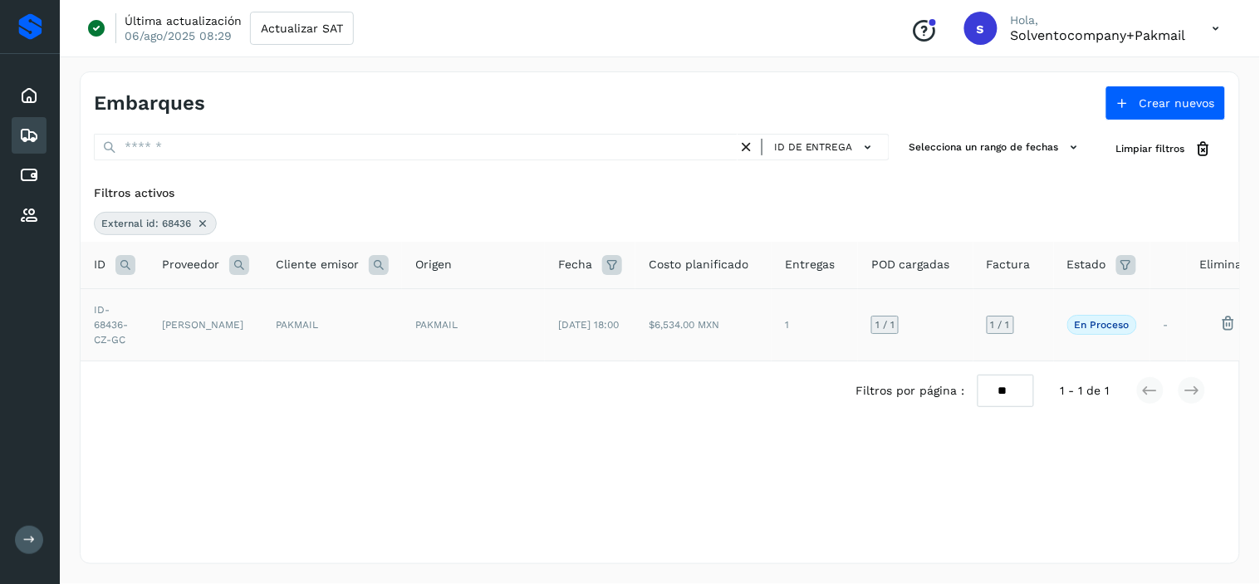
click at [677, 329] on td "$6,534.00 MXN" at bounding box center [703, 324] width 136 height 72
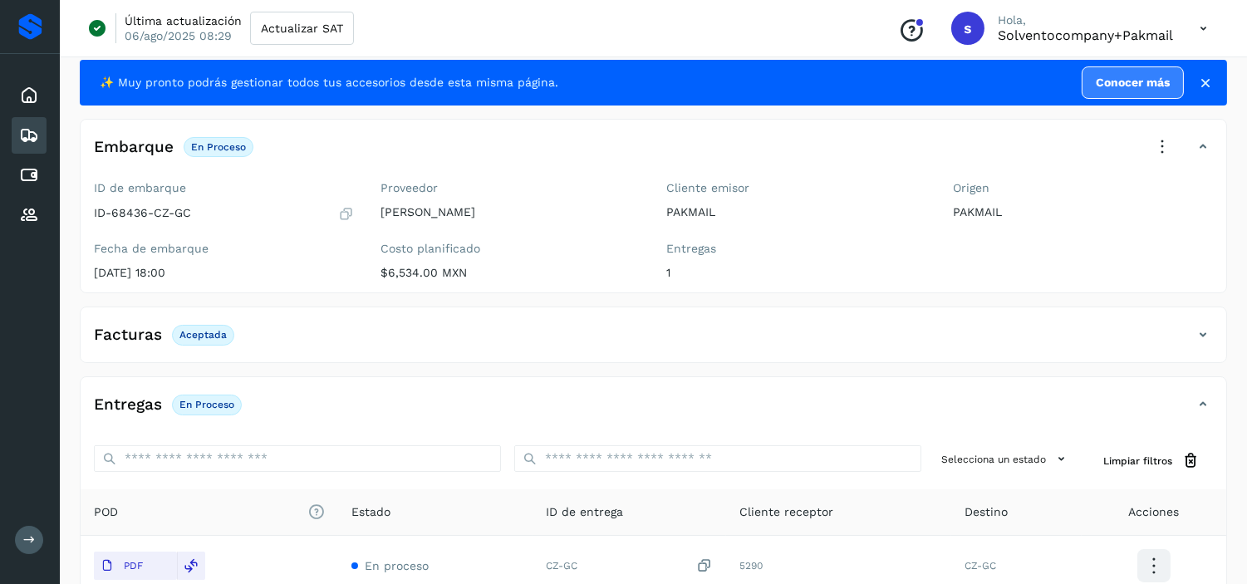
scroll to position [26, 0]
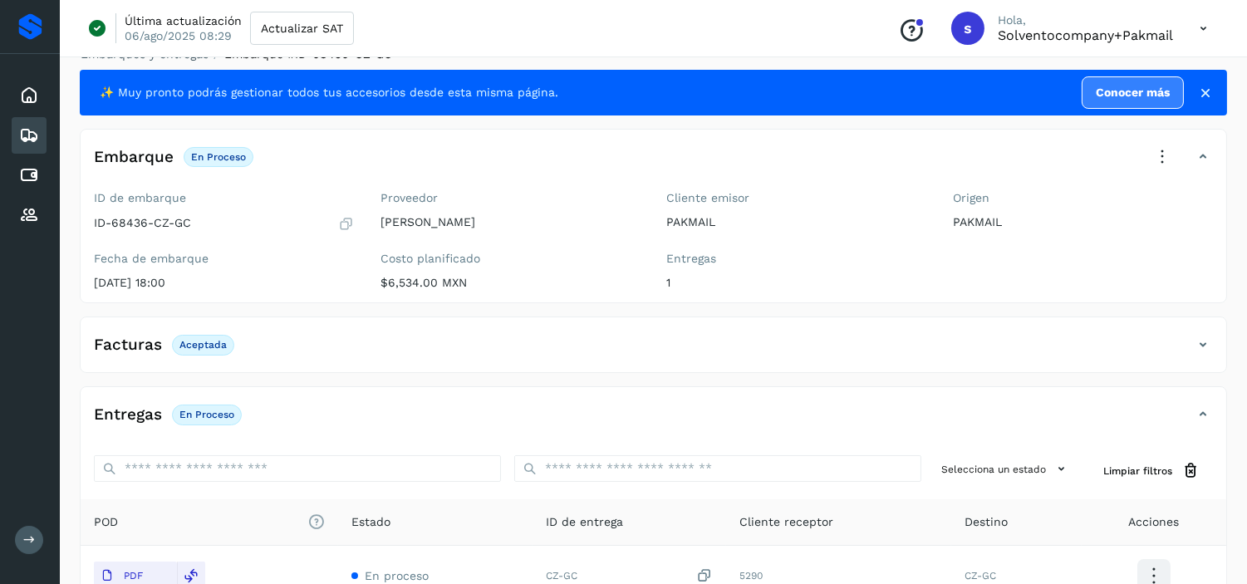
click at [1161, 166] on icon at bounding box center [1162, 157] width 37 height 37
click at [726, 220] on div at bounding box center [623, 292] width 1247 height 584
click at [27, 127] on icon at bounding box center [29, 135] width 20 height 20
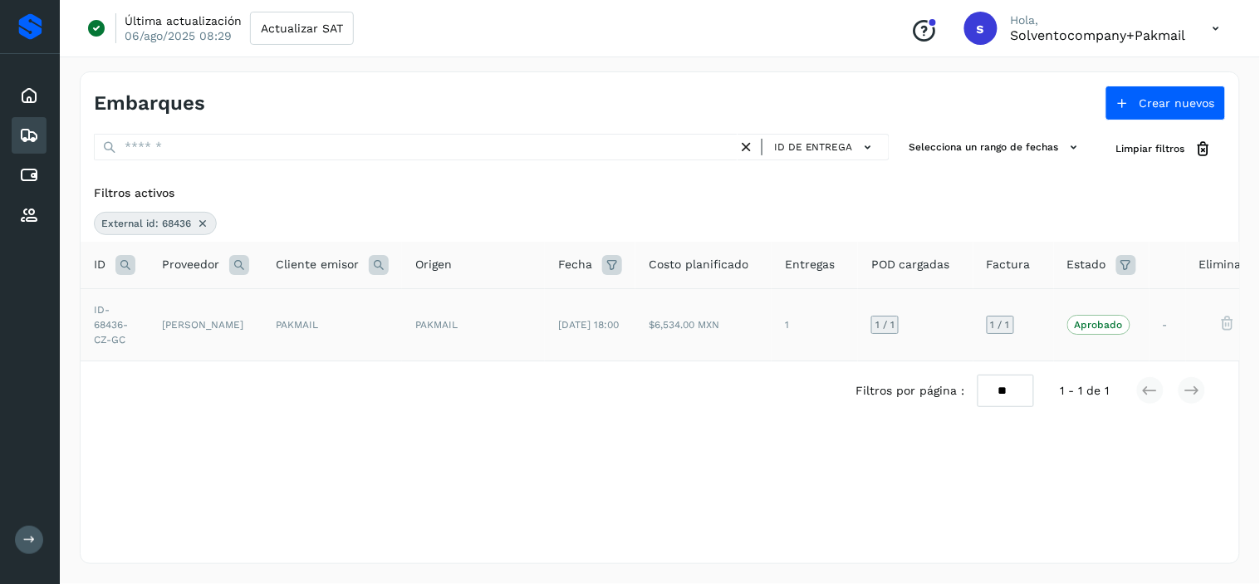
click at [804, 326] on td "1" at bounding box center [815, 324] width 86 height 72
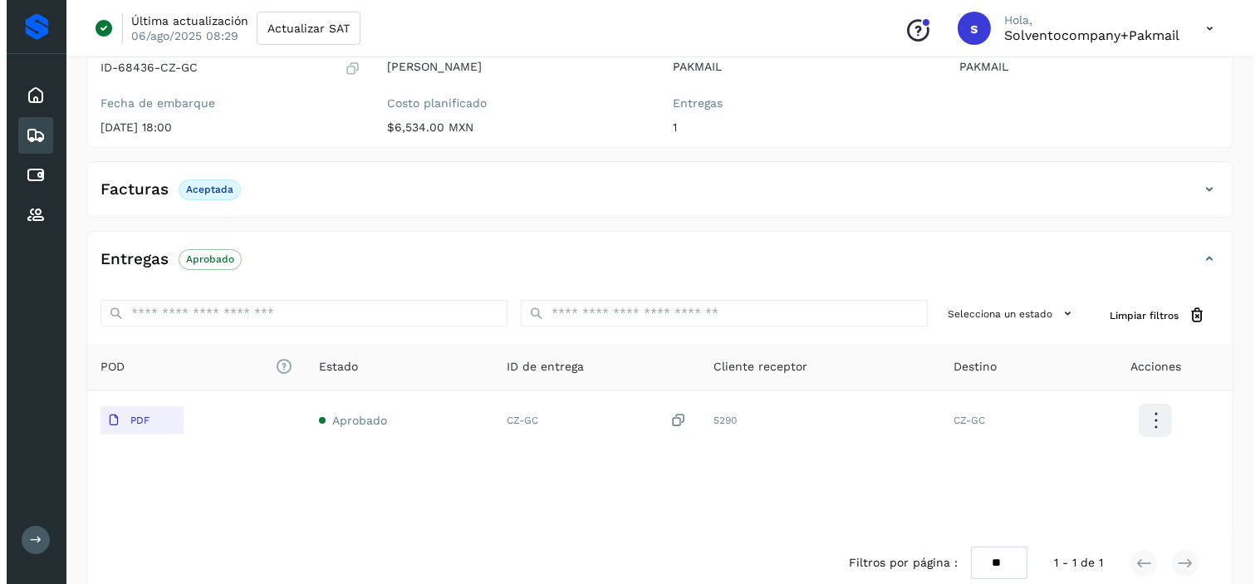
scroll to position [210, 0]
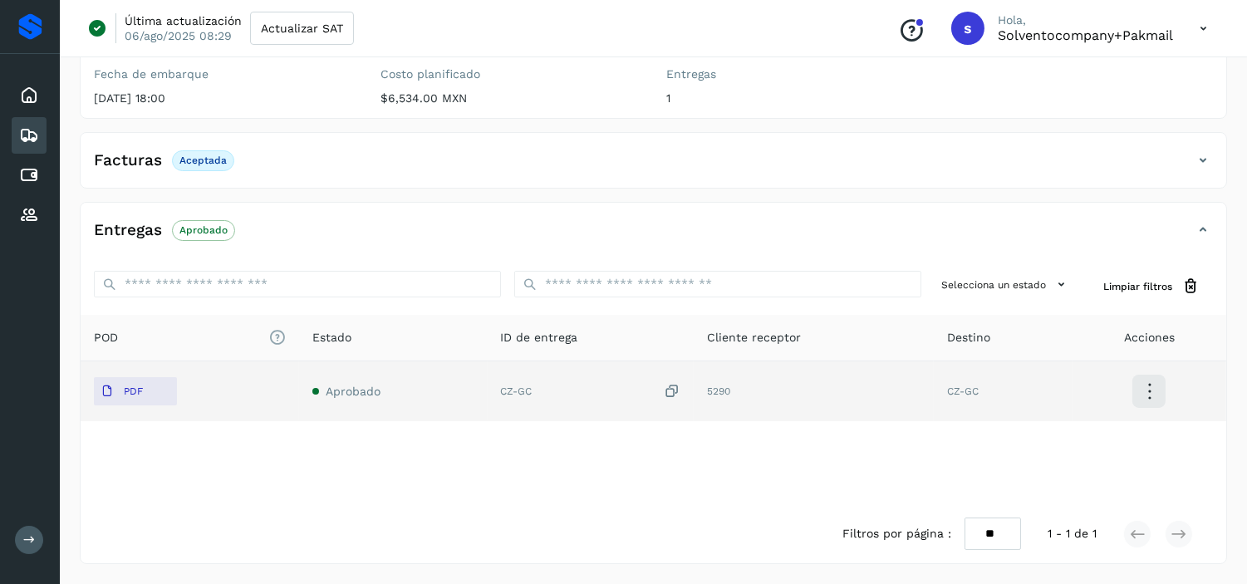
click at [1150, 384] on icon at bounding box center [1149, 391] width 39 height 39
click at [1093, 395] on button "Ver Detalle" at bounding box center [1066, 391] width 198 height 32
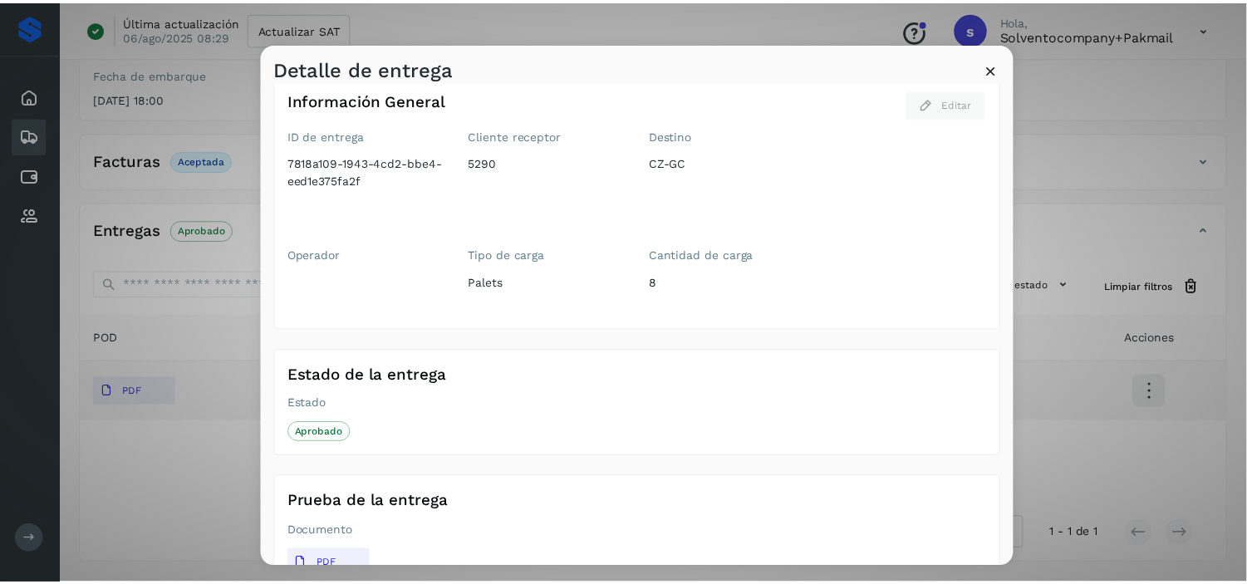
scroll to position [0, 0]
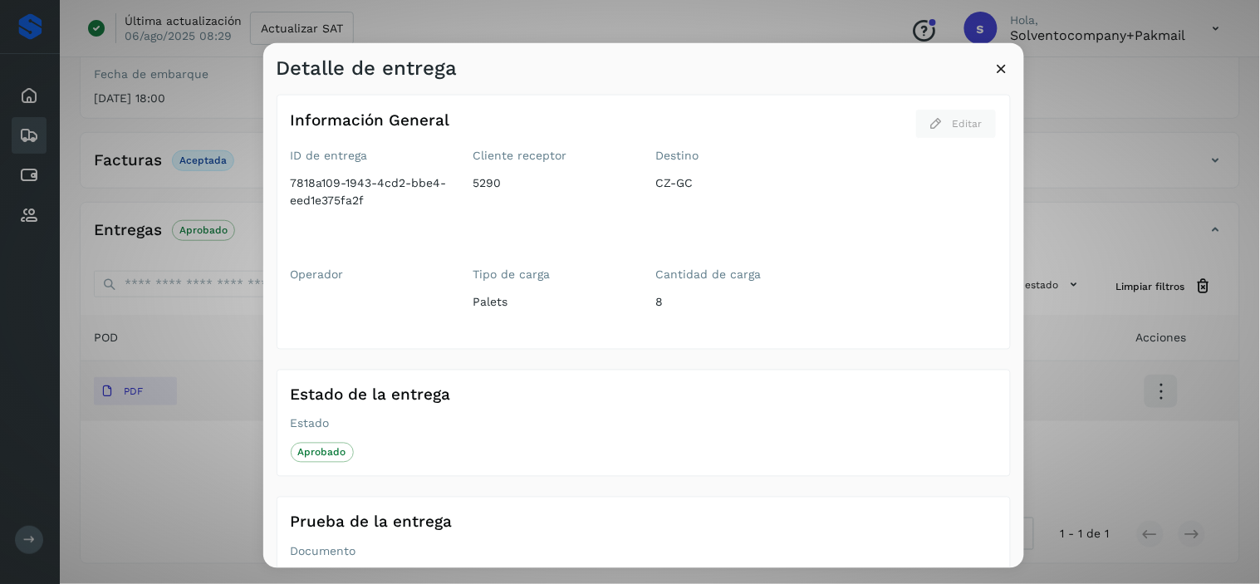
click at [995, 71] on icon at bounding box center [1001, 67] width 17 height 17
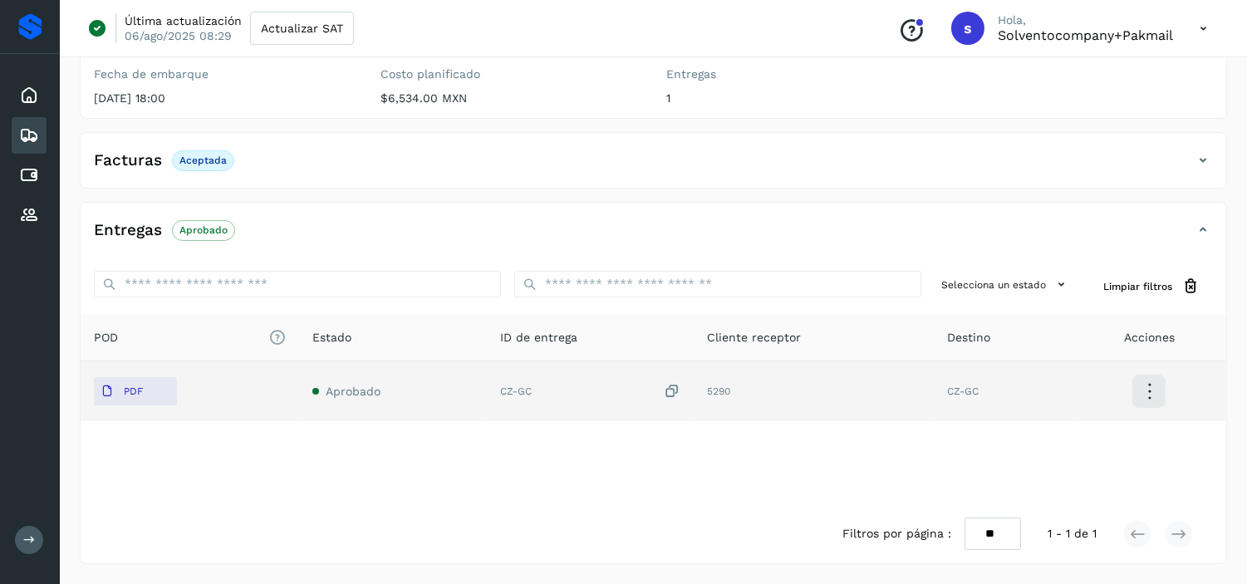
click at [1200, 159] on icon at bounding box center [1203, 160] width 20 height 20
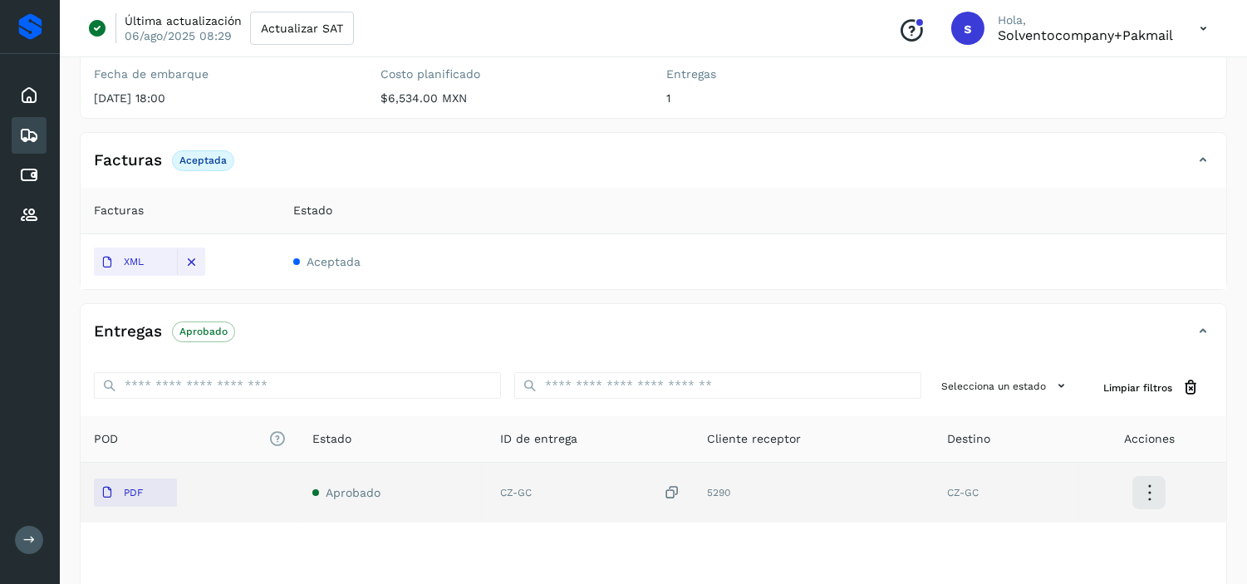
click at [1199, 161] on icon at bounding box center [1203, 160] width 20 height 20
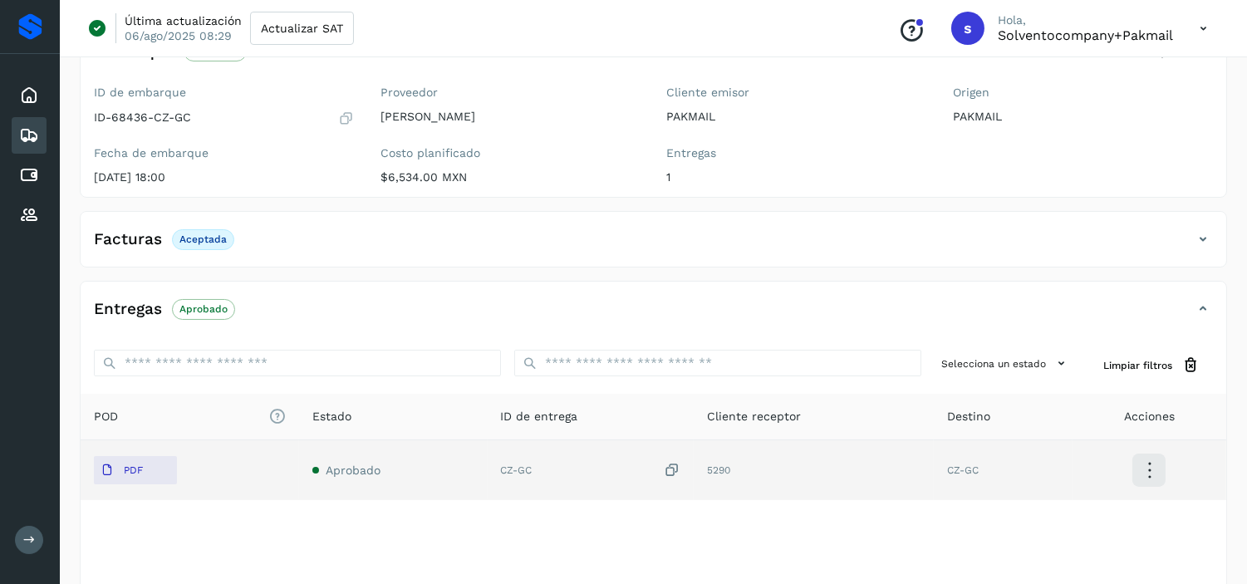
scroll to position [26, 0]
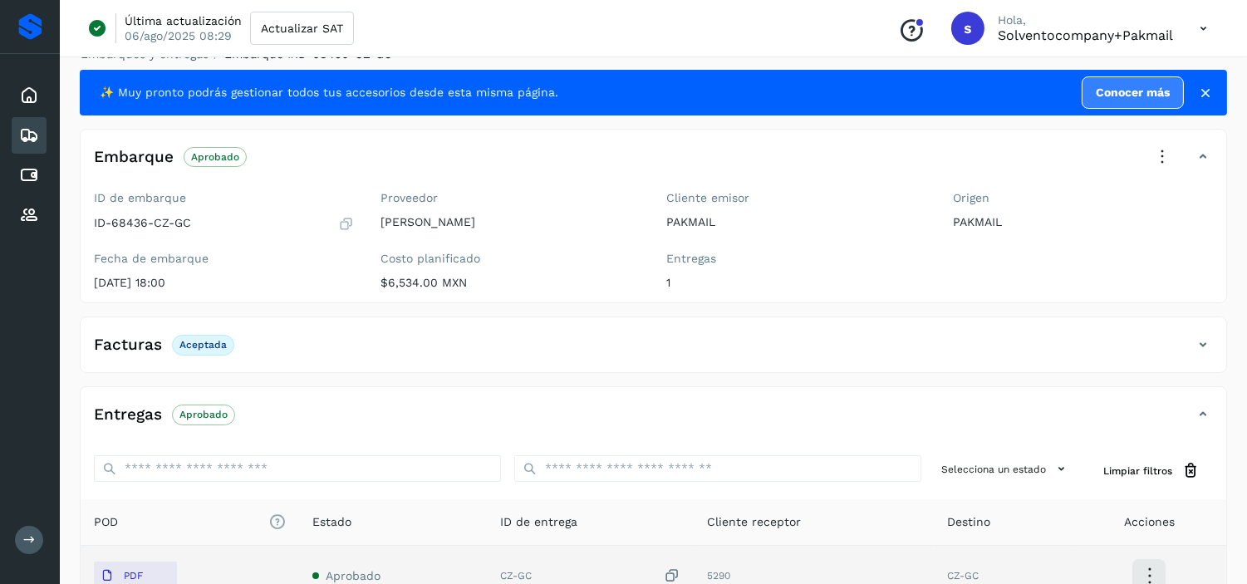
click at [1167, 154] on icon at bounding box center [1162, 157] width 37 height 37
click at [918, 364] on div at bounding box center [623, 292] width 1247 height 584
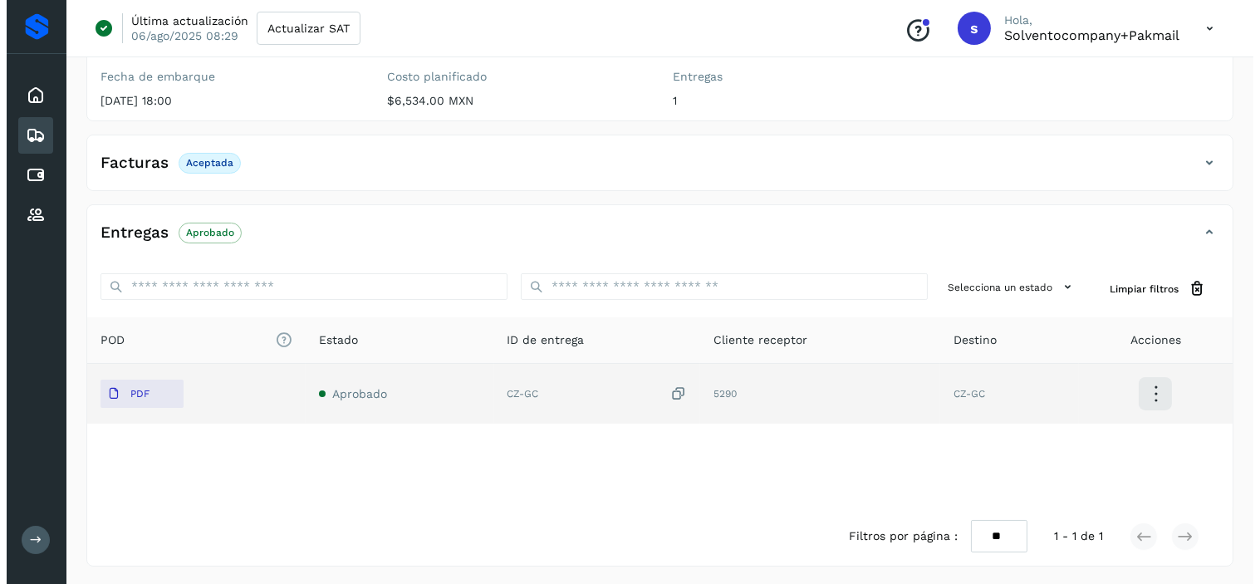
scroll to position [210, 0]
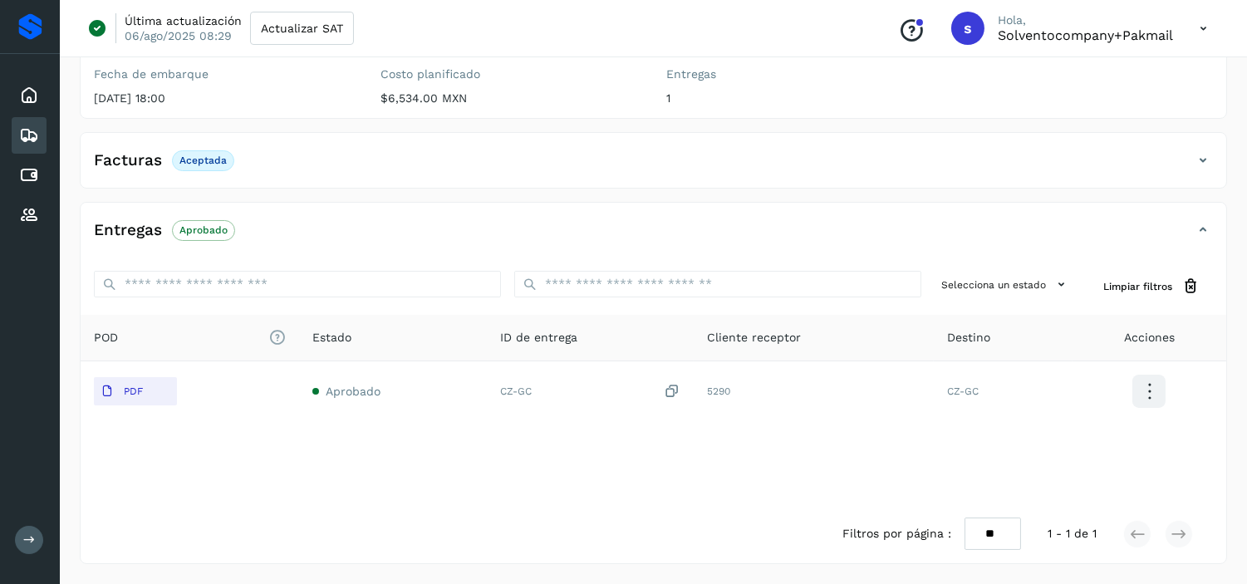
click at [1155, 386] on icon at bounding box center [1149, 391] width 39 height 39
click at [1121, 390] on button "Ver Detalle" at bounding box center [1066, 391] width 198 height 32
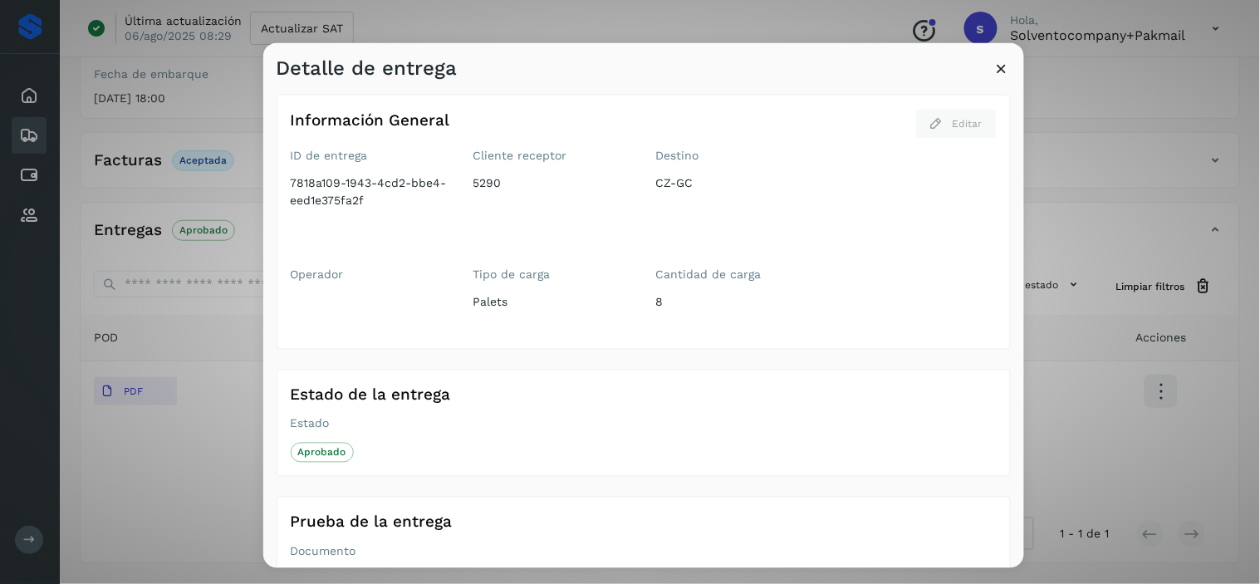
click at [1000, 64] on icon at bounding box center [1001, 67] width 17 height 17
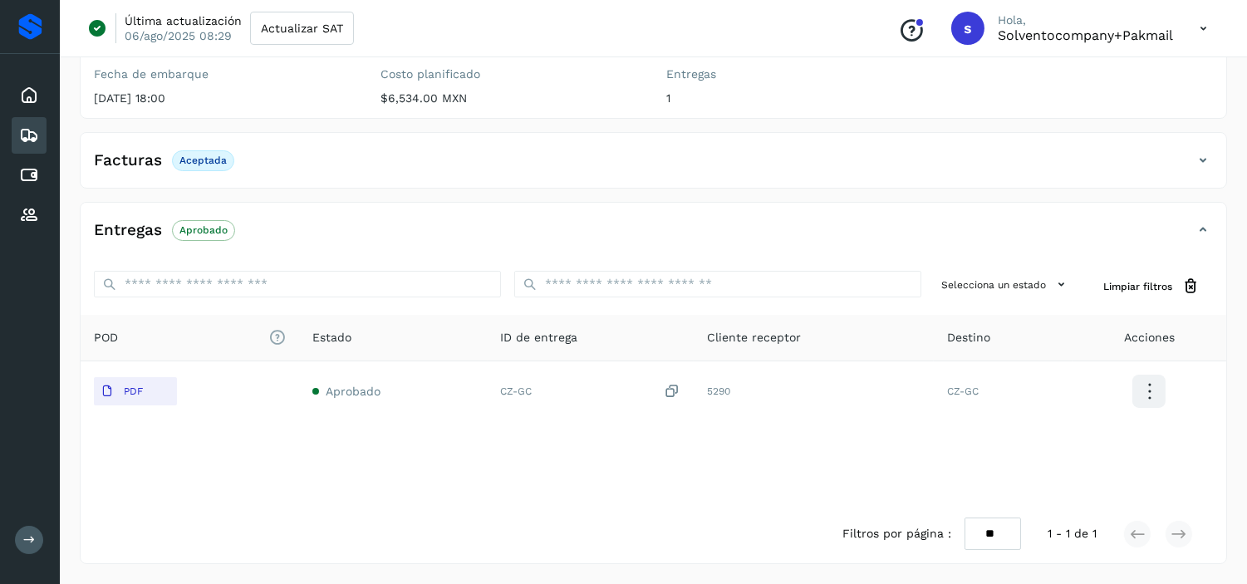
click at [1158, 389] on icon at bounding box center [1149, 391] width 39 height 39
click at [1013, 393] on button "Ver Detalle" at bounding box center [1066, 391] width 198 height 32
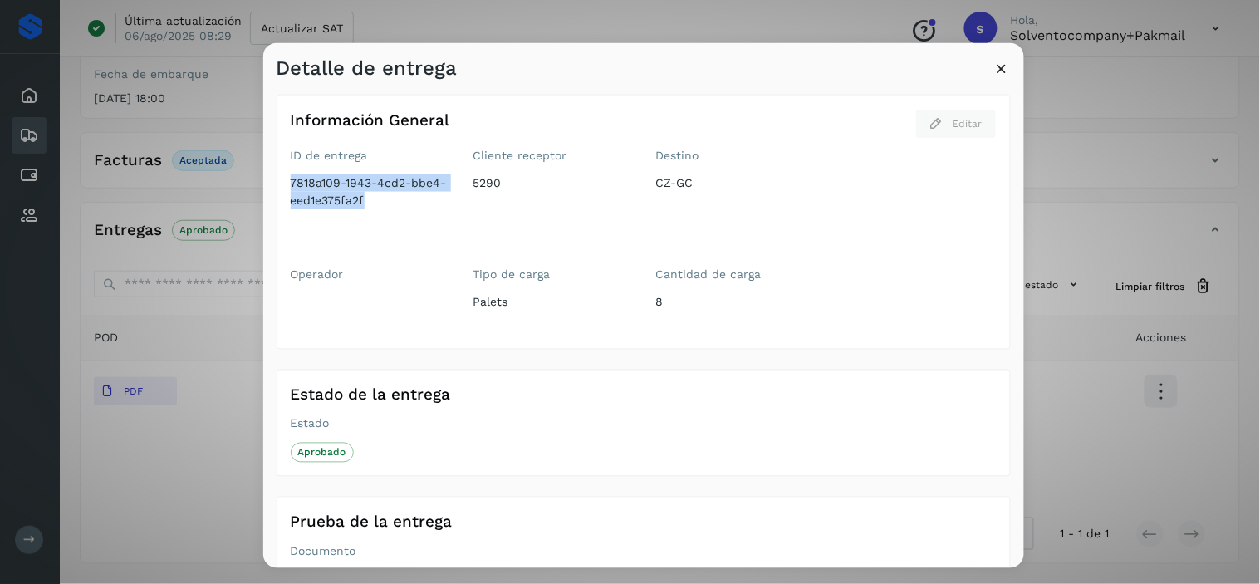
drag, startPoint x: 367, startPoint y: 208, endPoint x: 287, endPoint y: 186, distance: 83.4
click at [287, 186] on div "Información General Editar ID de entrega 7818a109-1943-4cd2-bbe4-eed1e375fa2f C…" at bounding box center [644, 221] width 734 height 255
copy span "7818a109-1943-4cd2-bbe4-eed1e375fa2f"
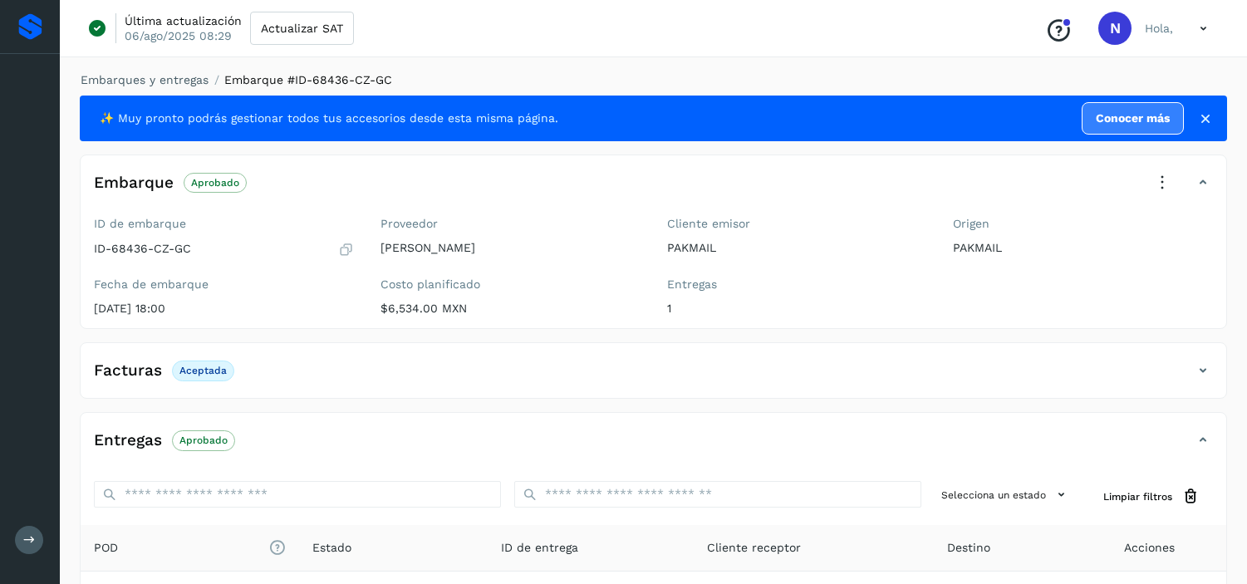
scroll to position [210, 0]
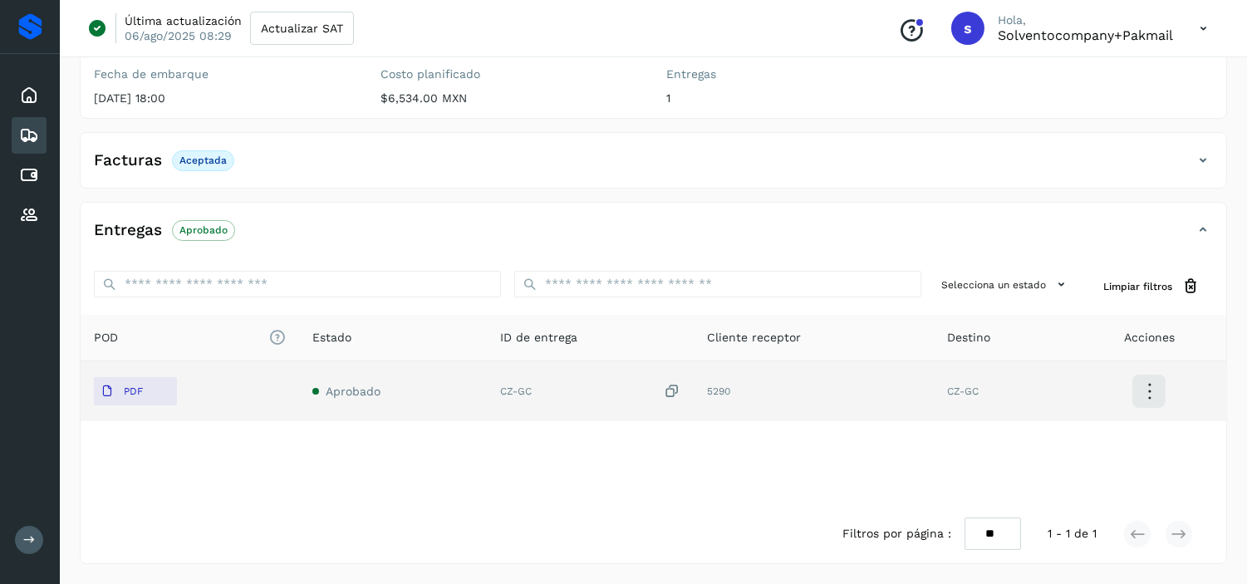
click at [1149, 389] on icon at bounding box center [1149, 391] width 39 height 39
click at [1082, 394] on button "Ver Detalle" at bounding box center [1066, 391] width 198 height 32
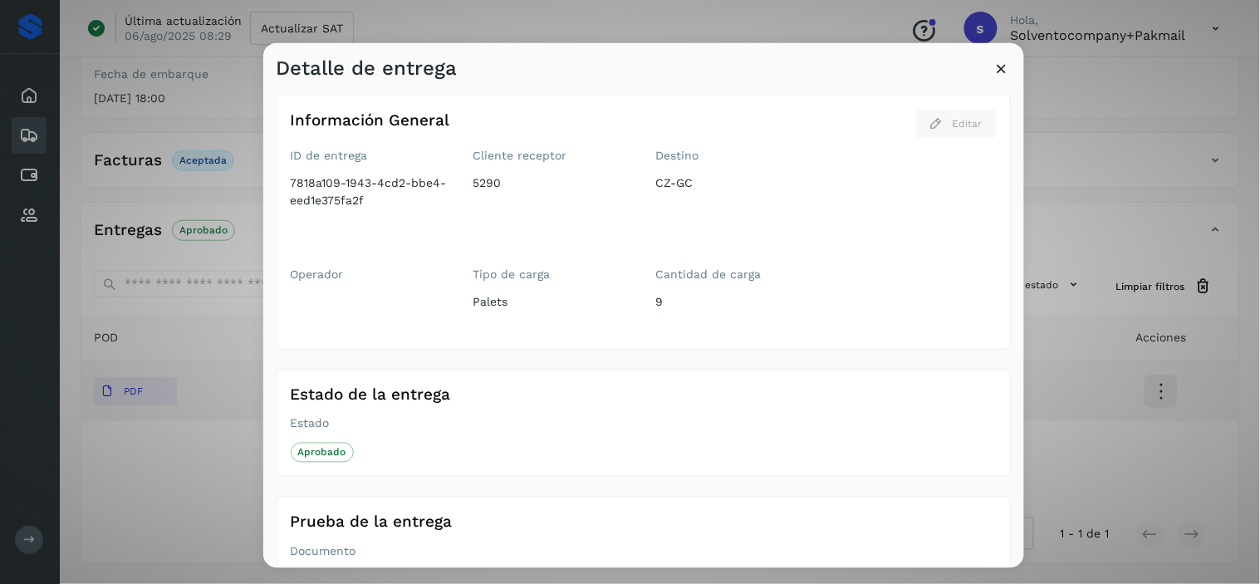
click at [994, 64] on icon at bounding box center [1001, 67] width 17 height 17
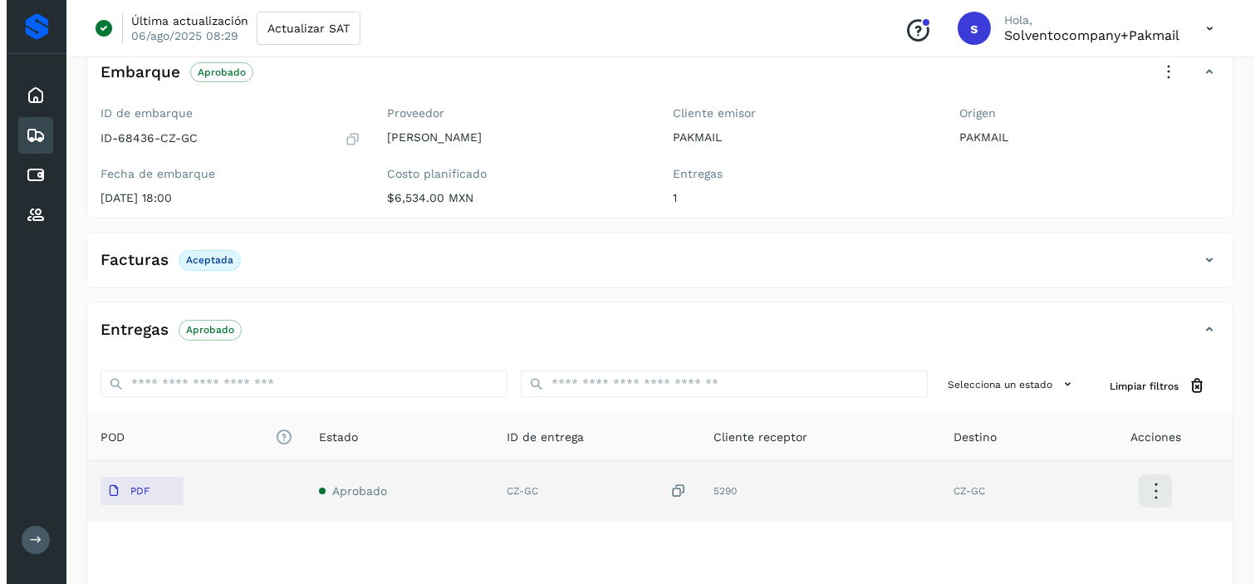
scroll to position [0, 0]
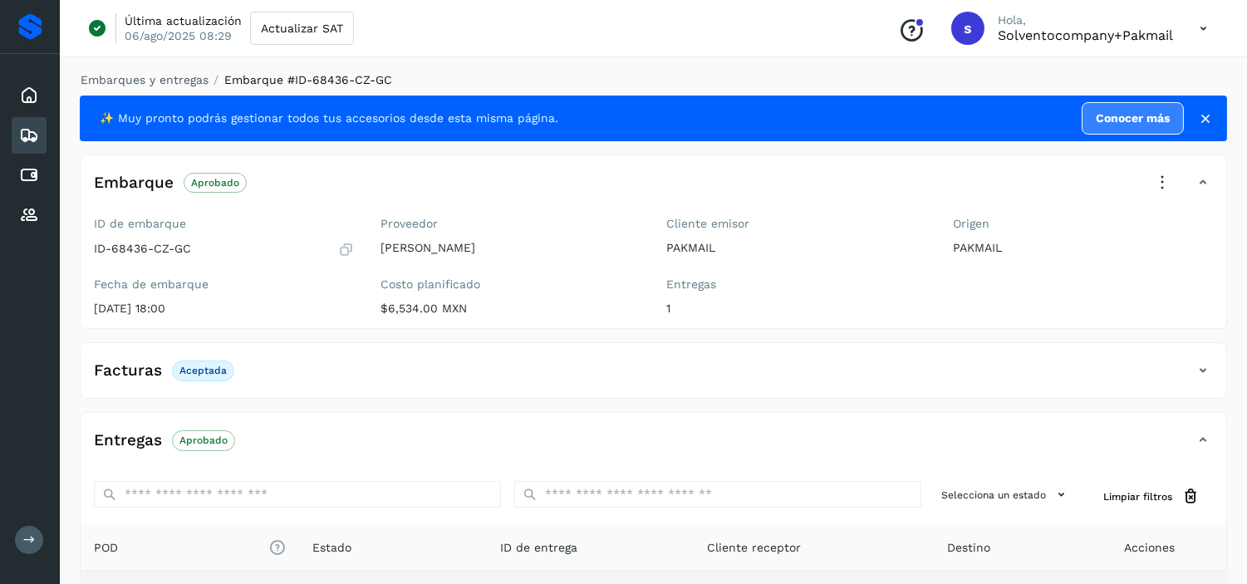
click at [1207, 27] on icon at bounding box center [1203, 29] width 34 height 34
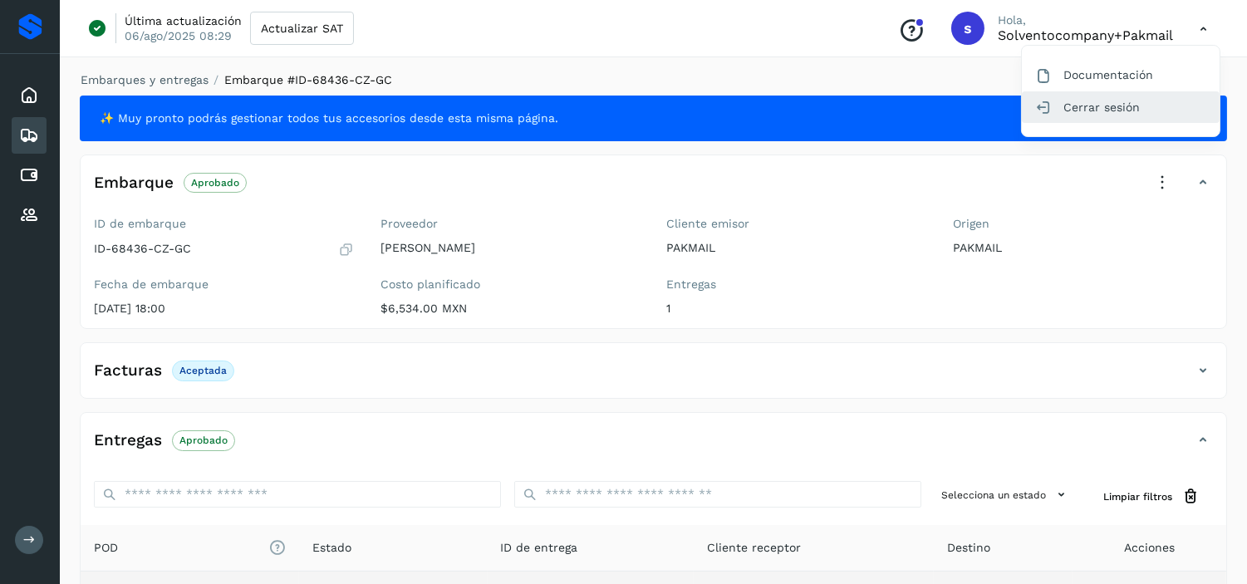
click at [1141, 103] on div "Cerrar sesión" at bounding box center [1121, 107] width 198 height 32
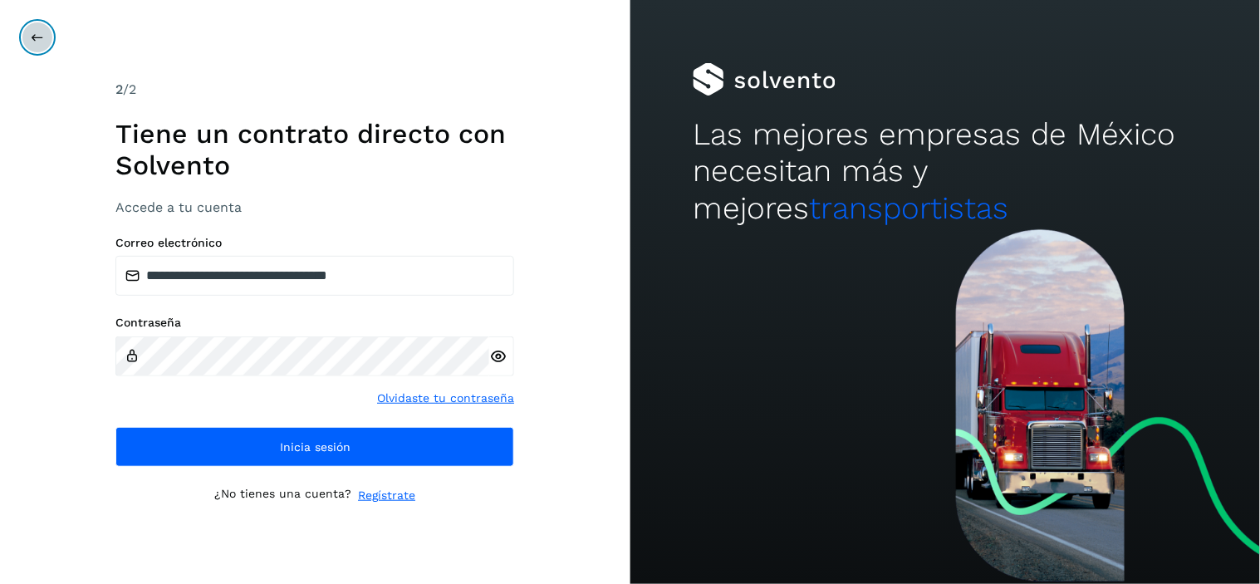
click at [32, 40] on icon at bounding box center [37, 37] width 13 height 13
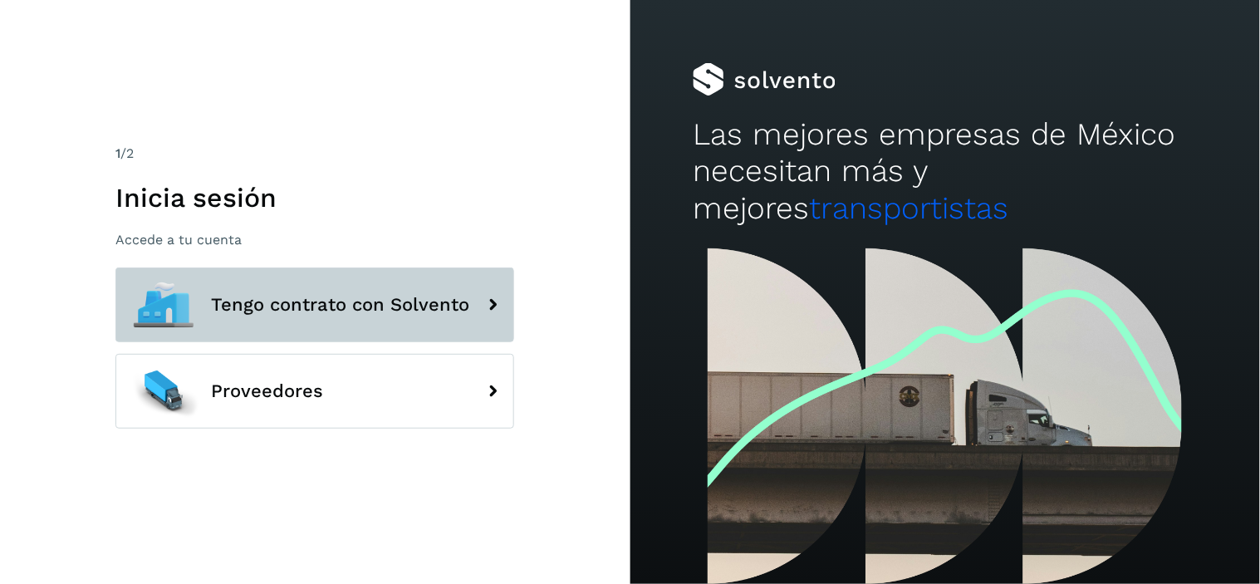
click at [367, 311] on span "Tengo contrato con Solvento" at bounding box center [340, 305] width 258 height 20
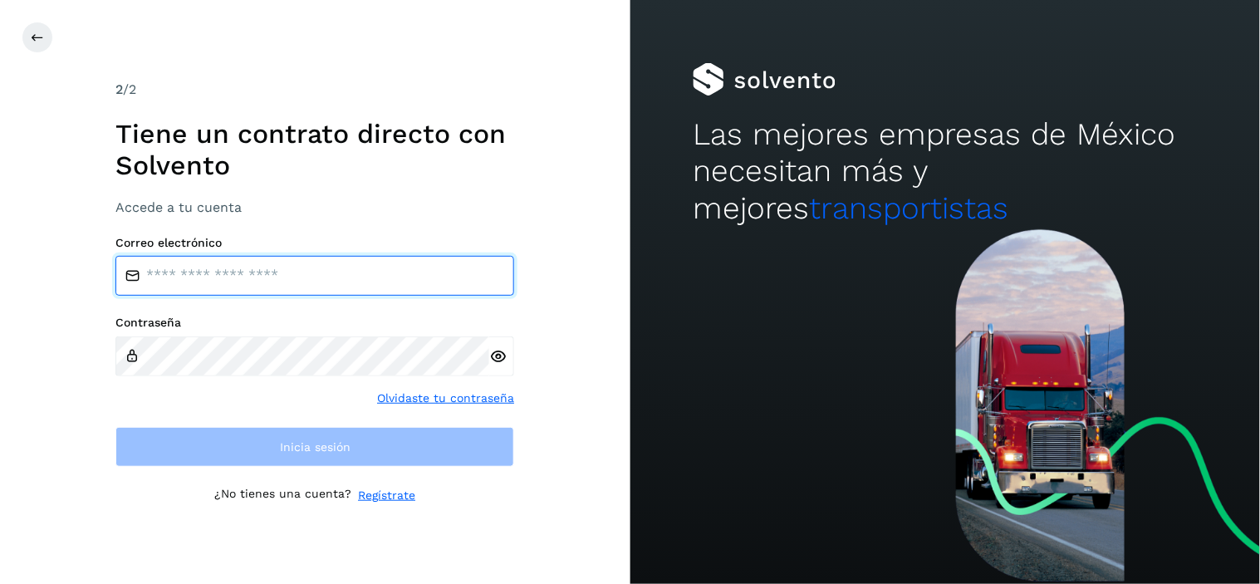
type input "**********"
